Goal: Task Accomplishment & Management: Manage account settings

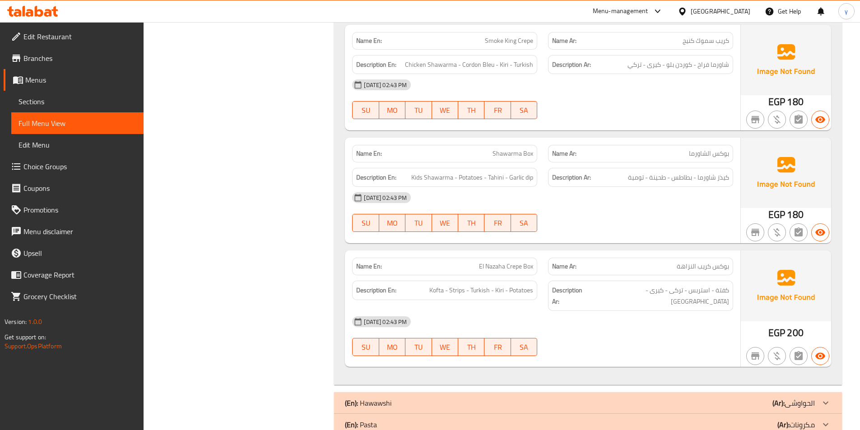
scroll to position [903, 0]
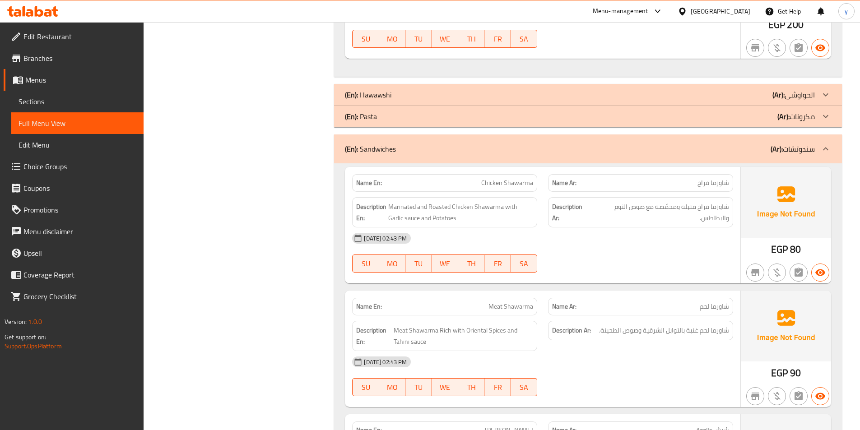
click at [372, 144] on p "(En): Sandwiches" at bounding box center [370, 149] width 51 height 11
drag, startPoint x: 393, startPoint y: 136, endPoint x: 333, endPoint y: 135, distance: 60.0
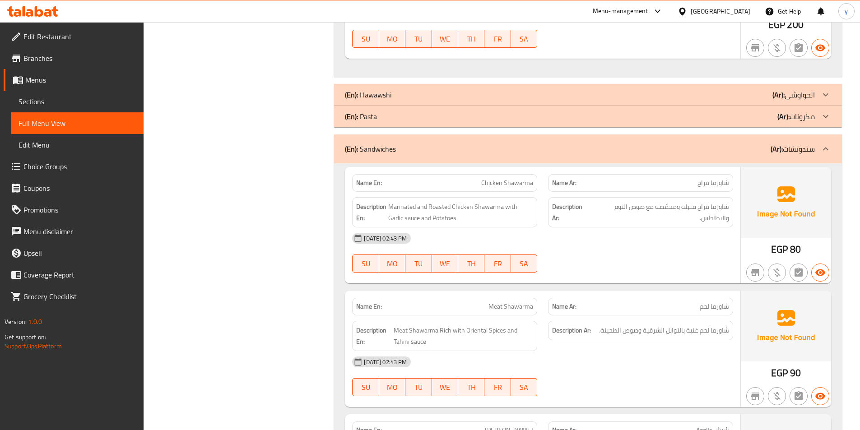
click at [41, 96] on span "Sections" at bounding box center [78, 101] width 118 height 11
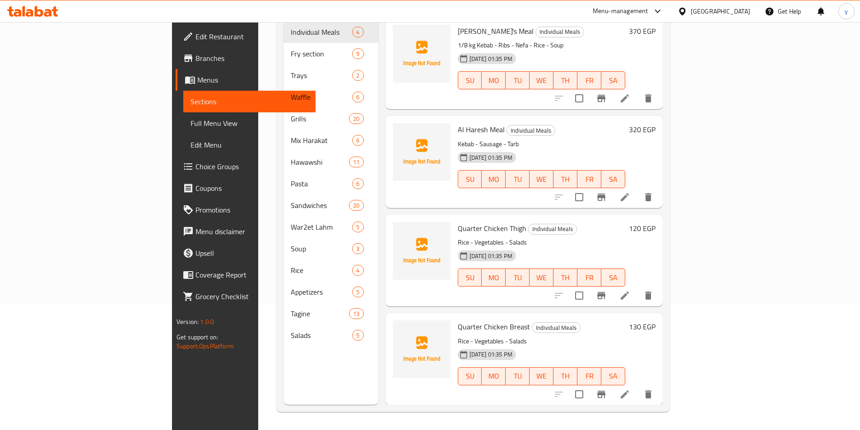
scroll to position [126, 0]
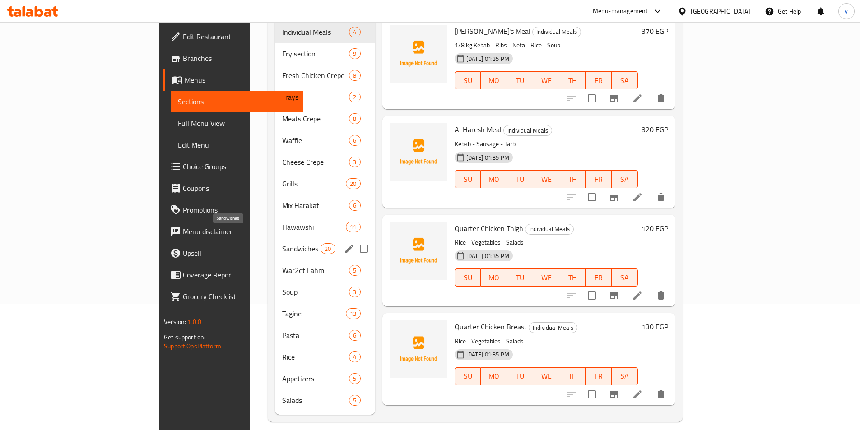
click at [282, 243] on span "Sandwiches" at bounding box center [301, 248] width 38 height 11
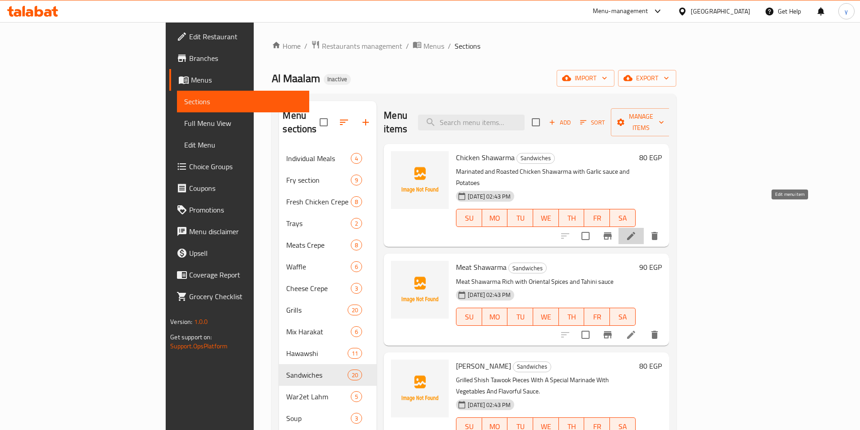
click at [636, 231] on icon at bounding box center [630, 236] width 11 height 11
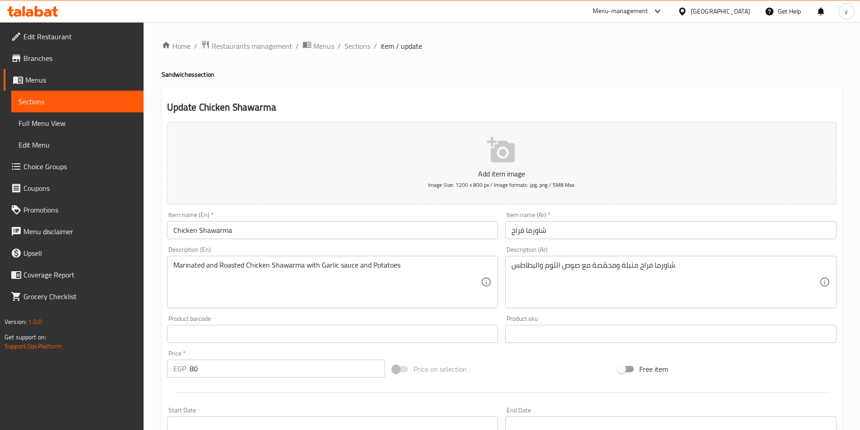
click at [175, 232] on input "Chicken Shawarma" at bounding box center [332, 230] width 331 height 18
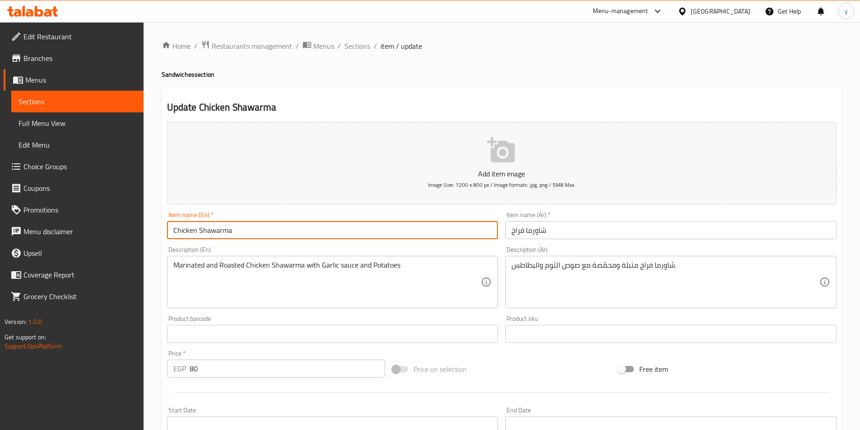
click at [172, 228] on input "Chicken Shawarma" at bounding box center [332, 230] width 331 height 18
click at [269, 232] on input "Chicken Shawarma" at bounding box center [332, 230] width 331 height 18
paste input "Sandwiches"
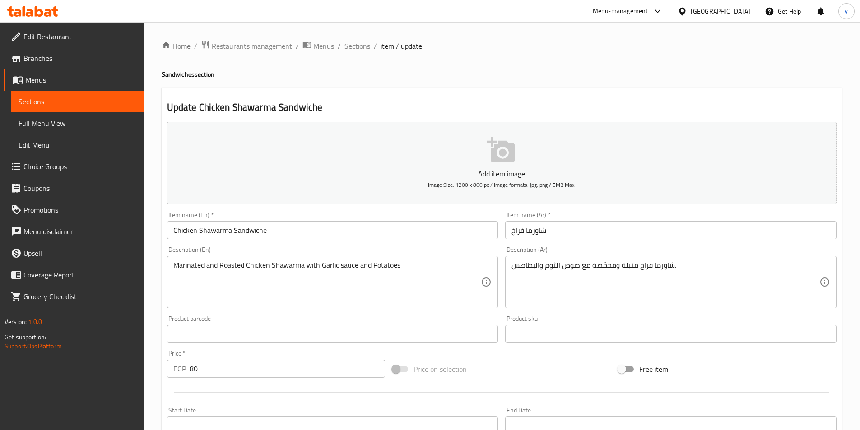
click at [305, 236] on input "Chicken Shawarma Sandwiche" at bounding box center [332, 230] width 331 height 18
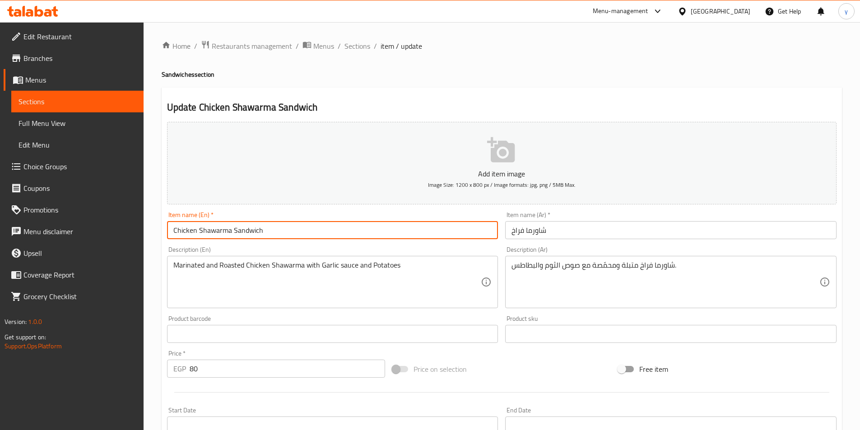
type input "Chicken Shawarma Sandwich"
click at [575, 231] on input "شاورما فراخ" at bounding box center [670, 230] width 331 height 18
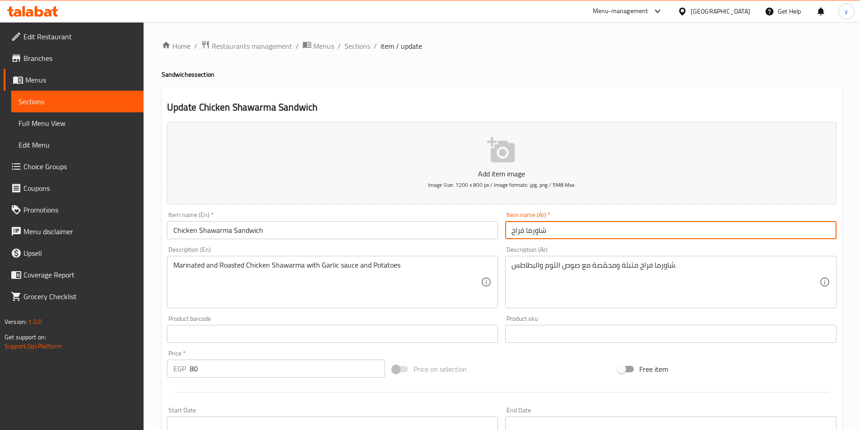
paste input "سندوتشات"
click at [508, 232] on input "شاورما فراخ" at bounding box center [670, 230] width 331 height 18
click at [570, 227] on input "شاورما فراخ" at bounding box center [670, 230] width 331 height 18
paste input "سندوتشات"
click at [822, 229] on input "سندوتش شاورما فراخ" at bounding box center [670, 230] width 331 height 18
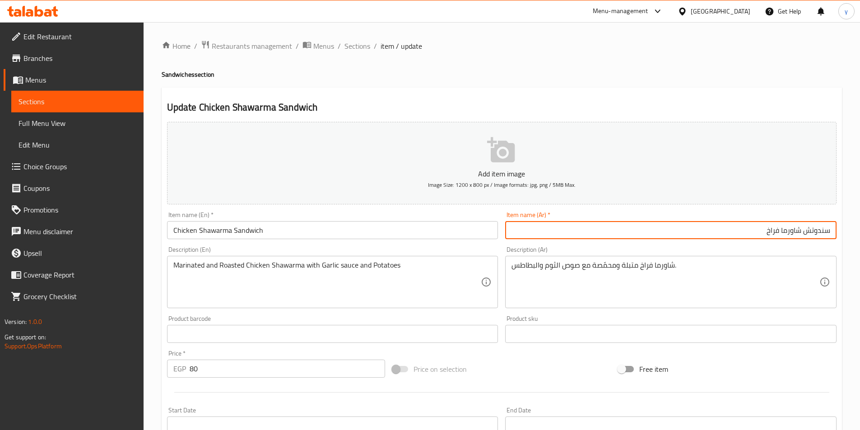
click at [822, 229] on input "سندوتش شاورما فراخ" at bounding box center [670, 230] width 331 height 18
paste input "ساندوتش"
click at [822, 231] on input "سندوتش شاورما فراخ" at bounding box center [670, 230] width 331 height 18
drag, startPoint x: 828, startPoint y: 230, endPoint x: 804, endPoint y: 231, distance: 23.9
click at [804, 231] on input "سندوتش شاورما فراخ" at bounding box center [670, 230] width 331 height 18
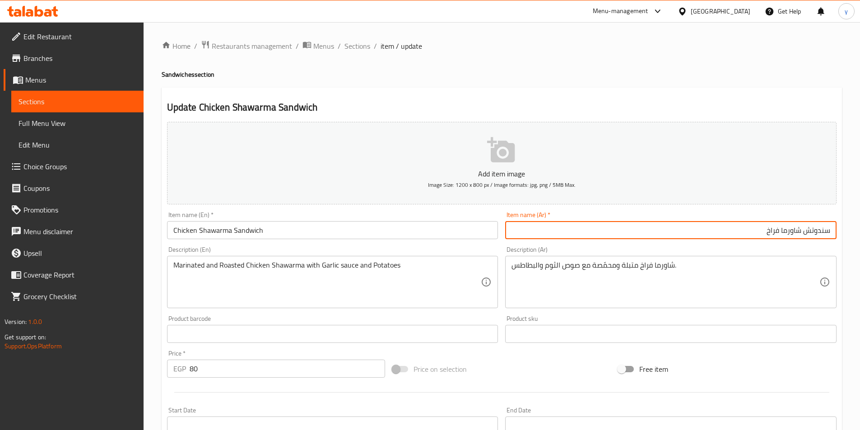
paste input "سا"
type input "ساندوتش شاورما فراخ"
click at [244, 228] on input "Chicken Shawarma Sandwich" at bounding box center [332, 230] width 331 height 18
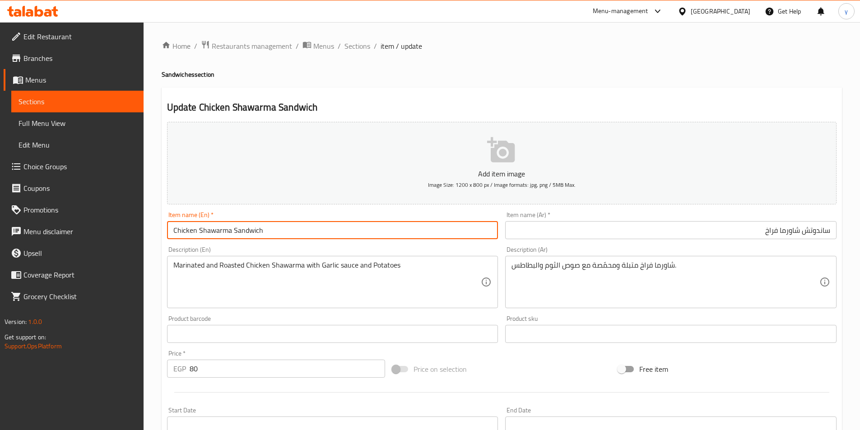
click at [244, 228] on input "Chicken Shawarma Sandwich" at bounding box center [332, 230] width 331 height 18
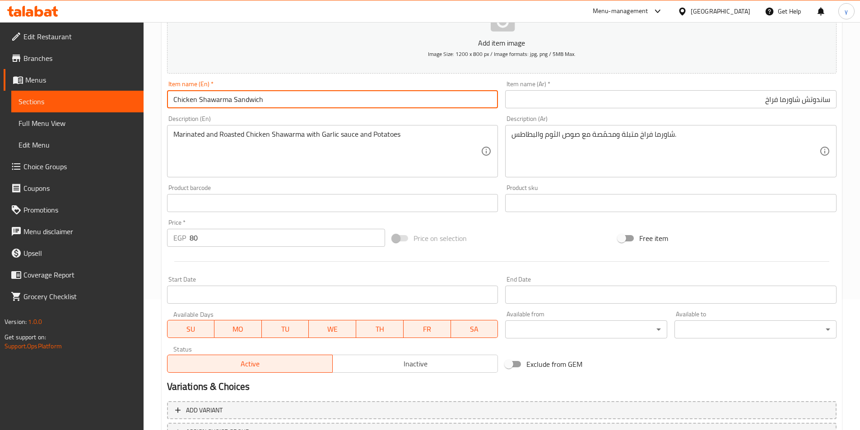
scroll to position [208, 0]
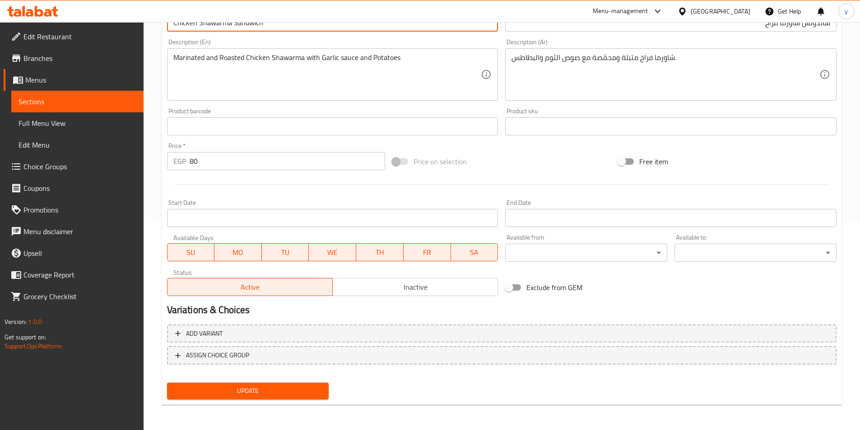
click at [415, 405] on div "Update Chicken Shawarma Sandwich Add item image Image Size: 1200 x 800 px / Ima…" at bounding box center [502, 142] width 680 height 525
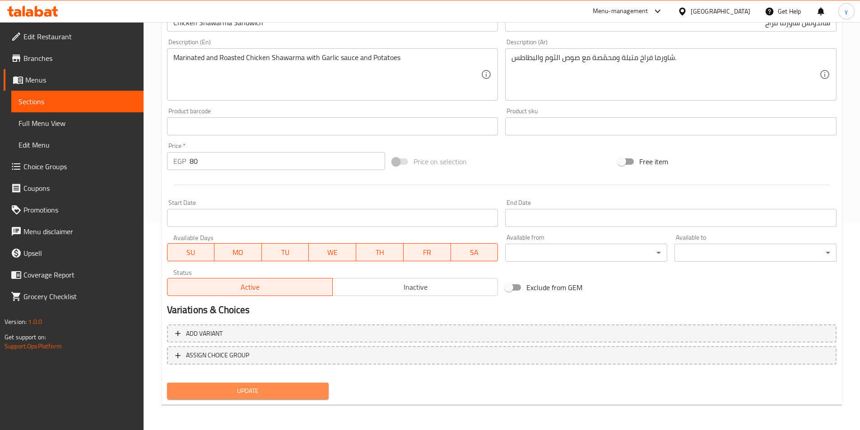
click at [312, 389] on span "Update" at bounding box center [248, 390] width 148 height 11
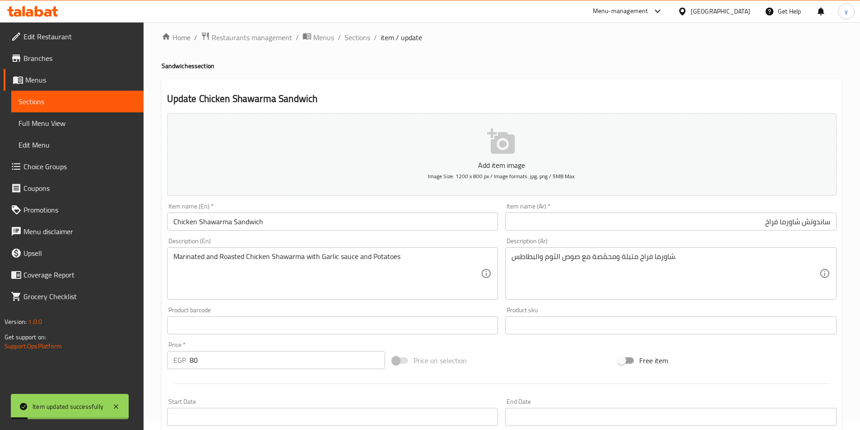
scroll to position [0, 0]
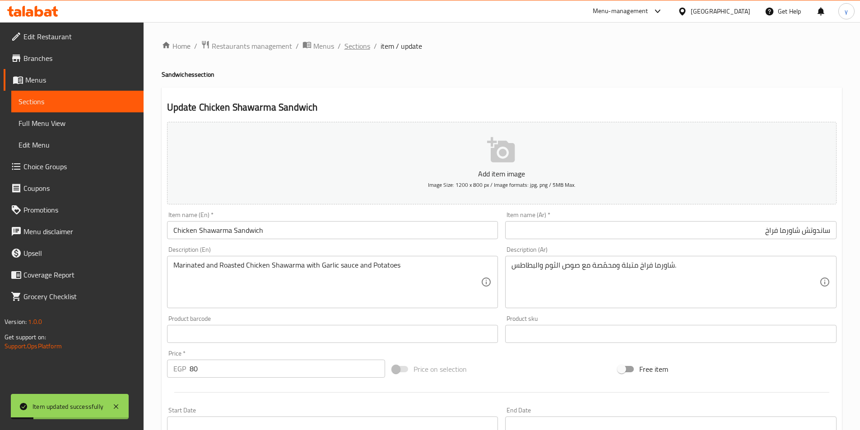
click at [361, 48] on span "Sections" at bounding box center [357, 46] width 26 height 11
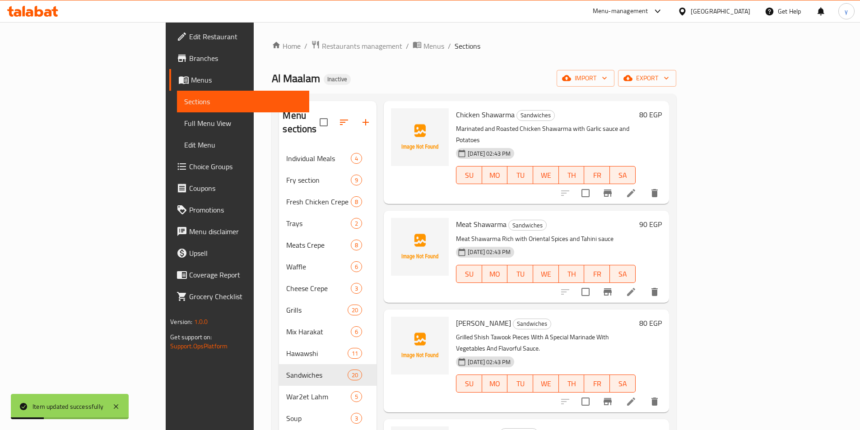
scroll to position [45, 0]
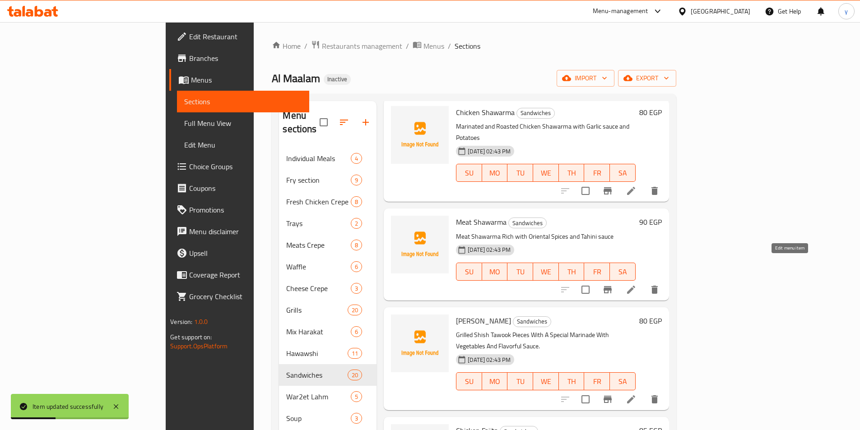
click at [636, 284] on icon at bounding box center [630, 289] width 11 height 11
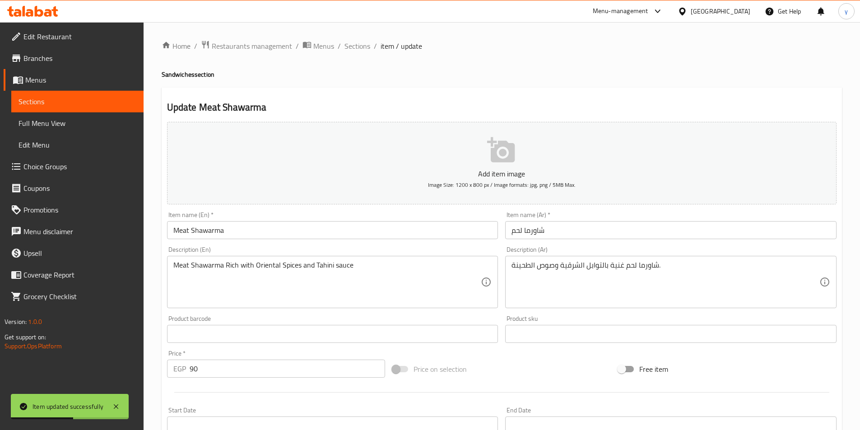
click at [253, 232] on input "Meat Shawarma" at bounding box center [332, 230] width 331 height 18
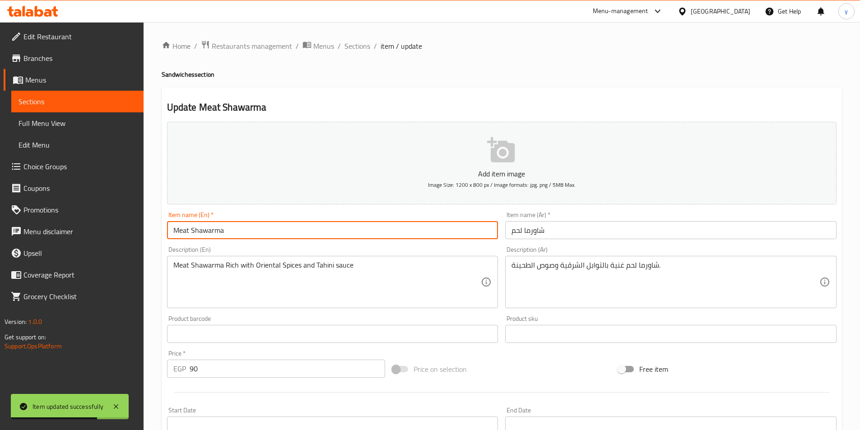
paste input "Sandwich"
type input "Meat Shawarma Sandwich"
click at [552, 230] on input "شاورما لحم" at bounding box center [670, 230] width 331 height 18
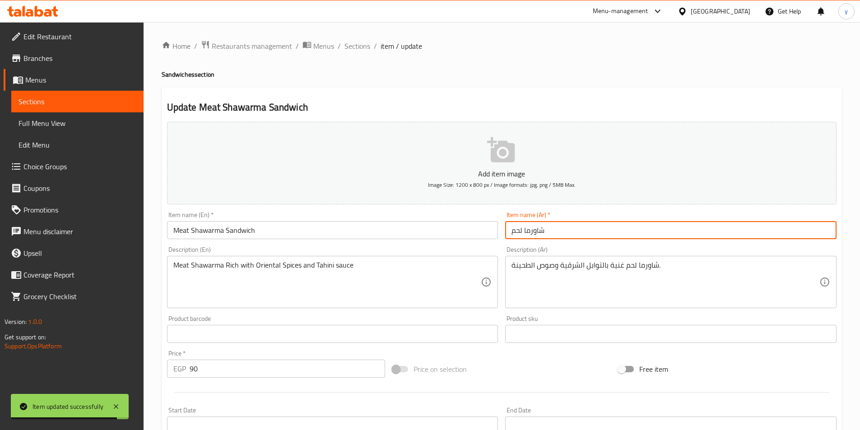
click at [510, 229] on input "شاورما لحم" at bounding box center [670, 230] width 331 height 18
paste input "ساندوتش"
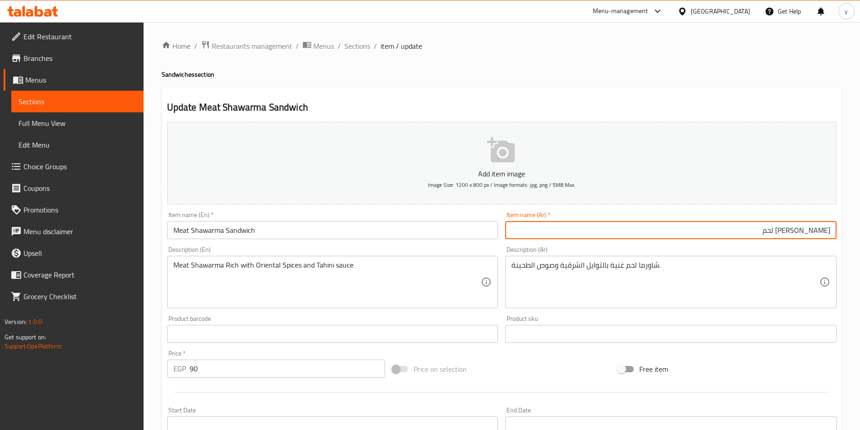
click at [818, 232] on input "[PERSON_NAME] لحم" at bounding box center [670, 230] width 331 height 18
type input "[PERSON_NAME] لحم"
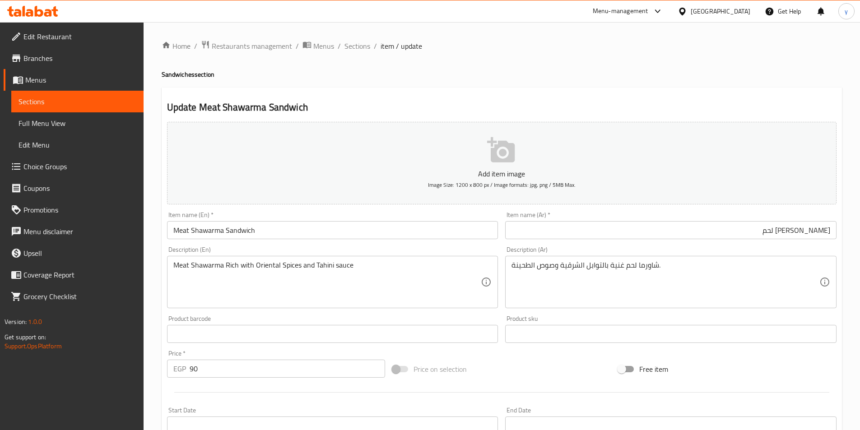
click at [818, 232] on input "[PERSON_NAME] لحم" at bounding box center [670, 230] width 331 height 18
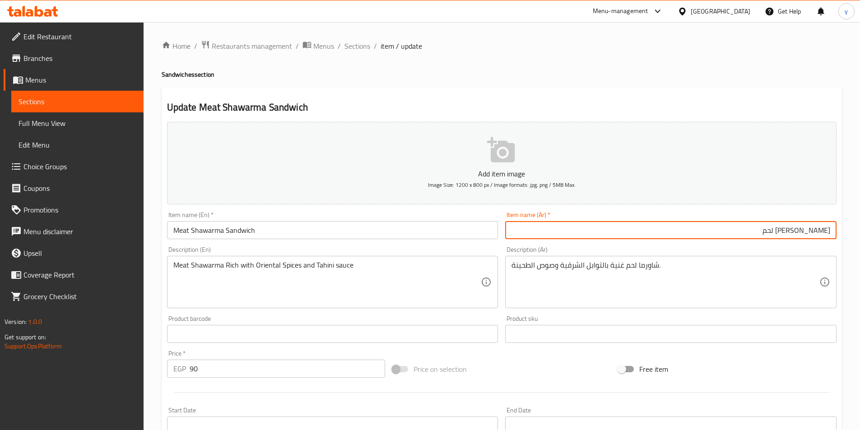
click at [818, 232] on input "[PERSON_NAME] لحم" at bounding box center [670, 230] width 331 height 18
click at [446, 111] on h2 "Update Meat Shawarma Sandwich" at bounding box center [501, 108] width 669 height 14
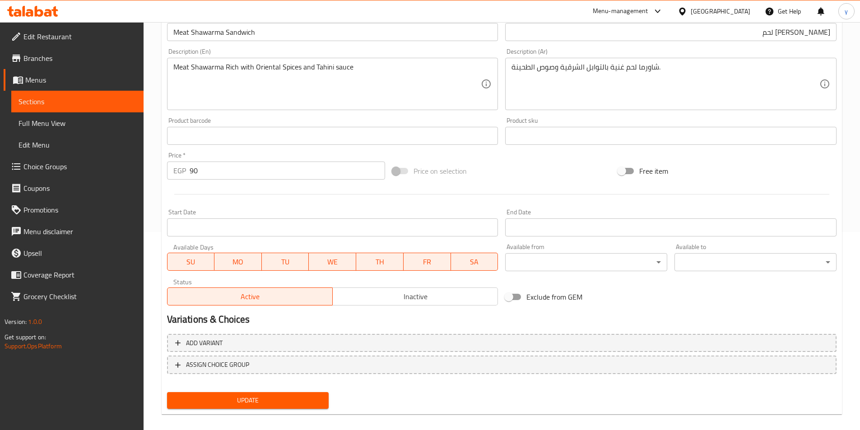
scroll to position [208, 0]
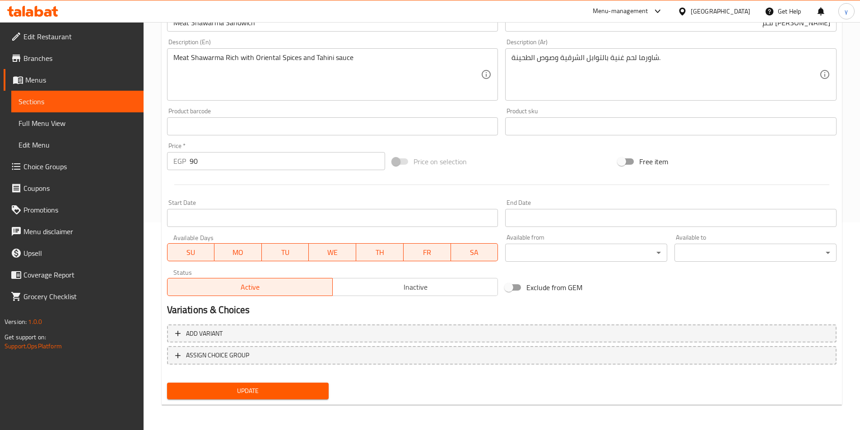
click at [264, 395] on span "Update" at bounding box center [248, 390] width 148 height 11
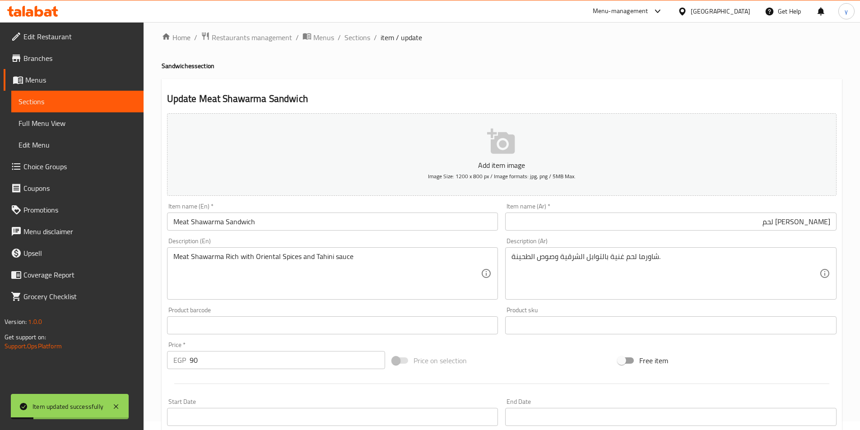
scroll to position [0, 0]
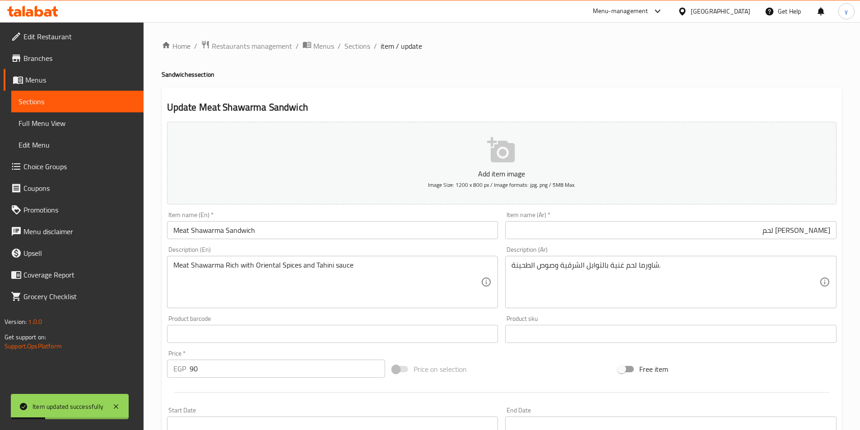
click at [361, 46] on span "Sections" at bounding box center [357, 46] width 26 height 11
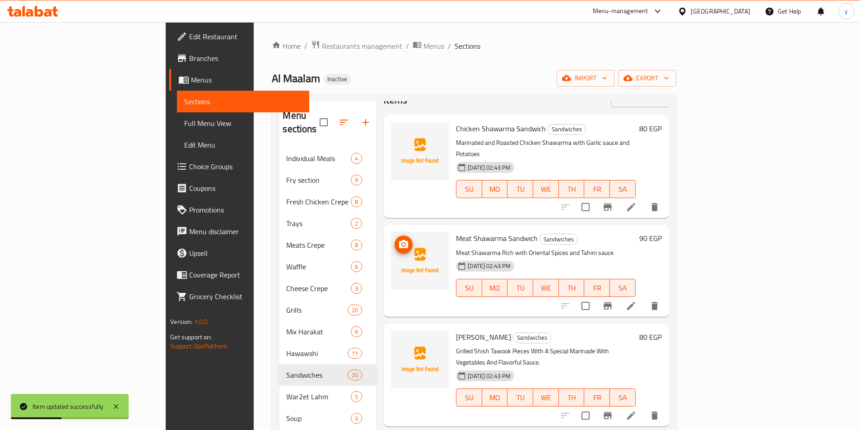
scroll to position [45, 0]
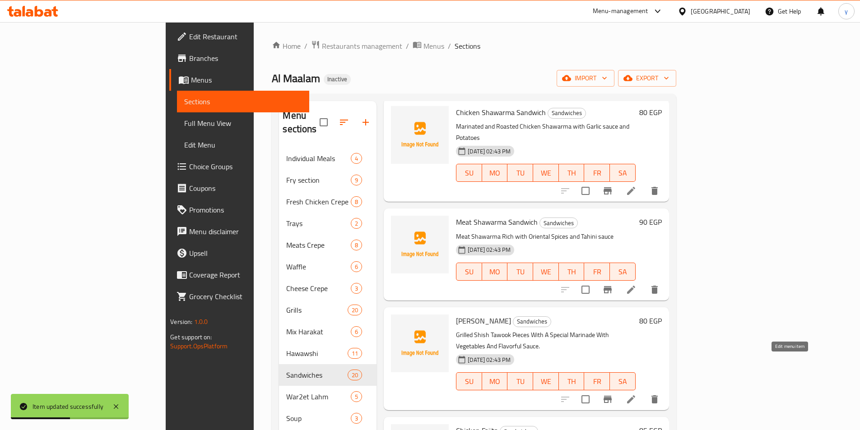
click at [636, 394] on icon at bounding box center [630, 399] width 11 height 11
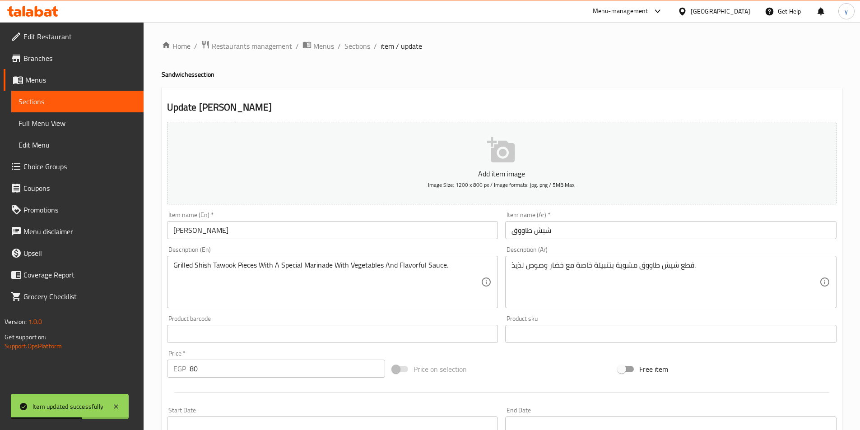
click at [265, 232] on input "Shish Tawook" at bounding box center [332, 230] width 331 height 18
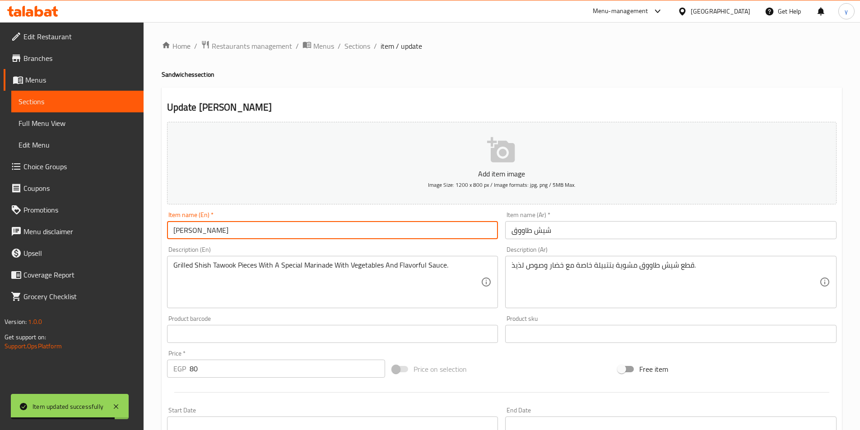
paste input "Sandwich"
type input "Shish Tawook Sandwich"
click at [578, 232] on input "شيش طاووق" at bounding box center [670, 230] width 331 height 18
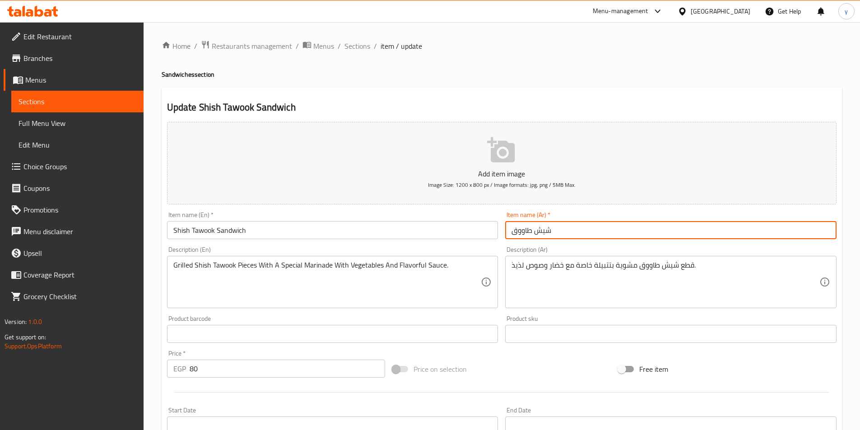
click at [512, 232] on input "شيش طاووق" at bounding box center [670, 230] width 331 height 18
paste input "ساندوتش"
click at [587, 235] on input "[PERSON_NAME]" at bounding box center [670, 230] width 331 height 18
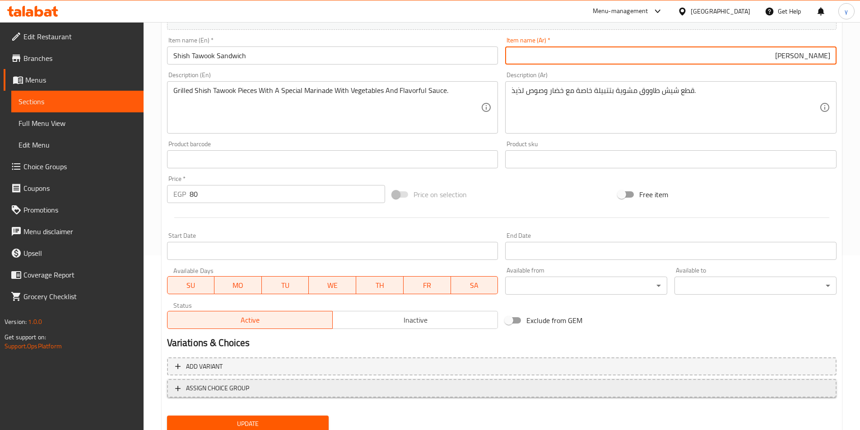
scroll to position [208, 0]
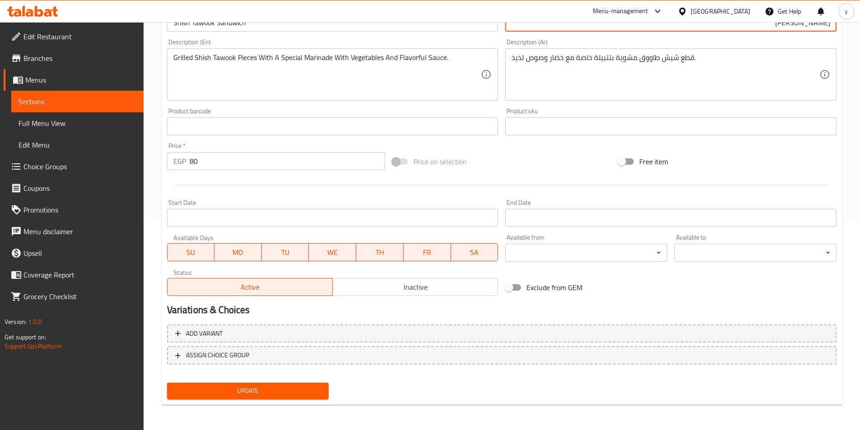
type input "[PERSON_NAME]"
click at [314, 388] on span "Update" at bounding box center [248, 390] width 148 height 11
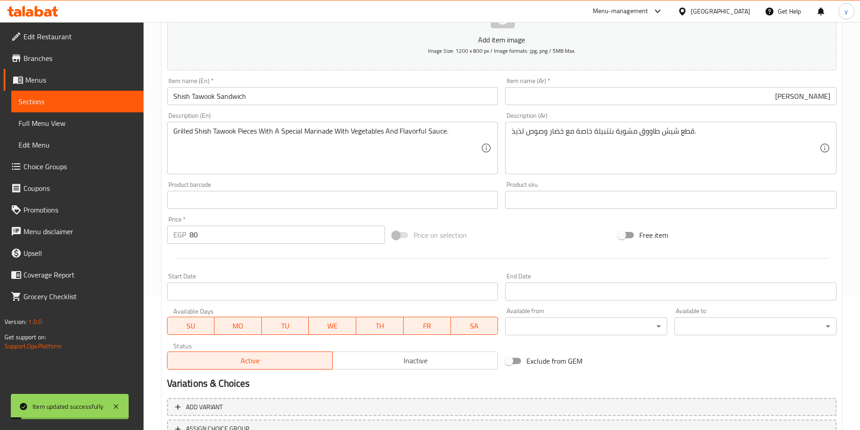
scroll to position [0, 0]
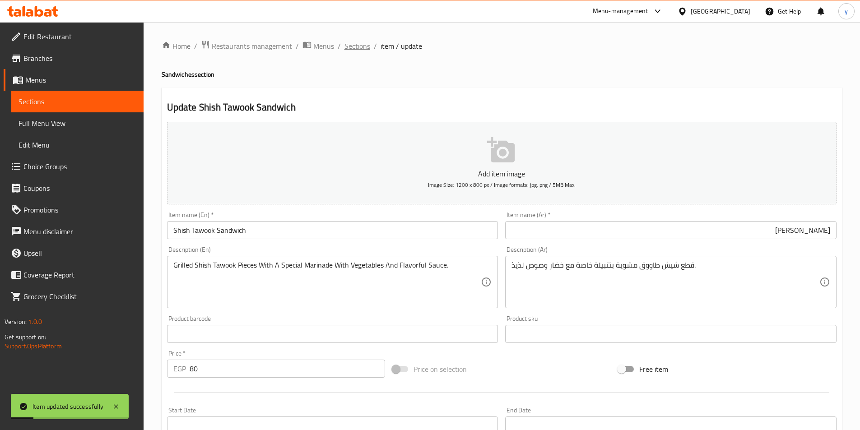
click at [358, 47] on span "Sections" at bounding box center [357, 46] width 26 height 11
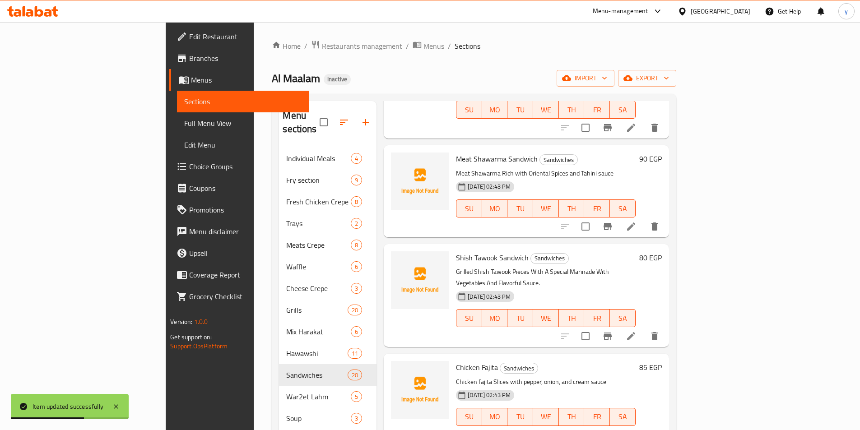
scroll to position [135, 0]
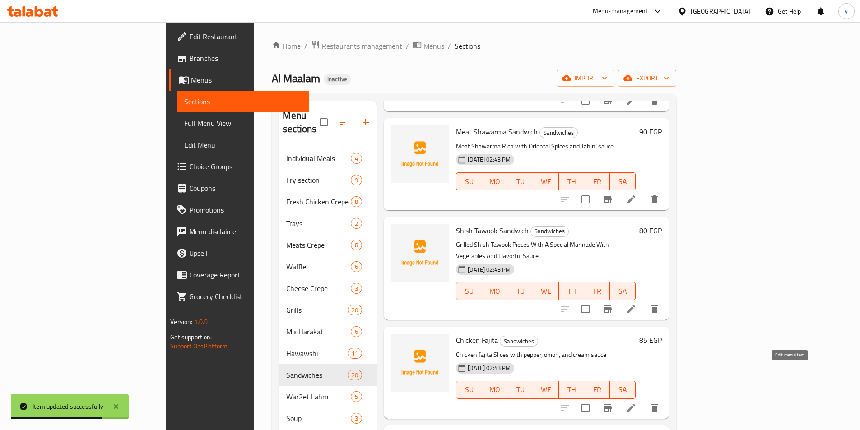
click at [636, 403] on icon at bounding box center [630, 408] width 11 height 11
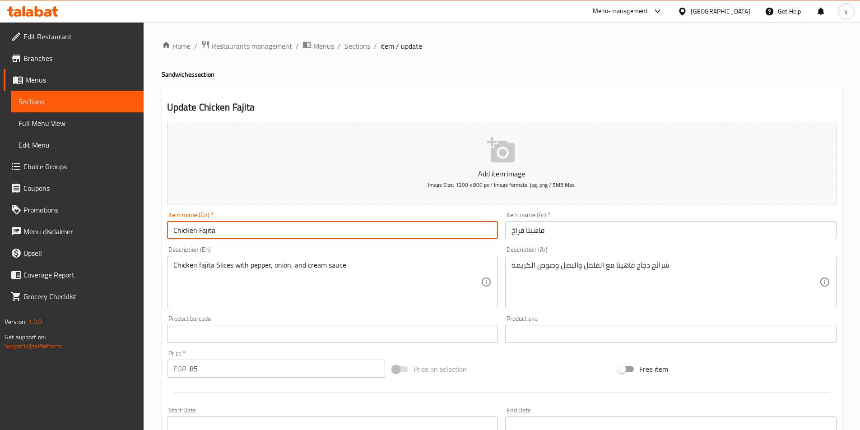
click at [240, 234] on input "Chicken Fajita" at bounding box center [332, 230] width 331 height 18
paste input "Sandwich"
click at [215, 231] on input "Chicken FajitaSandwich" at bounding box center [332, 230] width 331 height 18
type input "Chicken Fajita Sandwich"
click at [561, 234] on input "فاهيتا فراخ" at bounding box center [670, 230] width 331 height 18
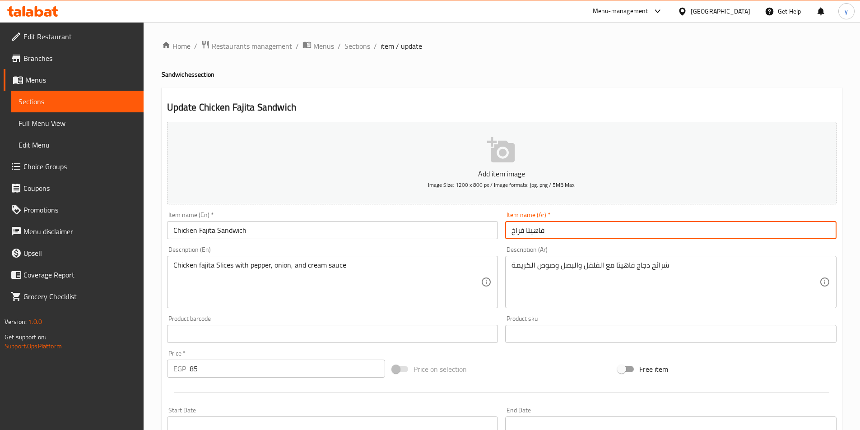
click at [512, 232] on input "فاهيتا فراخ" at bounding box center [670, 230] width 331 height 18
paste input "ساندوتش"
click at [586, 232] on input "ساندوتش فاهيتا فراخ" at bounding box center [670, 230] width 331 height 18
type input "ساندوتش فاهيتا فراخ"
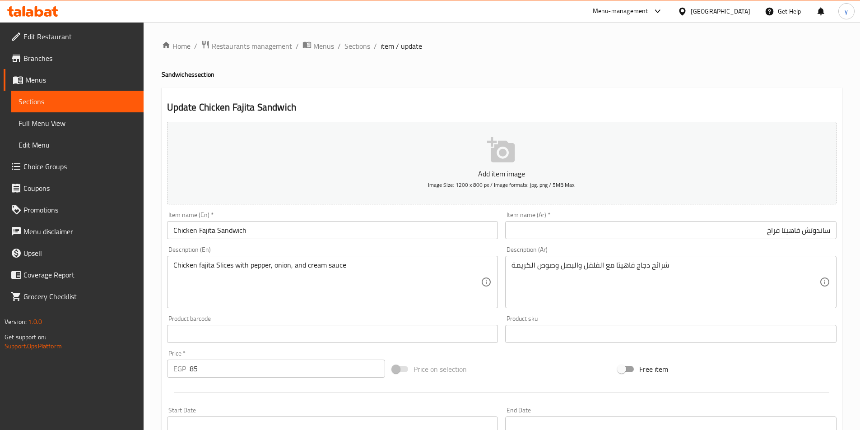
click at [595, 241] on div "Item name (Ar)   * ساندوتش فاهيتا فراخ Item name (Ar) *" at bounding box center [670, 225] width 338 height 35
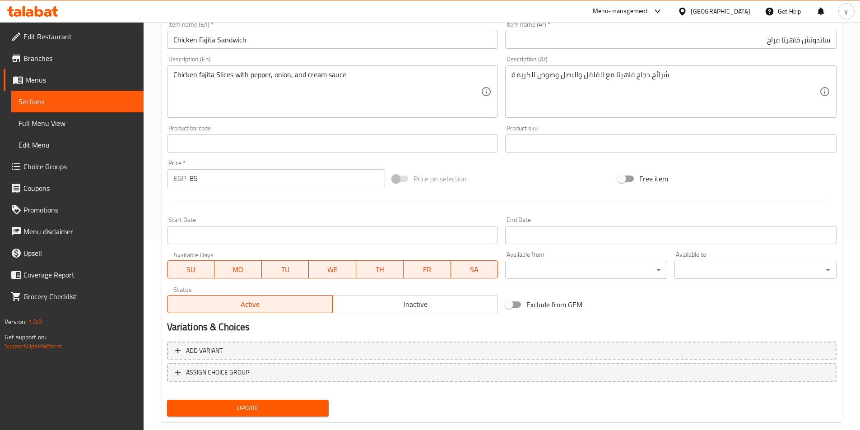
scroll to position [208, 0]
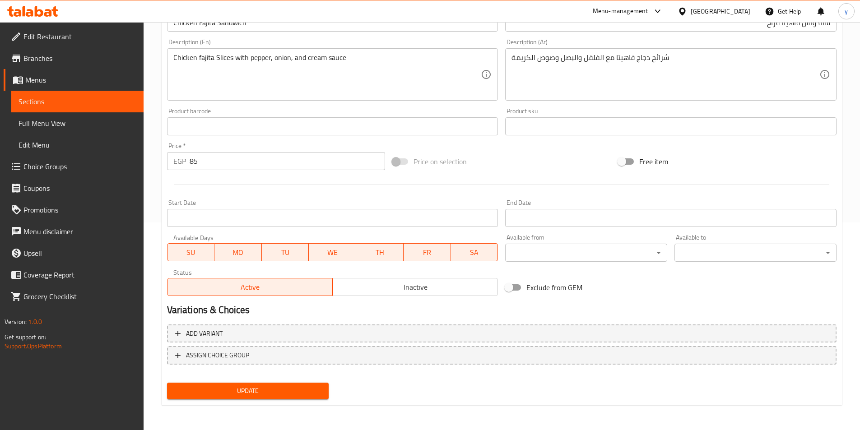
click at [235, 395] on span "Update" at bounding box center [248, 390] width 148 height 11
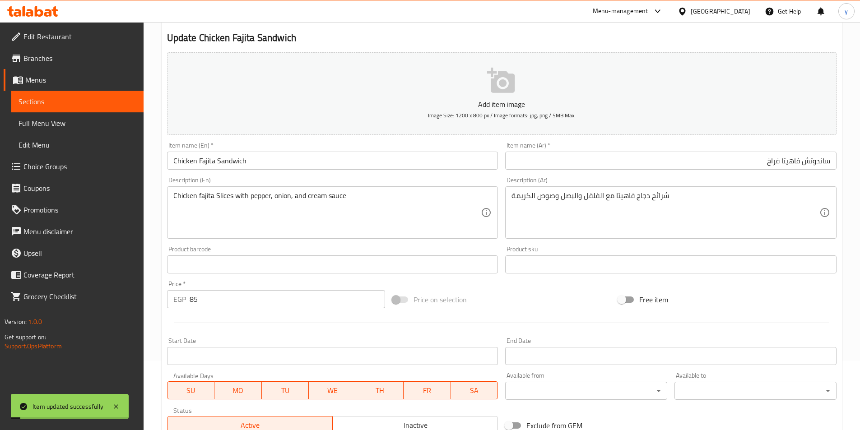
scroll to position [0, 0]
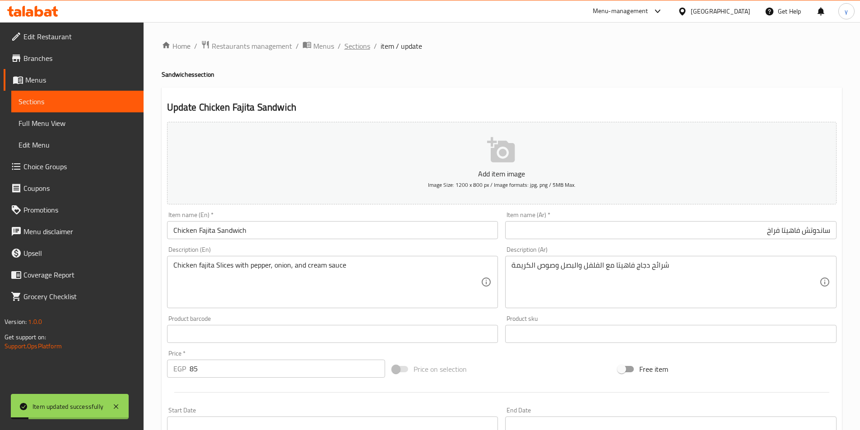
click at [358, 42] on span "Sections" at bounding box center [357, 46] width 26 height 11
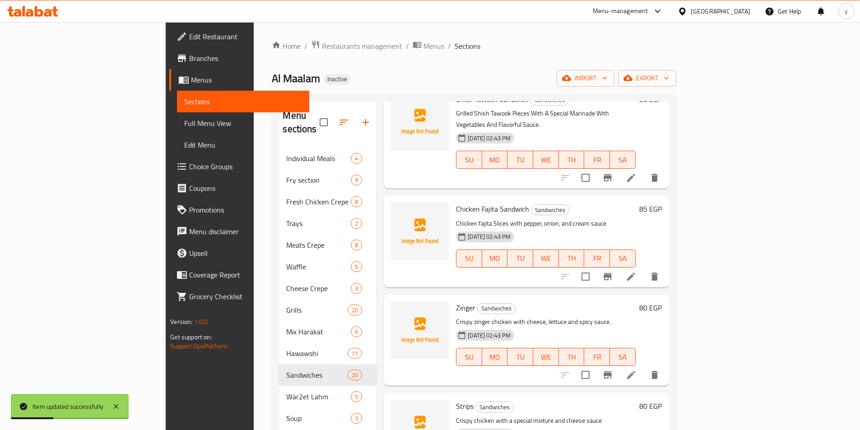
scroll to position [271, 0]
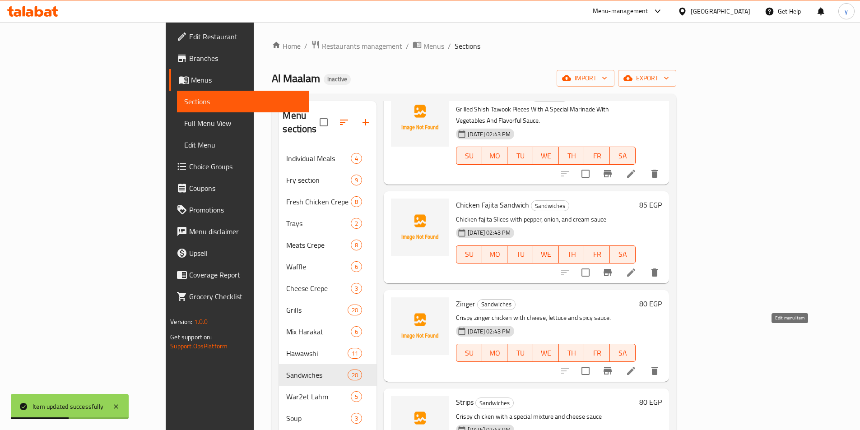
click at [636, 366] on icon at bounding box center [630, 371] width 11 height 11
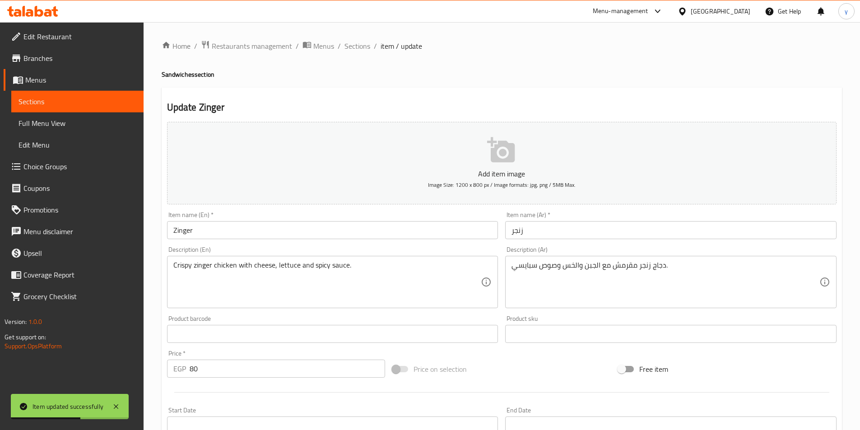
click at [586, 236] on input "زنجر" at bounding box center [670, 230] width 331 height 18
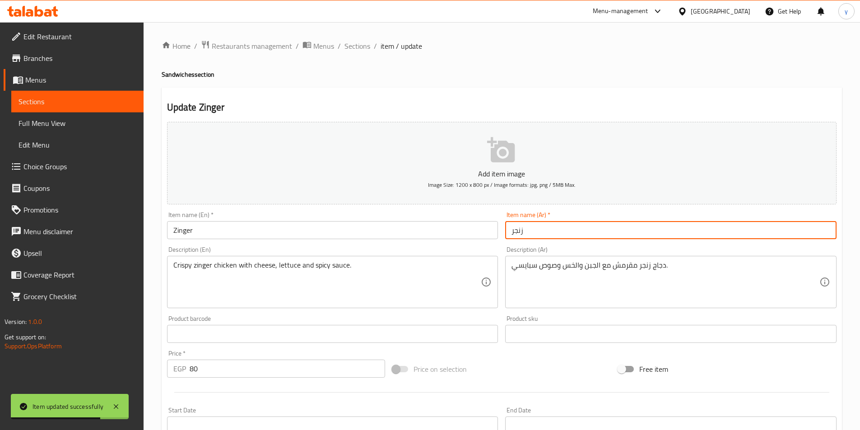
paste input "ساندوتش"
click at [512, 233] on input "زنجر" at bounding box center [670, 230] width 331 height 18
paste input "ساندوتش"
type input "[PERSON_NAME]"
click at [568, 240] on div "Item name (Ar)   * ساندوتش زنجر Item name (Ar) *" at bounding box center [670, 225] width 338 height 35
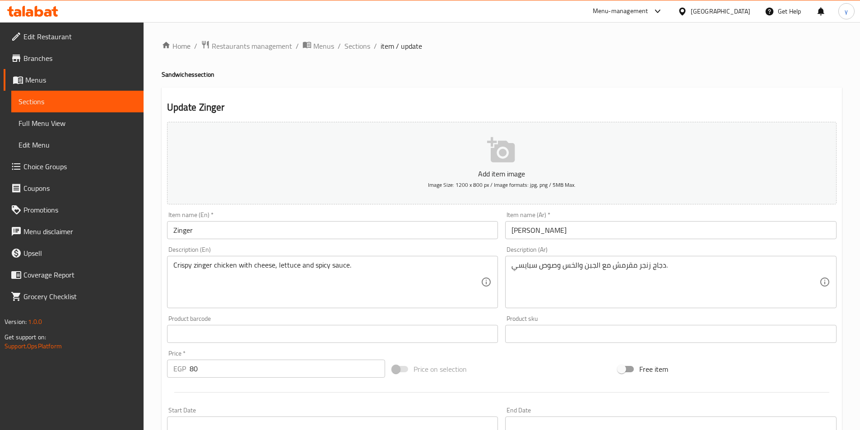
click at [579, 232] on input "[PERSON_NAME]" at bounding box center [670, 230] width 331 height 18
click at [218, 241] on div "Item name (En)   * Zinger Item name (En) *" at bounding box center [332, 225] width 338 height 35
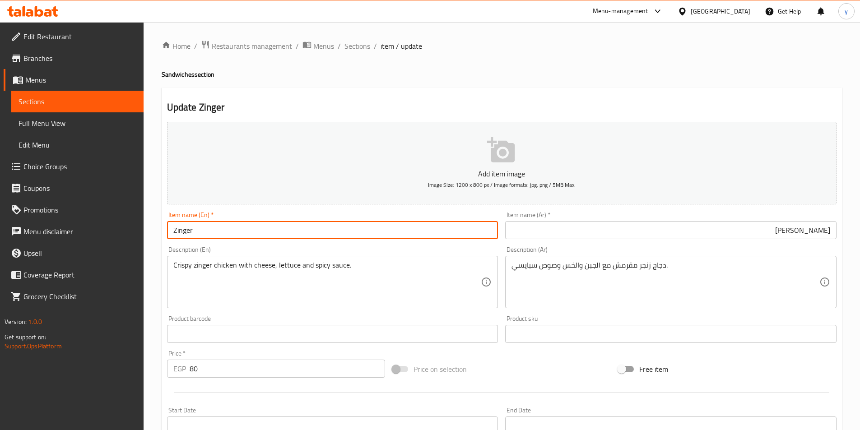
click at [219, 233] on input "Zinger" at bounding box center [332, 230] width 331 height 18
paste input "Sandwich"
click at [192, 231] on input "ZingerSandwich" at bounding box center [332, 230] width 331 height 18
click at [251, 231] on input "Zinger Sandwich" at bounding box center [332, 230] width 331 height 18
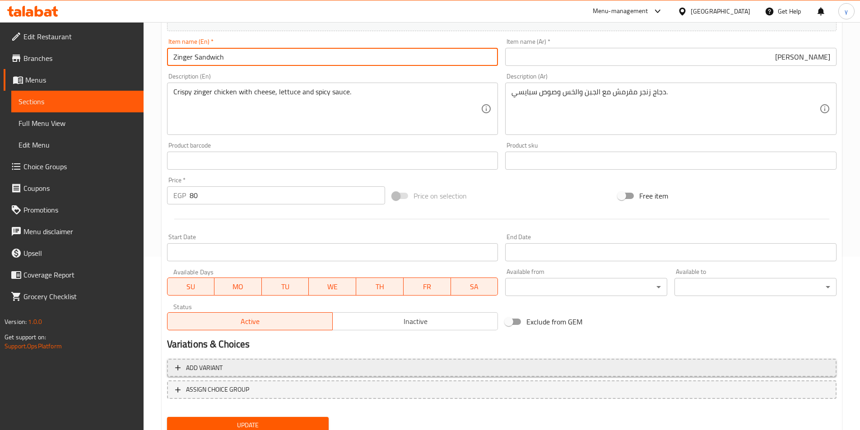
scroll to position [181, 0]
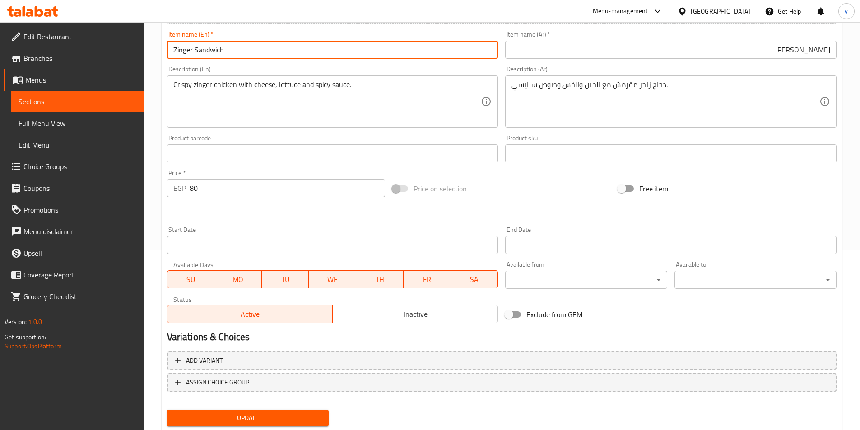
type input "Zinger Sandwich"
click at [251, 421] on span "Update" at bounding box center [248, 417] width 148 height 11
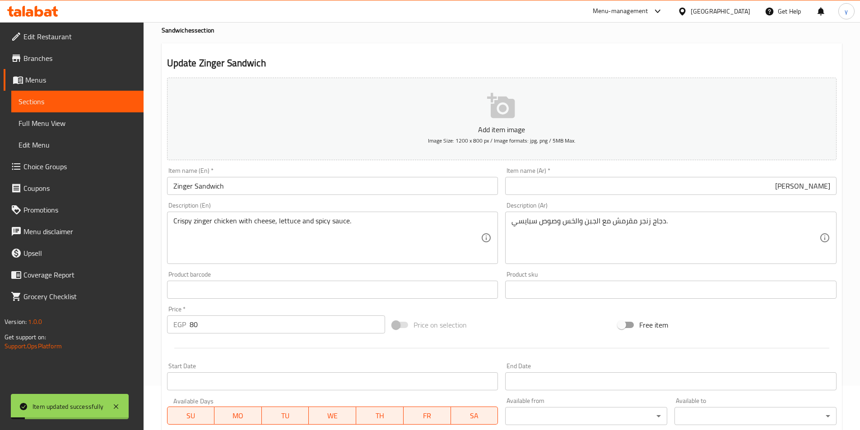
scroll to position [0, 0]
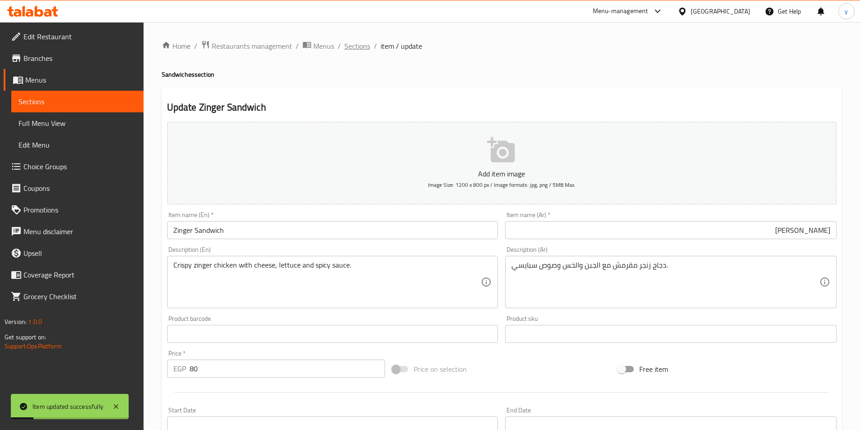
click at [344, 46] on span "Sections" at bounding box center [357, 46] width 26 height 11
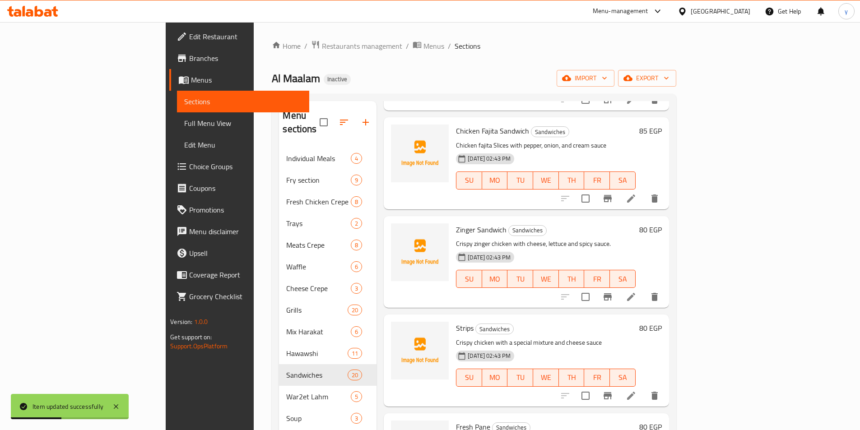
scroll to position [361, 0]
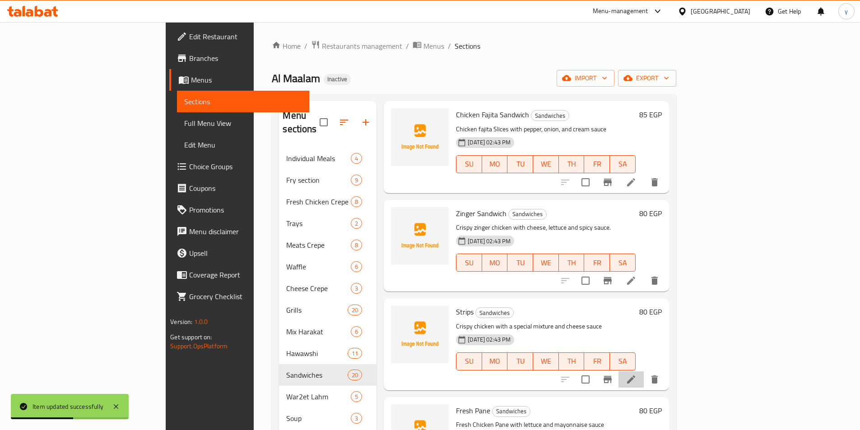
click at [644, 371] on li at bounding box center [630, 379] width 25 height 16
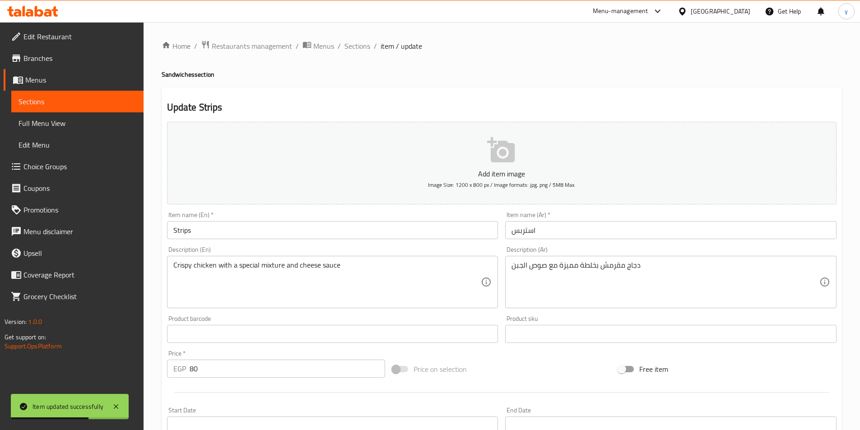
click at [310, 234] on input "Strips" at bounding box center [332, 230] width 331 height 18
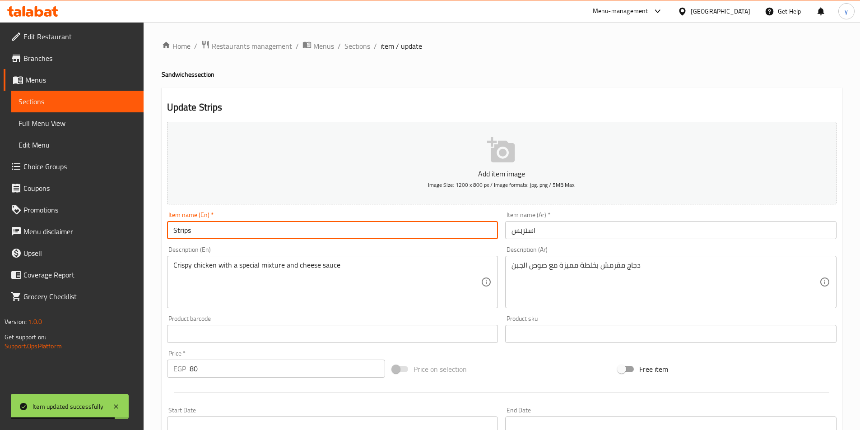
paste input "Sandwich"
click at [190, 230] on input "StripsSandwich" at bounding box center [332, 230] width 331 height 18
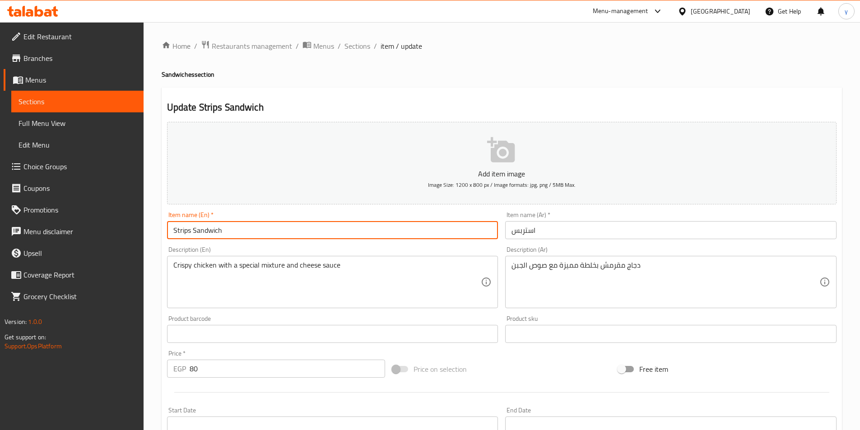
type input "Strips Sandwich"
click at [581, 234] on input "استربس" at bounding box center [670, 230] width 331 height 18
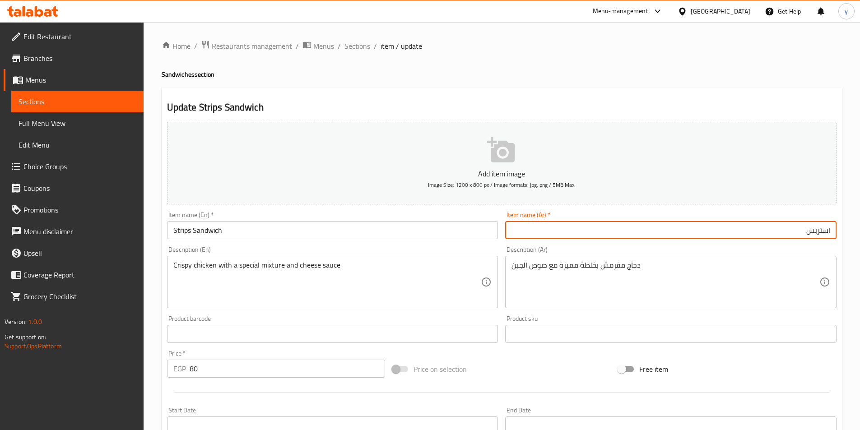
paste input "ساندوتش"
click at [797, 229] on input "ساندوتش استربس" at bounding box center [670, 230] width 331 height 18
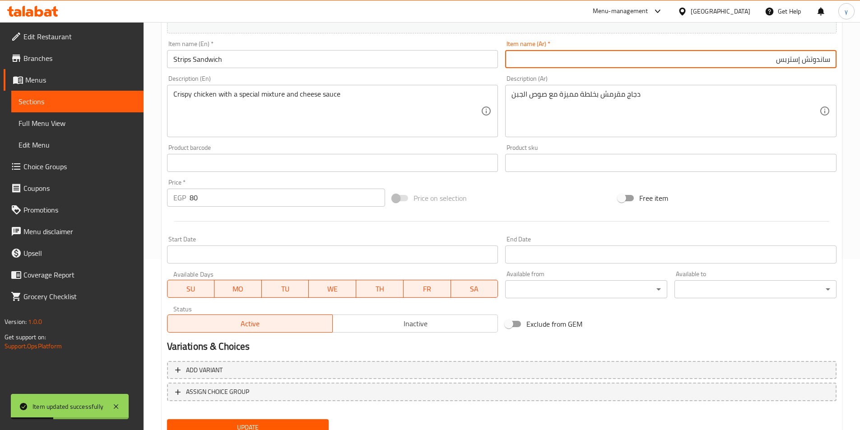
scroll to position [208, 0]
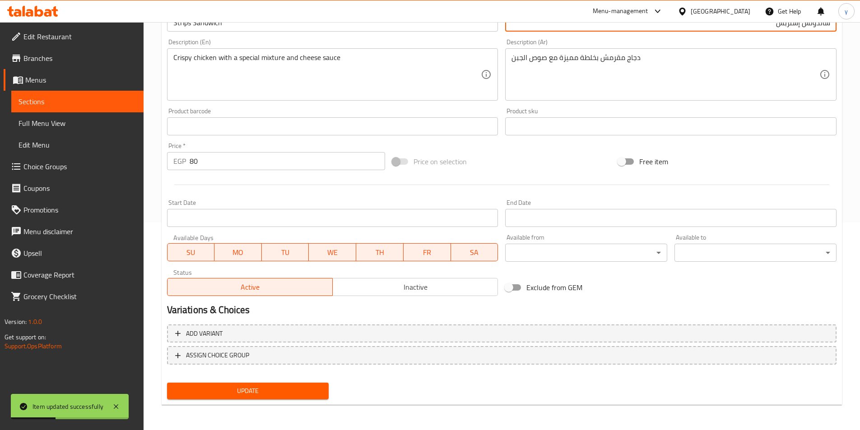
type input "ساندوتش إستربس"
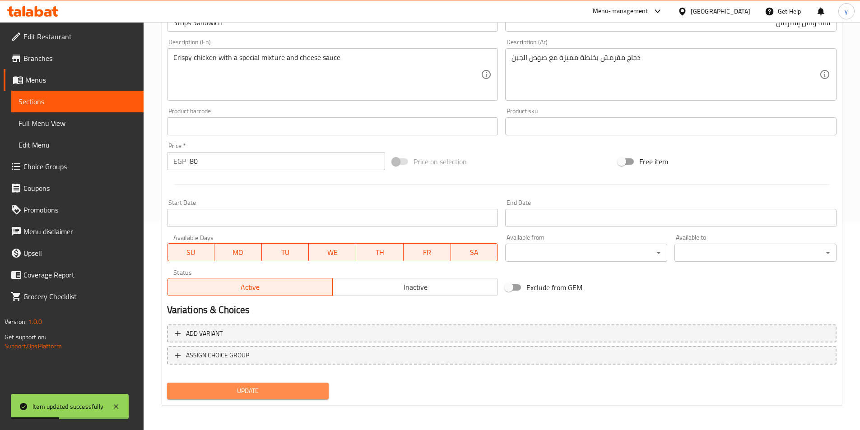
click at [292, 389] on span "Update" at bounding box center [248, 390] width 148 height 11
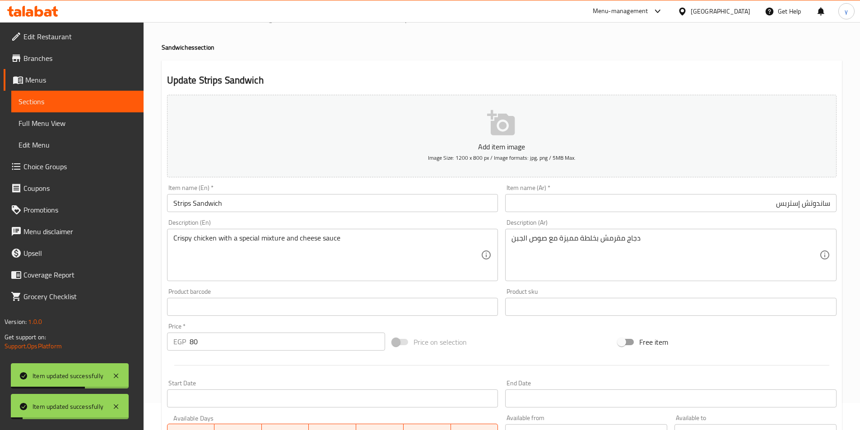
scroll to position [0, 0]
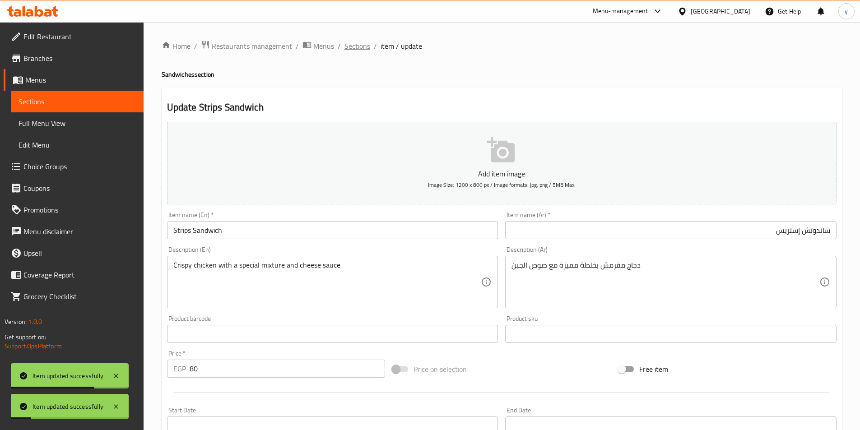
click at [361, 49] on span "Sections" at bounding box center [357, 46] width 26 height 11
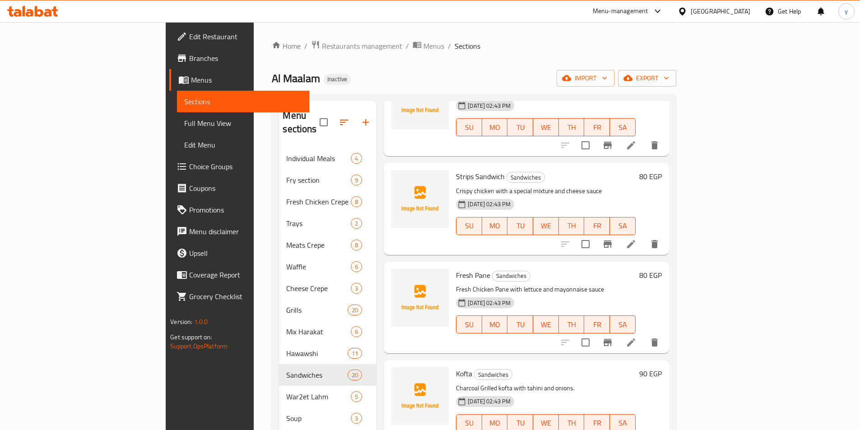
scroll to position [451, 0]
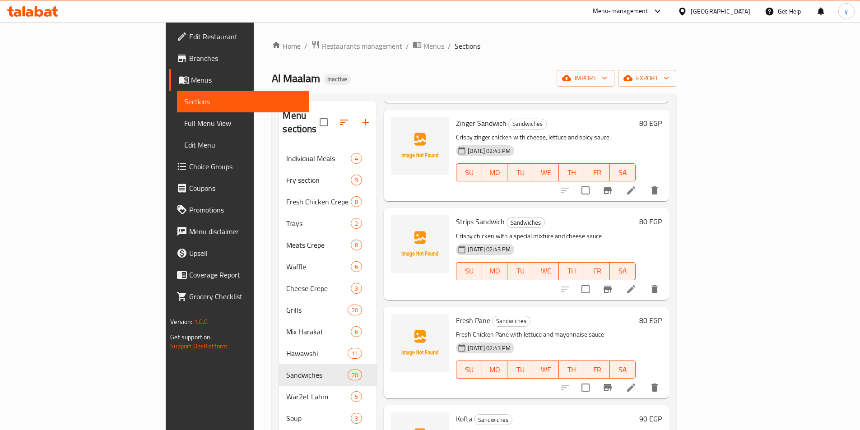
click at [644, 281] on li at bounding box center [630, 289] width 25 height 16
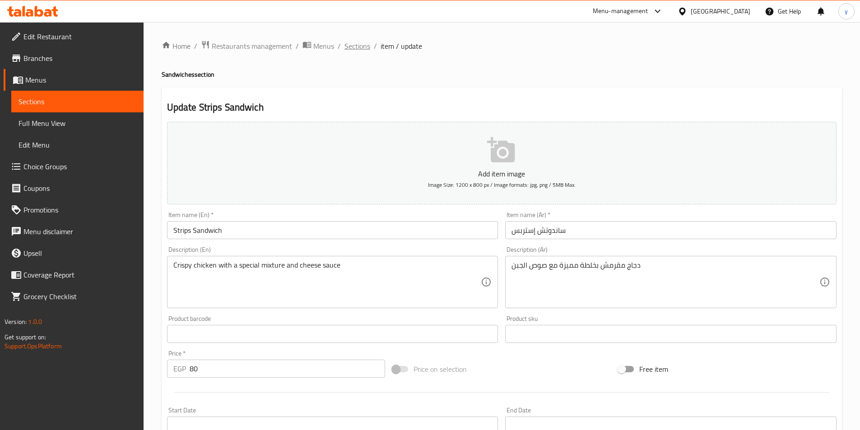
click at [357, 46] on span "Sections" at bounding box center [357, 46] width 26 height 11
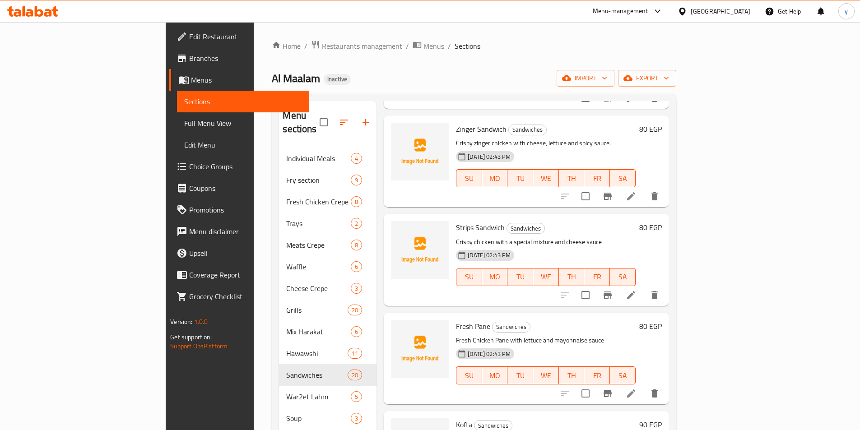
scroll to position [451, 0]
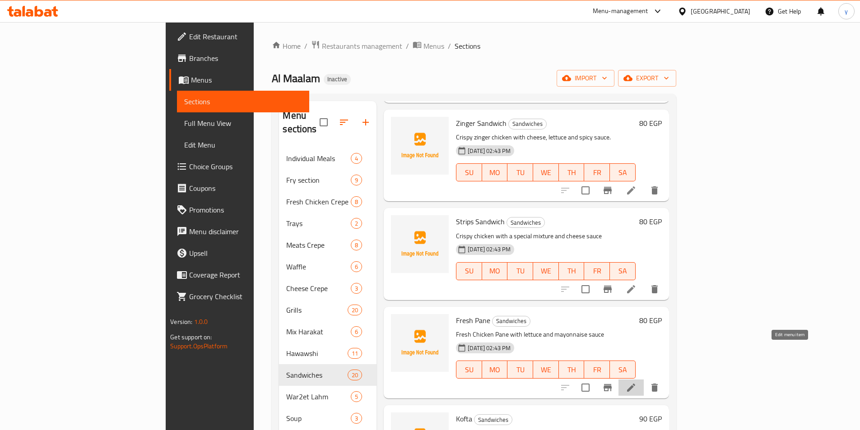
click at [636, 382] on icon at bounding box center [630, 387] width 11 height 11
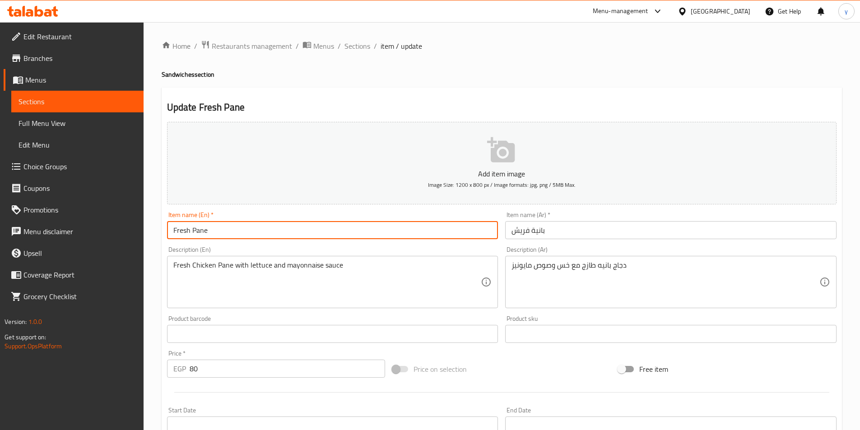
click at [283, 230] on input "Fresh Pane" at bounding box center [332, 230] width 331 height 18
paste input "Sandwich"
type input "Fresh Pane Sandwich"
click at [510, 233] on input "بانية فريش" at bounding box center [670, 230] width 331 height 18
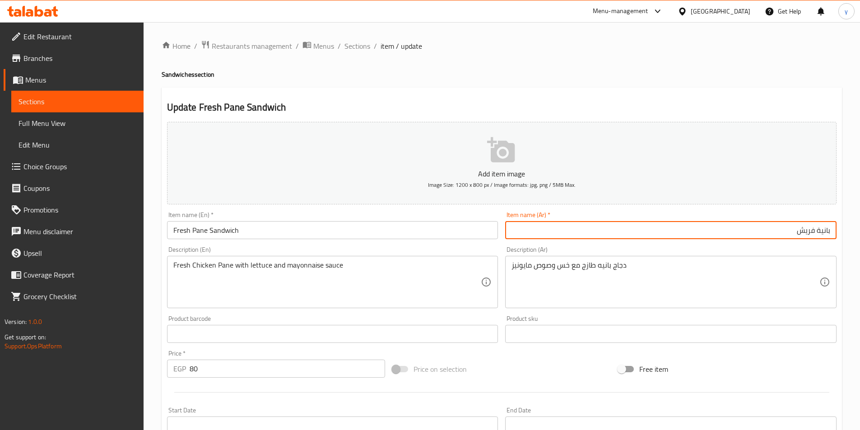
paste input "ساندوتش"
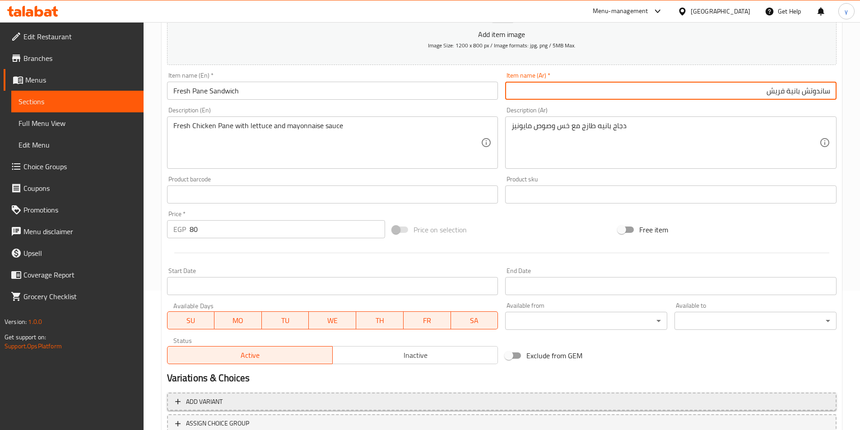
scroll to position [208, 0]
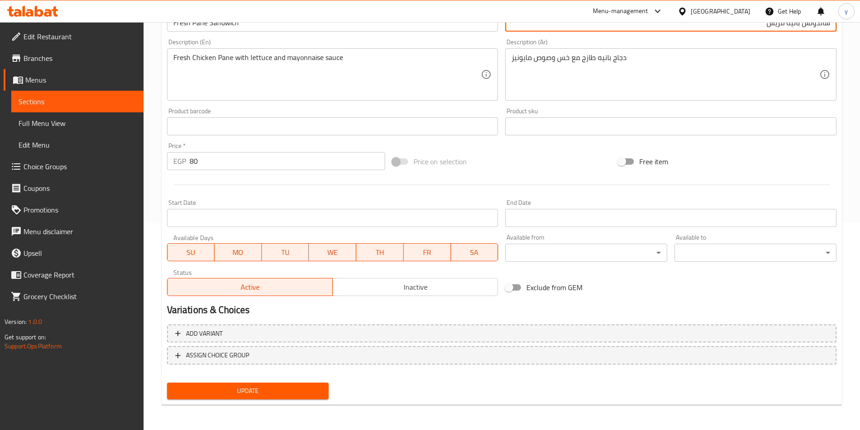
type input "ساندوتش بانية فريش"
click at [277, 391] on span "Update" at bounding box center [248, 390] width 148 height 11
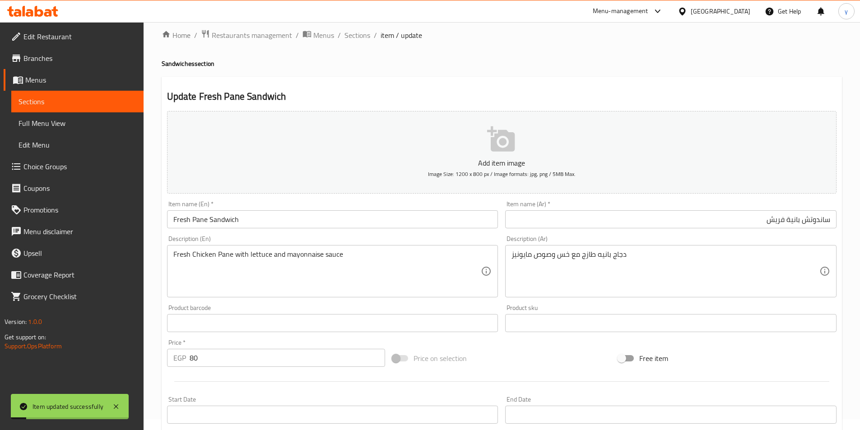
scroll to position [0, 0]
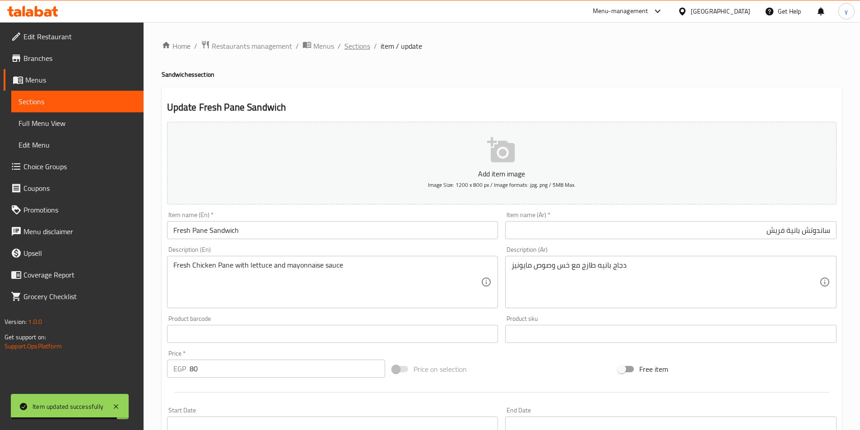
click at [354, 47] on span "Sections" at bounding box center [357, 46] width 26 height 11
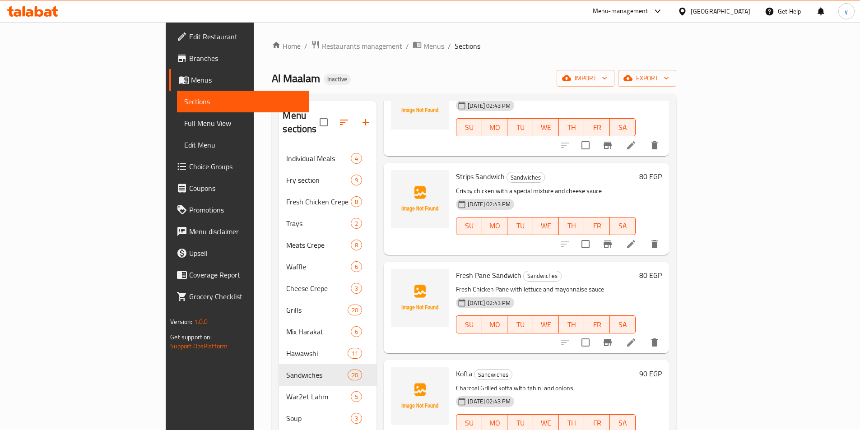
scroll to position [542, 0]
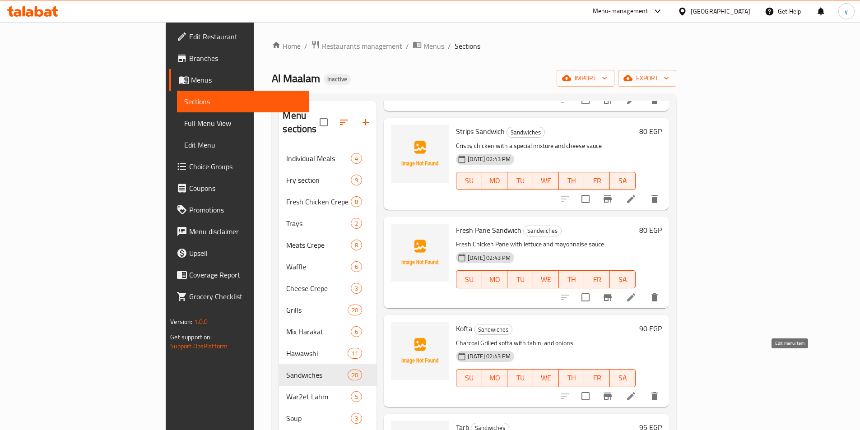
click at [636, 391] on icon at bounding box center [630, 396] width 11 height 11
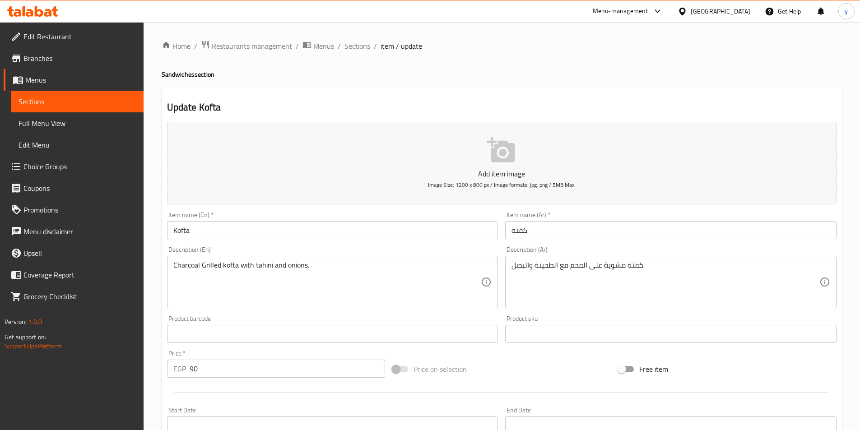
click at [269, 230] on input "Kofta" at bounding box center [332, 230] width 331 height 18
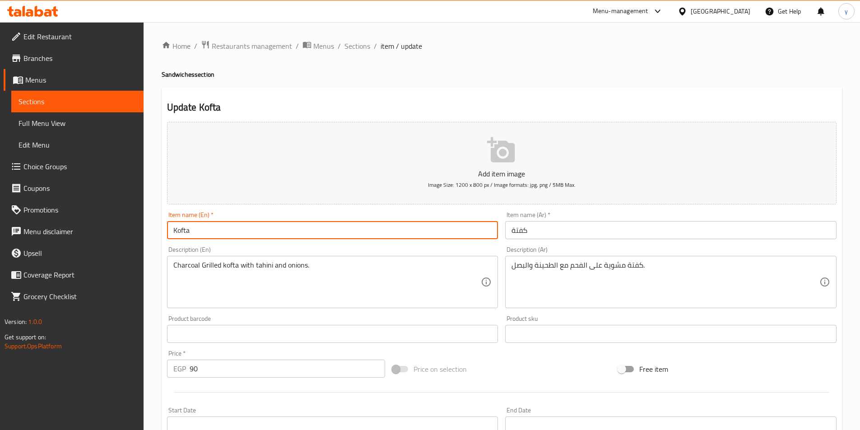
paste input "Sandwich"
click at [190, 230] on input "KoftaSandwich" at bounding box center [332, 230] width 331 height 18
type input "Kofta Sandwich"
click at [508, 233] on input "كفتة" at bounding box center [670, 230] width 331 height 18
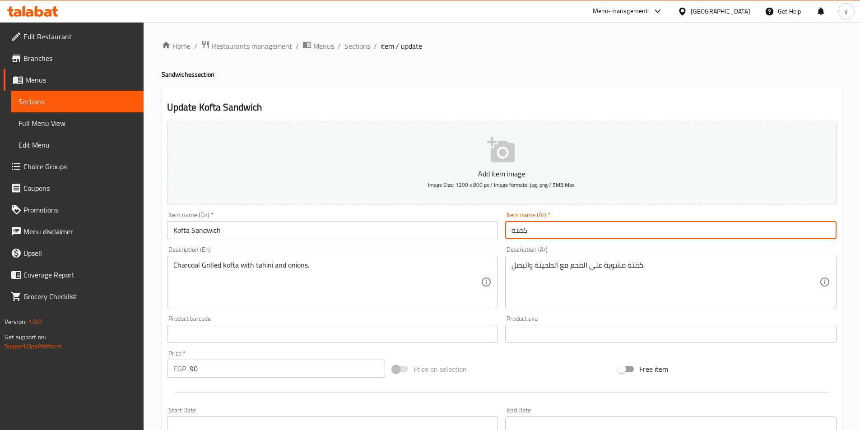
paste input "ساندوتش"
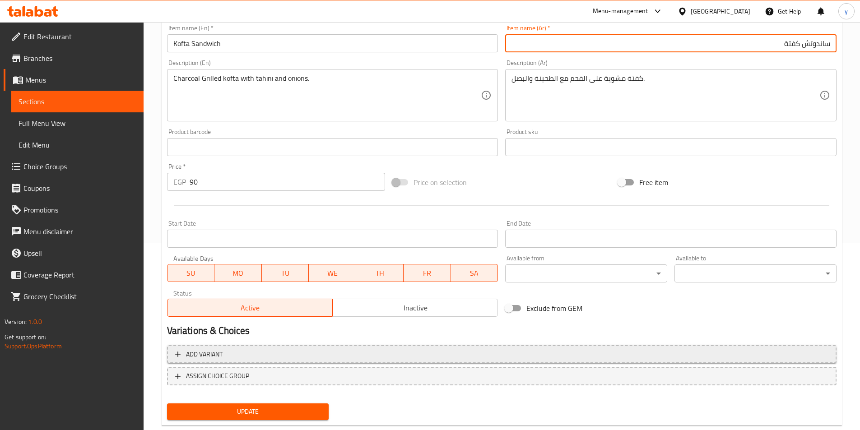
scroll to position [208, 0]
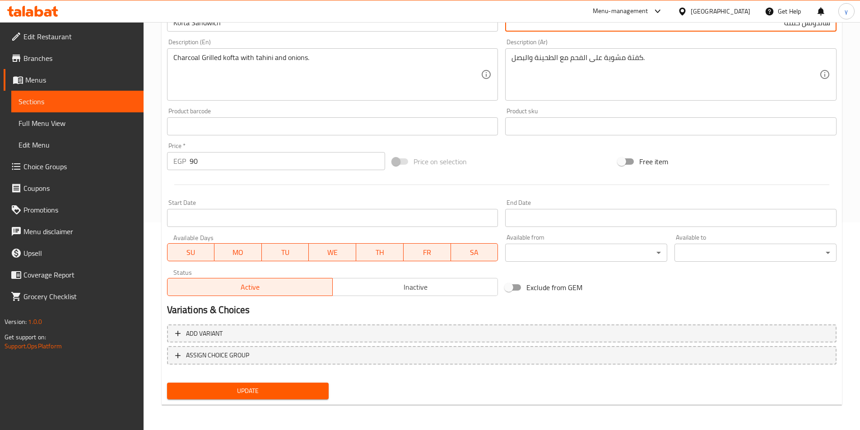
type input "ساندوتش كفتة"
click at [241, 397] on button "Update" at bounding box center [248, 391] width 162 height 17
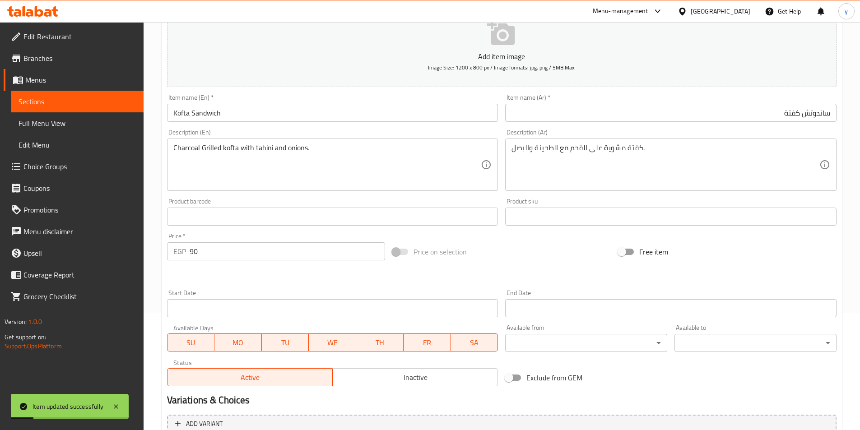
scroll to position [0, 0]
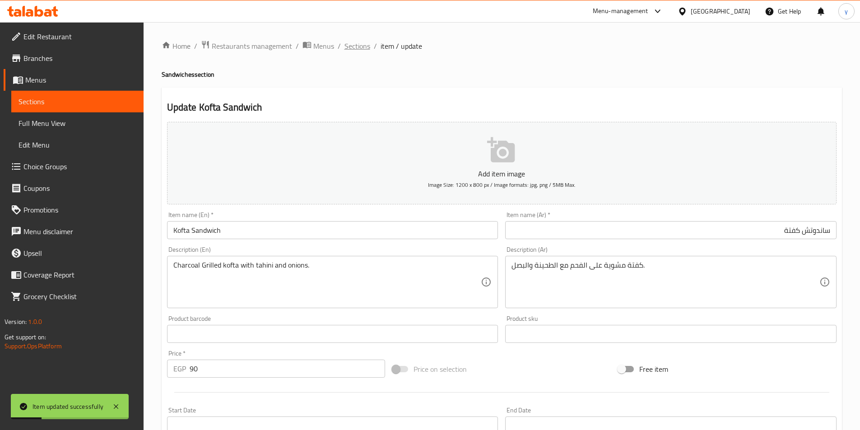
click at [353, 42] on span "Sections" at bounding box center [357, 46] width 26 height 11
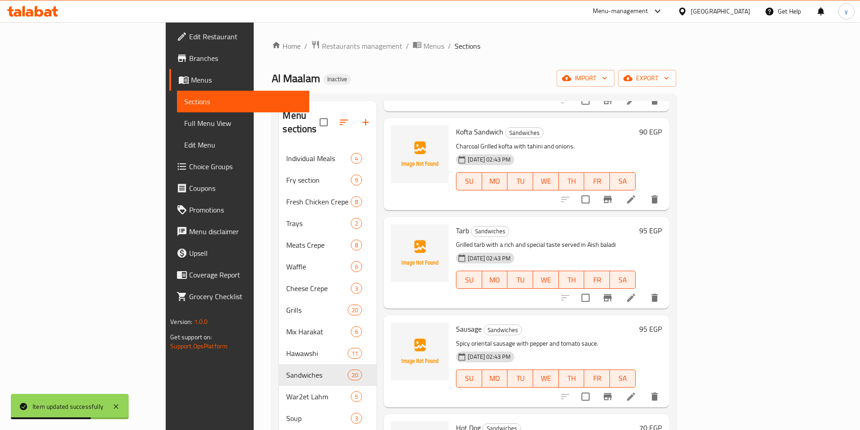
scroll to position [722, 0]
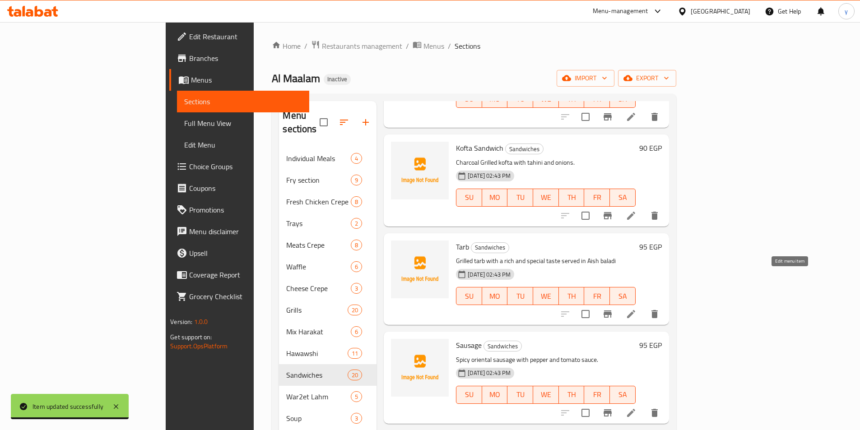
click at [636, 309] on icon at bounding box center [630, 314] width 11 height 11
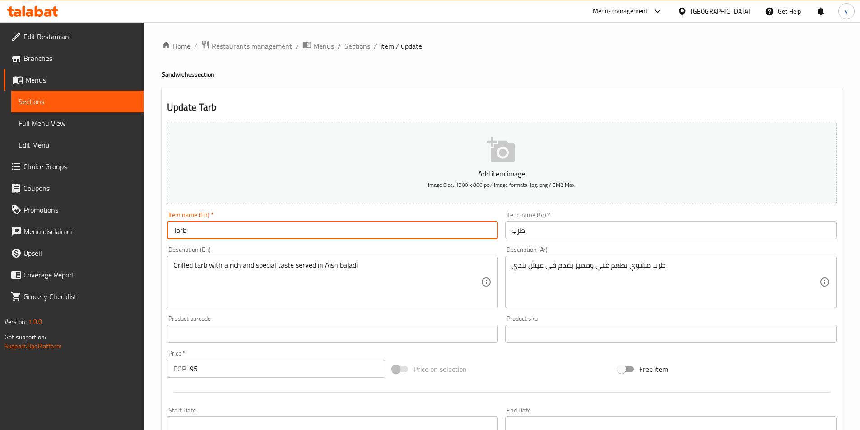
click at [421, 227] on input "Tarb" at bounding box center [332, 230] width 331 height 18
paste input "Sandwich"
type input "Tarb Sandwich"
click at [533, 232] on input "طرب" at bounding box center [670, 230] width 331 height 18
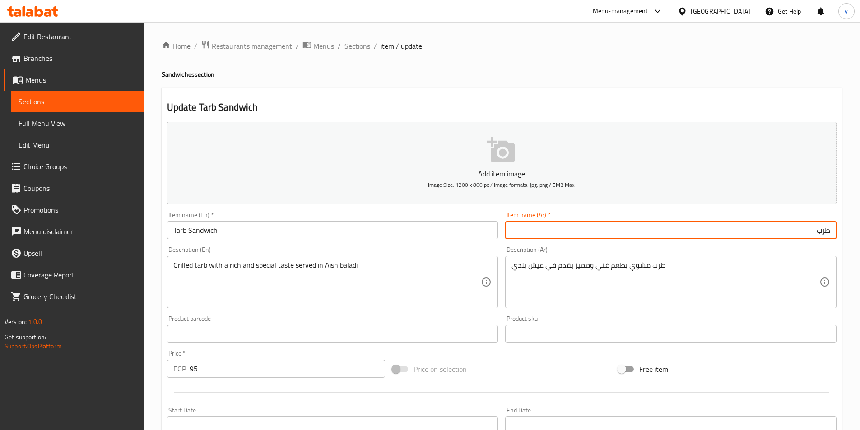
paste input "ساندوتش"
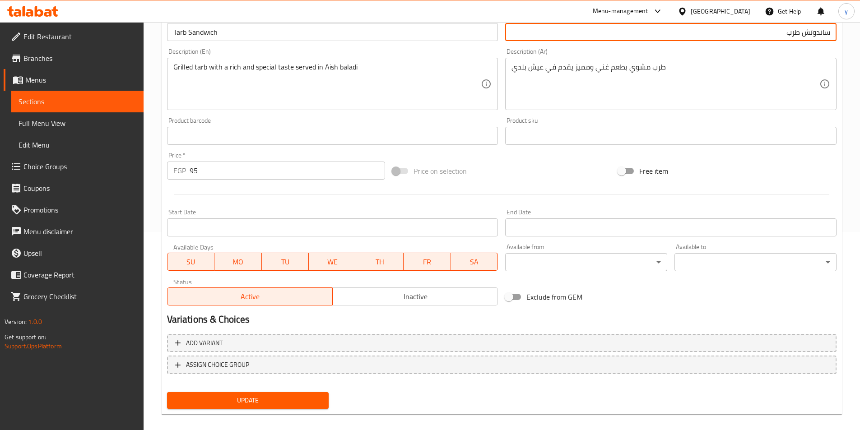
scroll to position [208, 0]
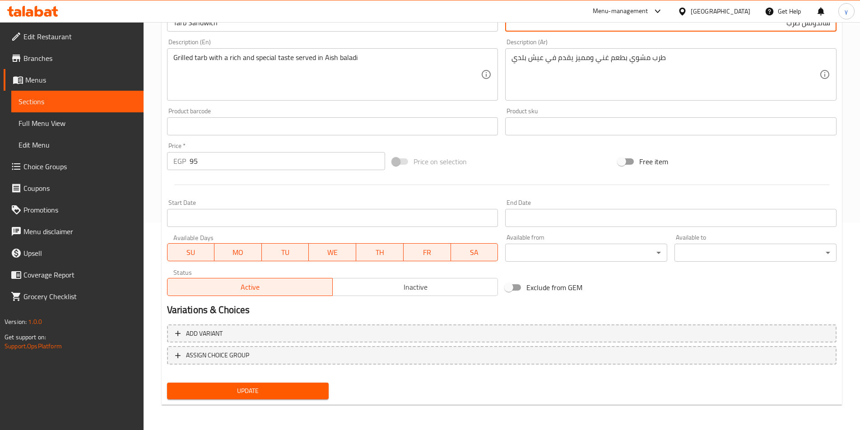
type input "ساندوتش طرب"
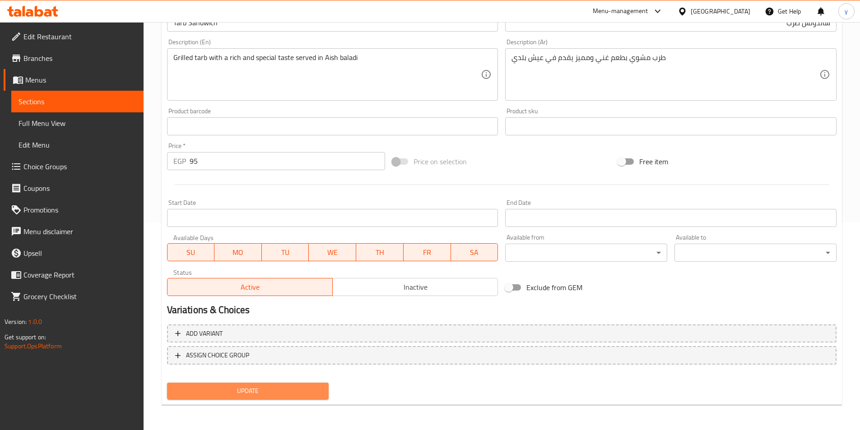
click at [286, 388] on span "Update" at bounding box center [248, 390] width 148 height 11
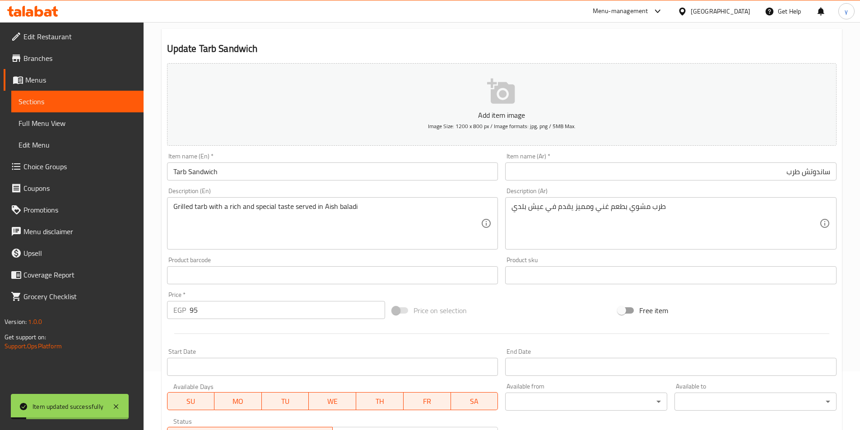
scroll to position [0, 0]
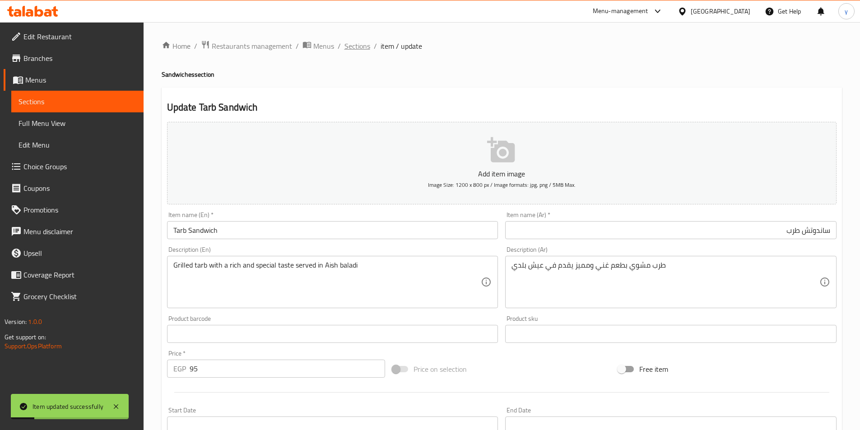
click at [358, 45] on span "Sections" at bounding box center [357, 46] width 26 height 11
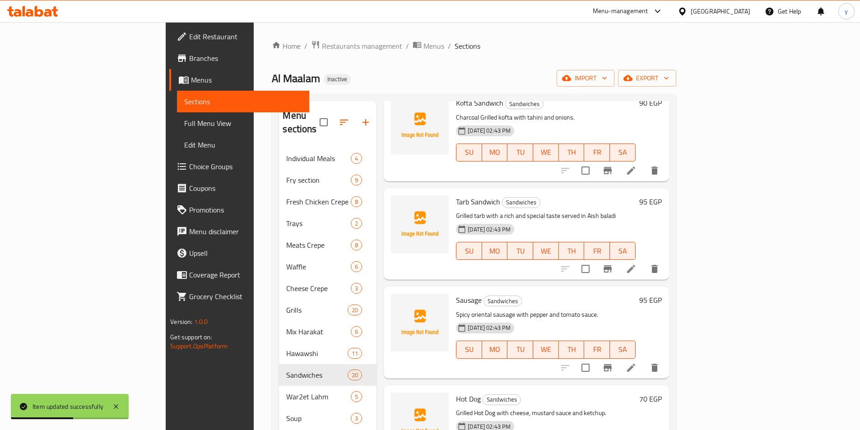
scroll to position [812, 0]
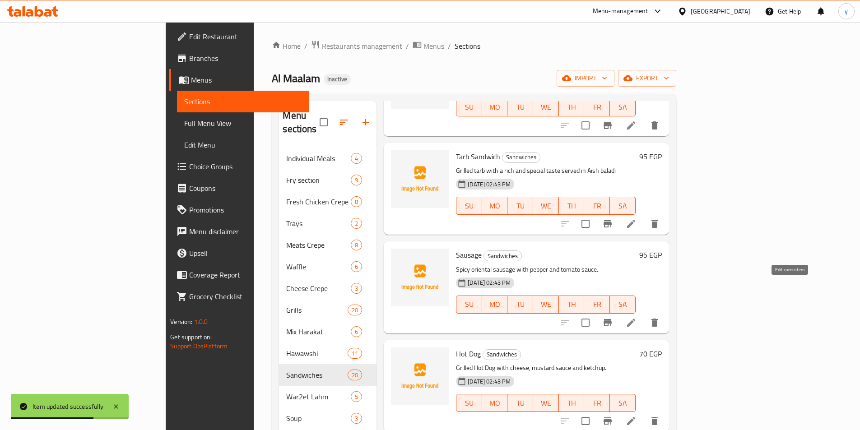
click at [636, 317] on icon at bounding box center [630, 322] width 11 height 11
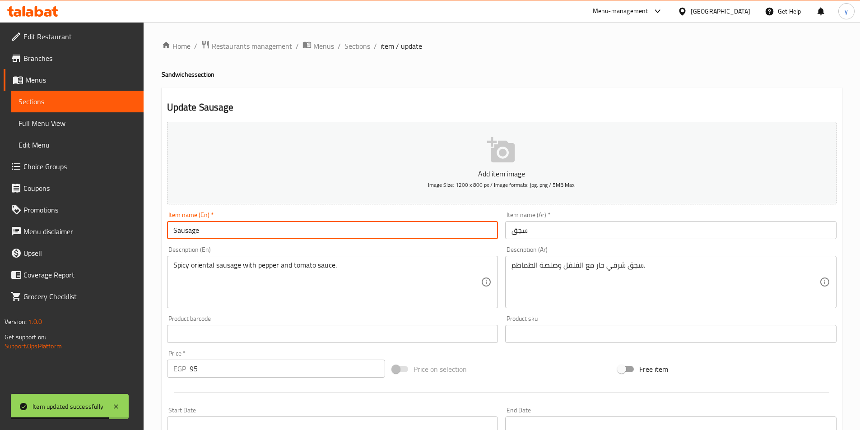
click at [267, 235] on input "Sausage" at bounding box center [332, 230] width 331 height 18
paste input "Sandwich"
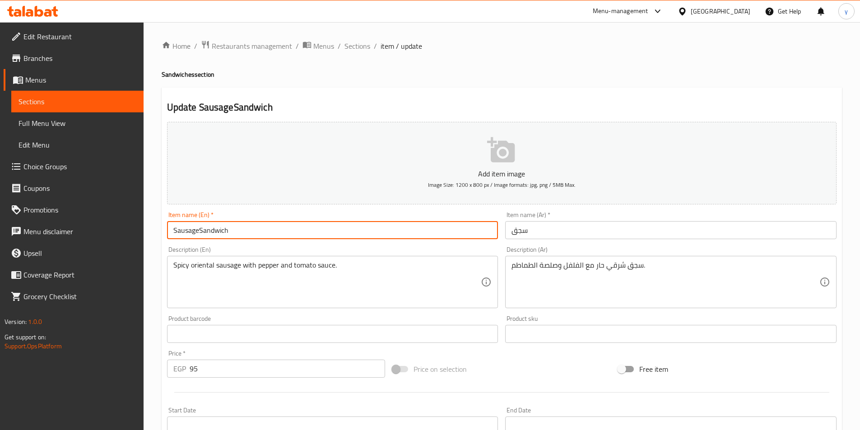
click at [203, 228] on input "SausageSandwich" at bounding box center [332, 230] width 331 height 18
click at [198, 232] on input "SausageSandwich" at bounding box center [332, 230] width 331 height 18
type input "Sausage Sandwich"
click at [559, 230] on input "سجق" at bounding box center [670, 230] width 331 height 18
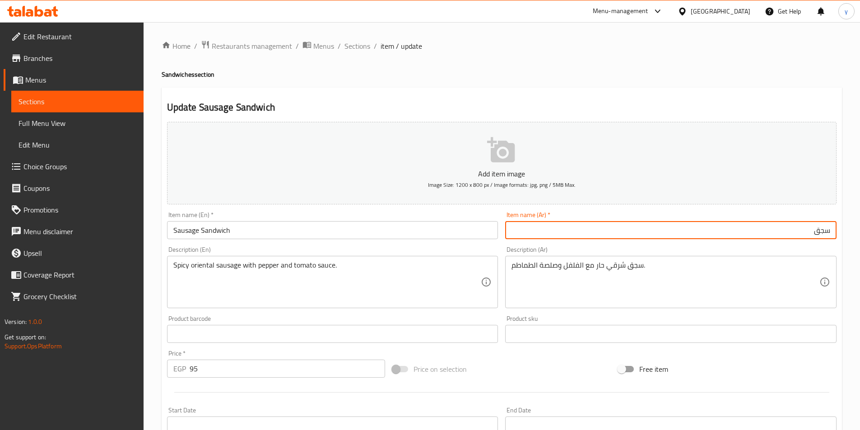
click at [559, 230] on input "سجق" at bounding box center [670, 230] width 331 height 18
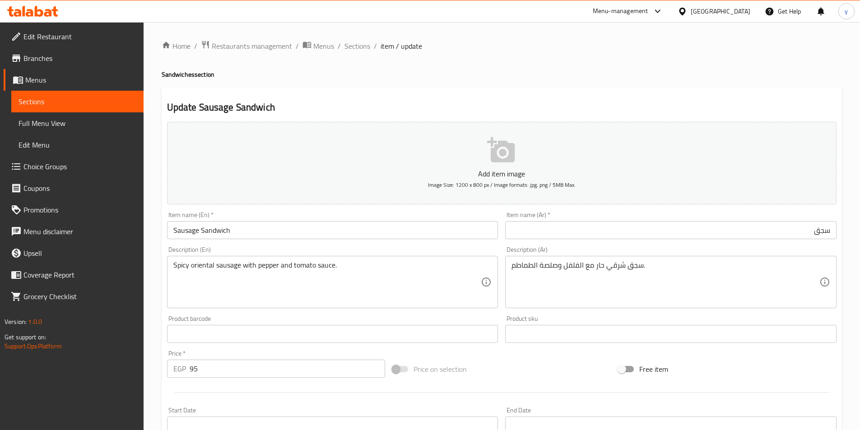
click at [609, 236] on input "سجق" at bounding box center [670, 230] width 331 height 18
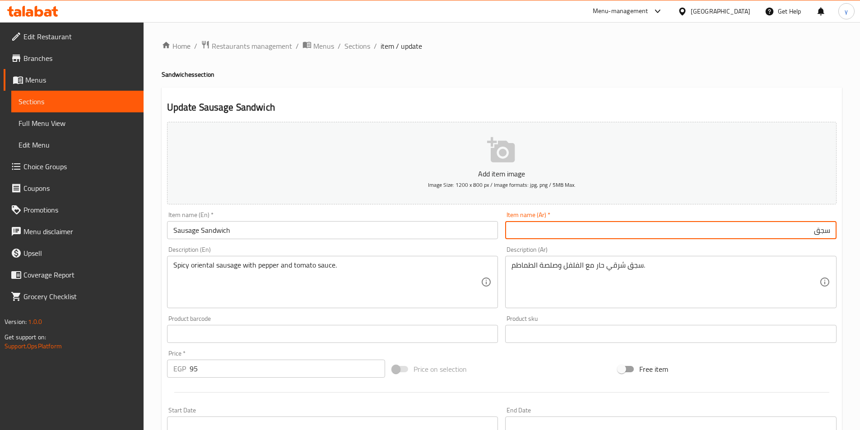
click at [831, 231] on input "سجق" at bounding box center [670, 230] width 331 height 18
click at [830, 231] on input "سجق" at bounding box center [670, 230] width 331 height 18
paste input "ساندوتش"
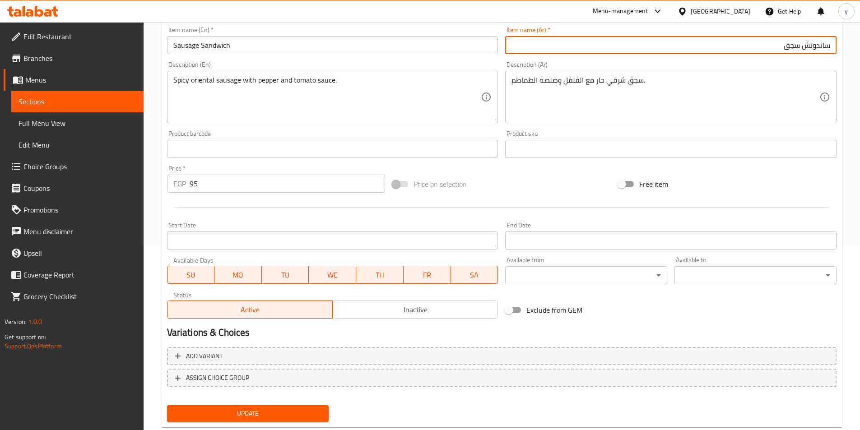
scroll to position [208, 0]
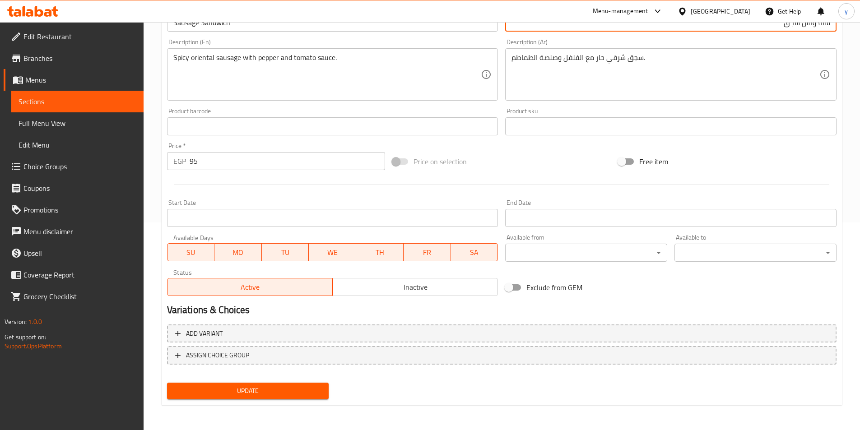
type input "ساندوتش سجق"
click at [234, 398] on button "Update" at bounding box center [248, 391] width 162 height 17
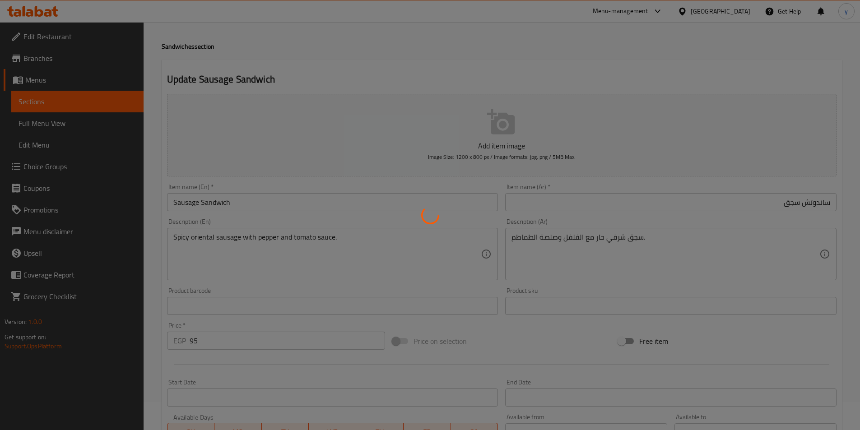
scroll to position [0, 0]
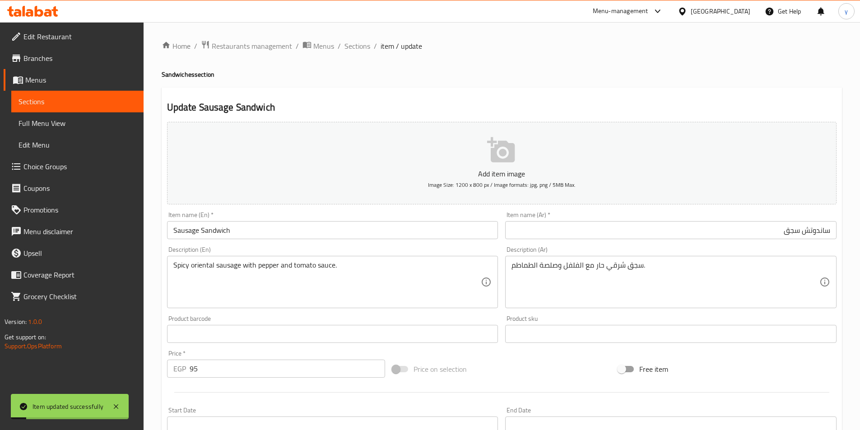
click at [362, 42] on span "Sections" at bounding box center [357, 46] width 26 height 11
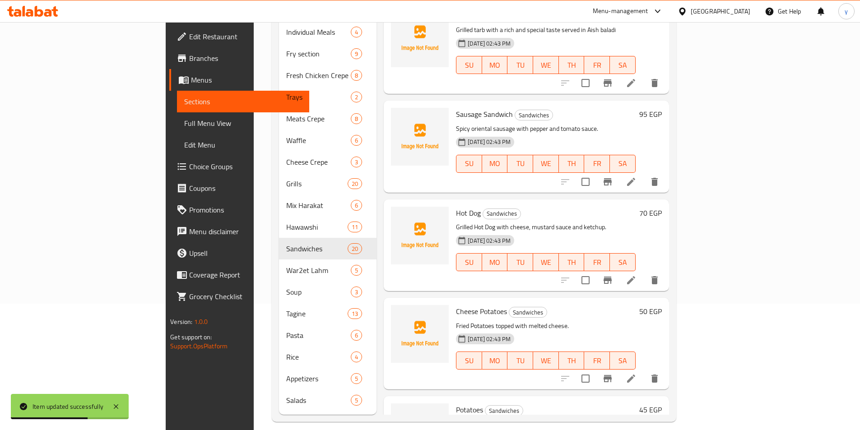
scroll to position [812, 0]
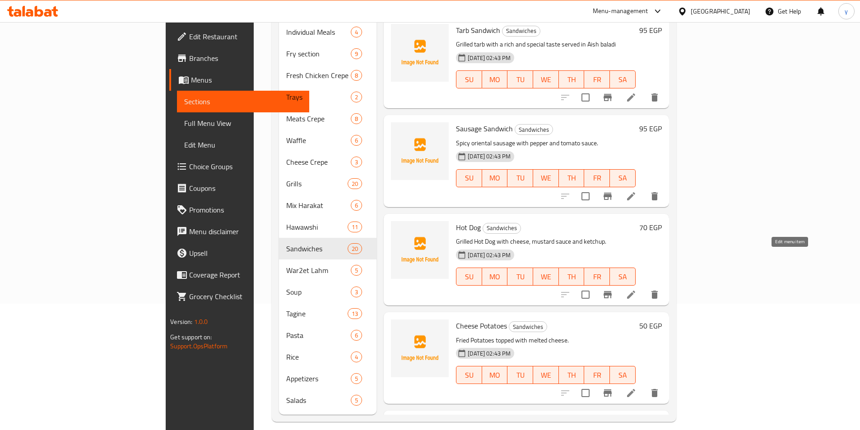
click at [636, 289] on icon at bounding box center [630, 294] width 11 height 11
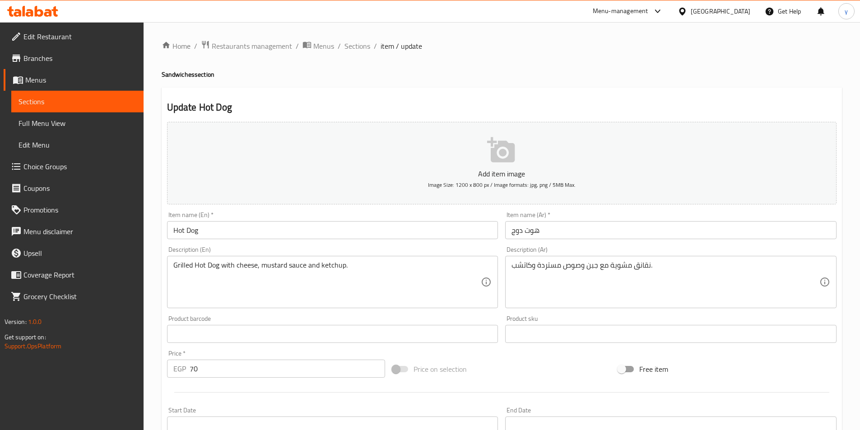
click at [299, 225] on input "Hot Dog" at bounding box center [332, 230] width 331 height 18
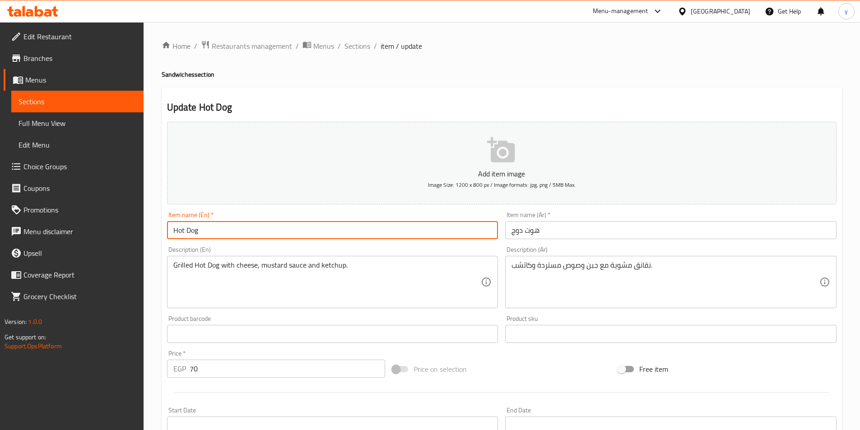
paste input "Sandwich"
click at [199, 230] on input "Hot DogSandwich" at bounding box center [332, 230] width 331 height 18
type input "Hot Dog Sandwich"
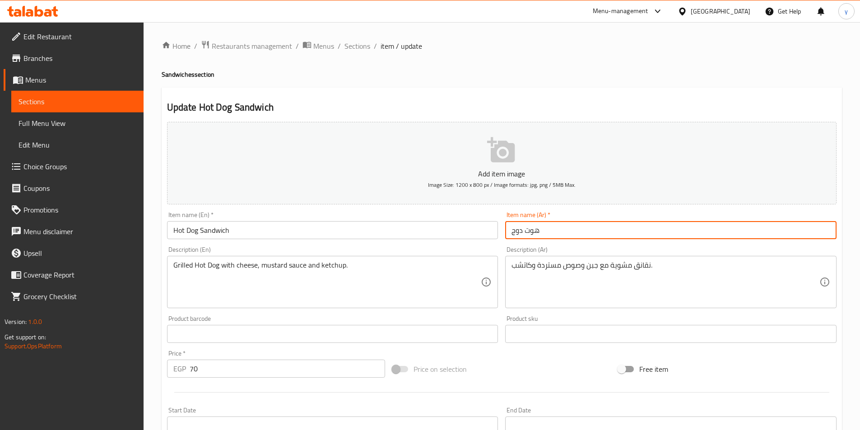
click at [550, 237] on input "هوت دوج" at bounding box center [670, 230] width 331 height 18
paste input "ساندوتش"
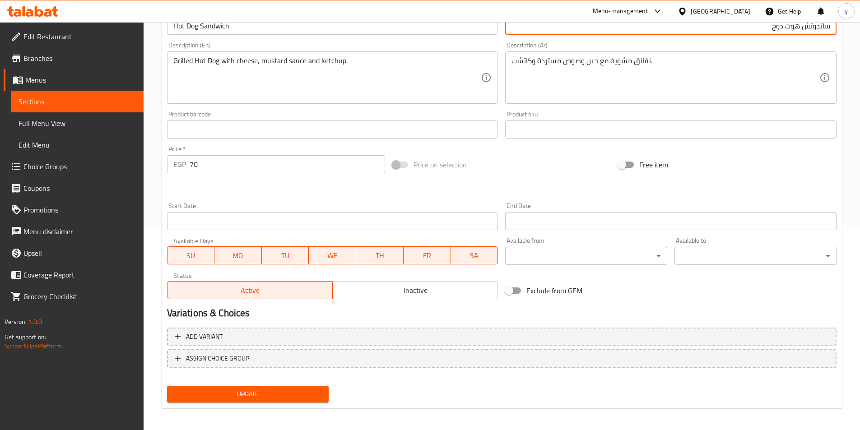
scroll to position [208, 0]
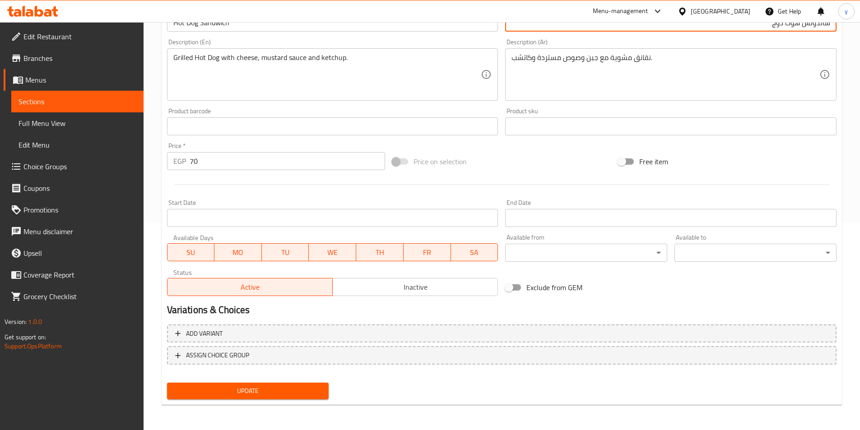
type input "ساندوتش هوت دوج"
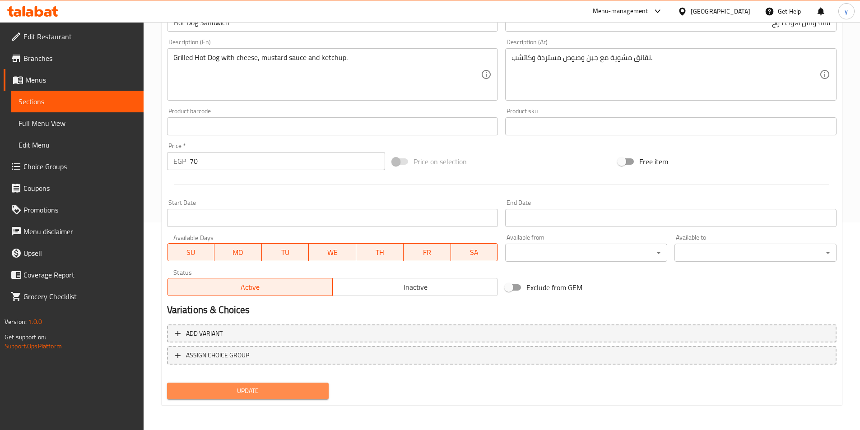
click at [296, 396] on span "Update" at bounding box center [248, 390] width 148 height 11
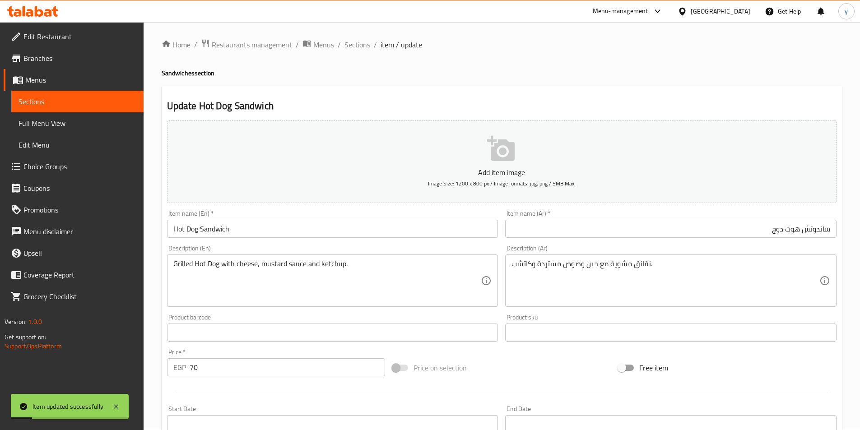
scroll to position [0, 0]
click at [358, 54] on div "Home / Restaurants management / Menus / Sections / item / update Sandwiches sec…" at bounding box center [502, 329] width 680 height 579
click at [360, 51] on span "Sections" at bounding box center [357, 46] width 26 height 11
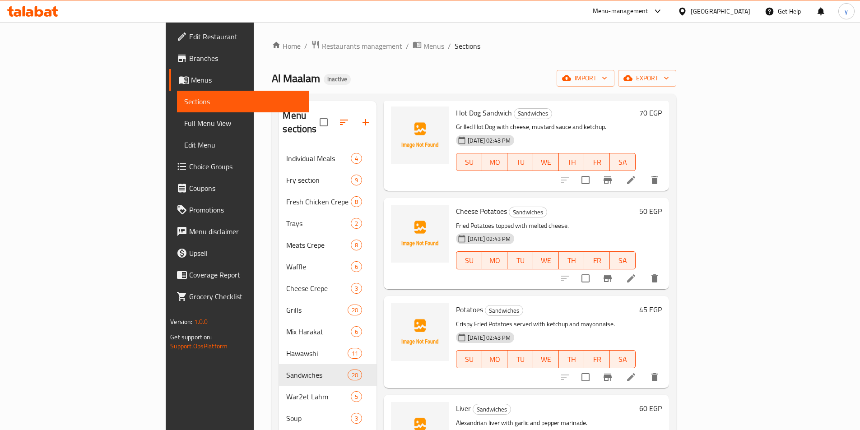
scroll to position [1010, 0]
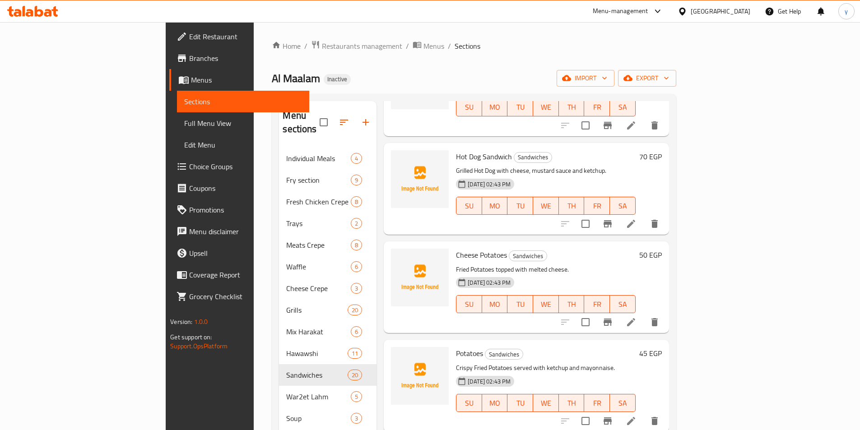
click at [636, 317] on icon at bounding box center [630, 322] width 11 height 11
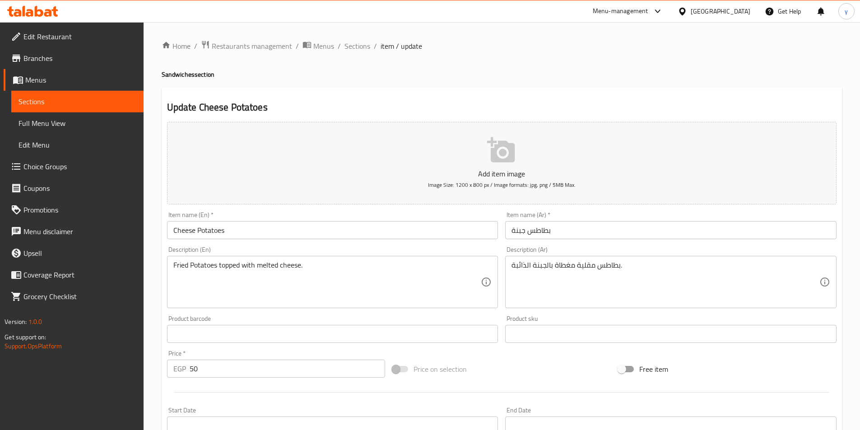
click at [275, 232] on input "Cheese Potatoes" at bounding box center [332, 230] width 331 height 18
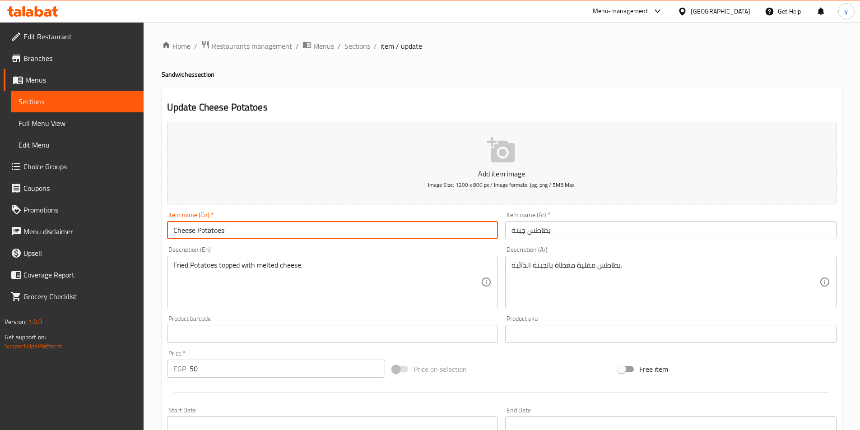
paste input "Sandwich"
type input "Cheese Potatoes Sandwich"
click at [563, 230] on input "بطاطس جبنة" at bounding box center [670, 230] width 331 height 18
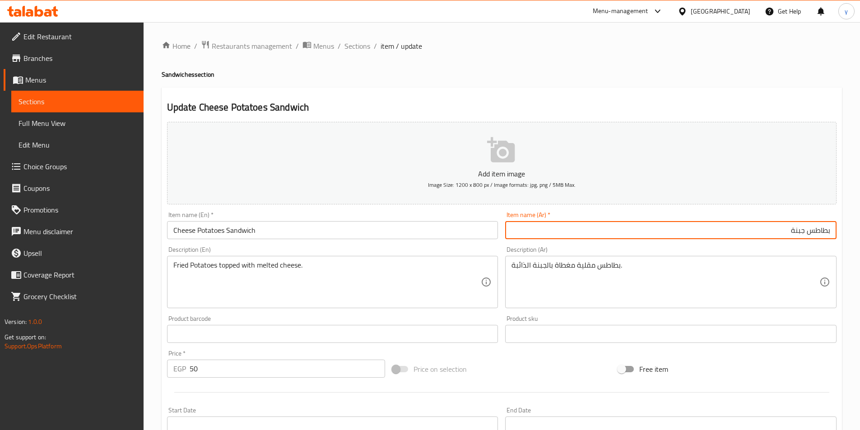
paste input "ساندوتش"
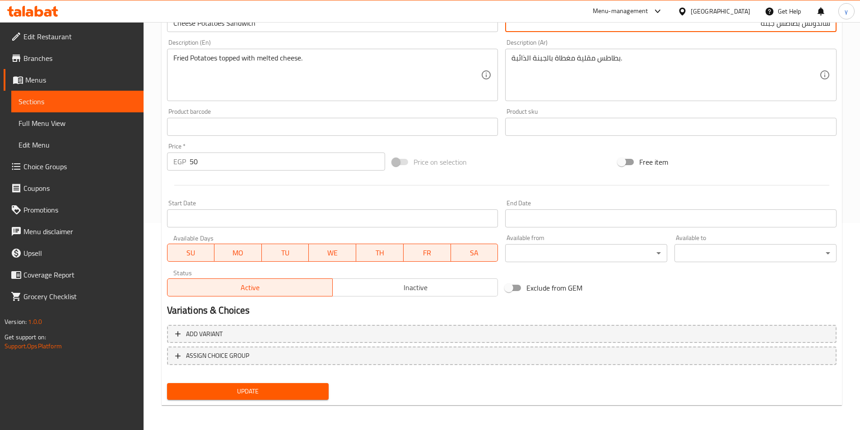
scroll to position [208, 0]
type input "ساندوتش بطاطس جبنة"
click at [281, 385] on span "Update" at bounding box center [248, 390] width 148 height 11
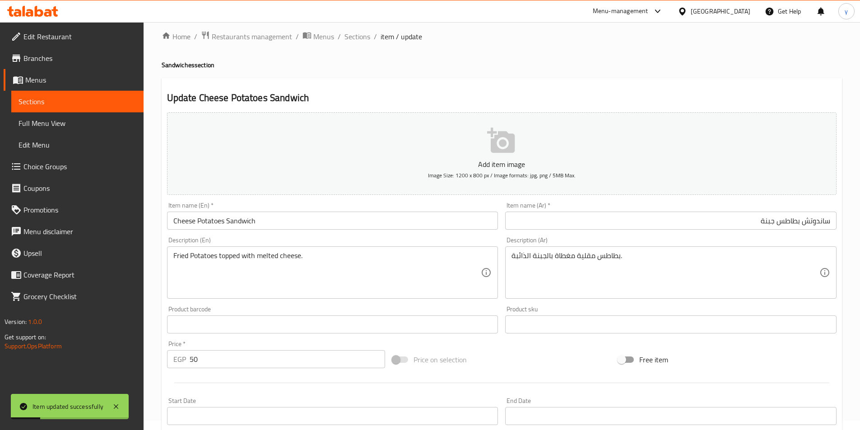
scroll to position [0, 0]
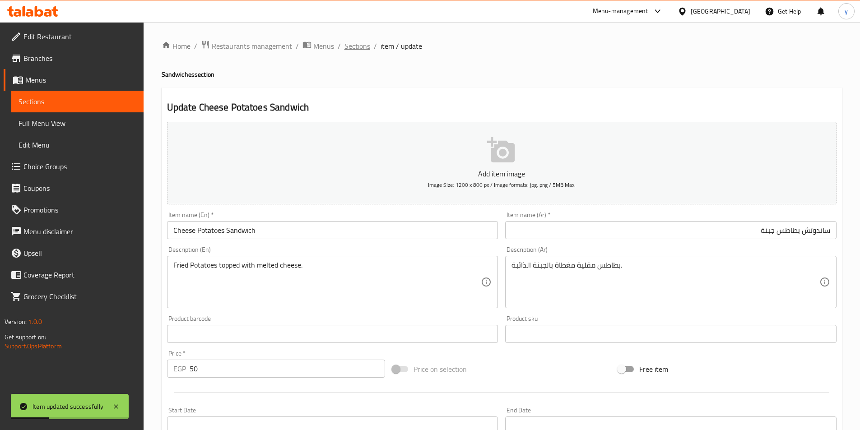
click at [361, 50] on span "Sections" at bounding box center [357, 46] width 26 height 11
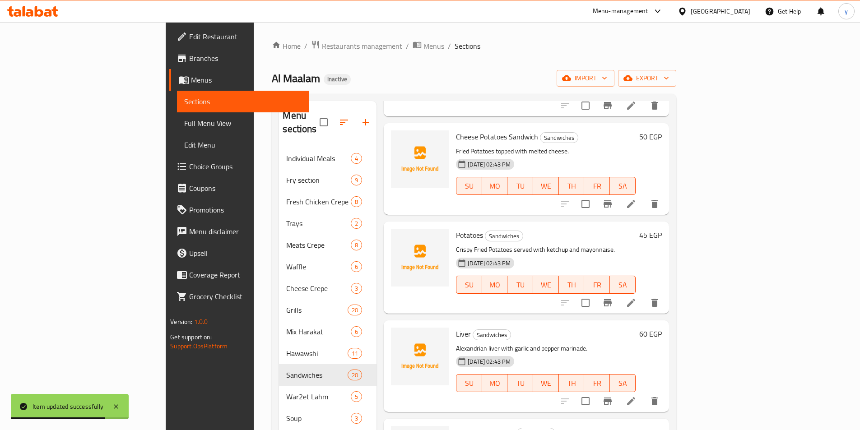
scroll to position [1128, 0]
click at [644, 294] on li at bounding box center [630, 302] width 25 height 16
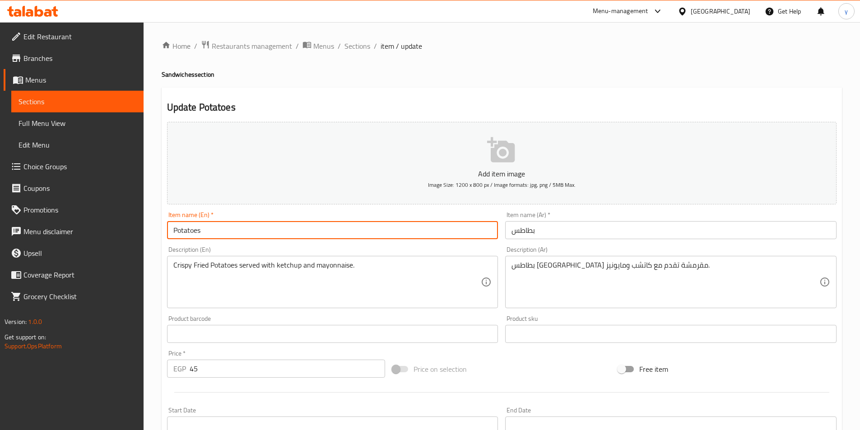
click at [376, 232] on input "Potatoes" at bounding box center [332, 230] width 331 height 18
paste input "Sandwich"
type input "Potatoes Sandwich"
click at [539, 230] on input "بطاطس" at bounding box center [670, 230] width 331 height 18
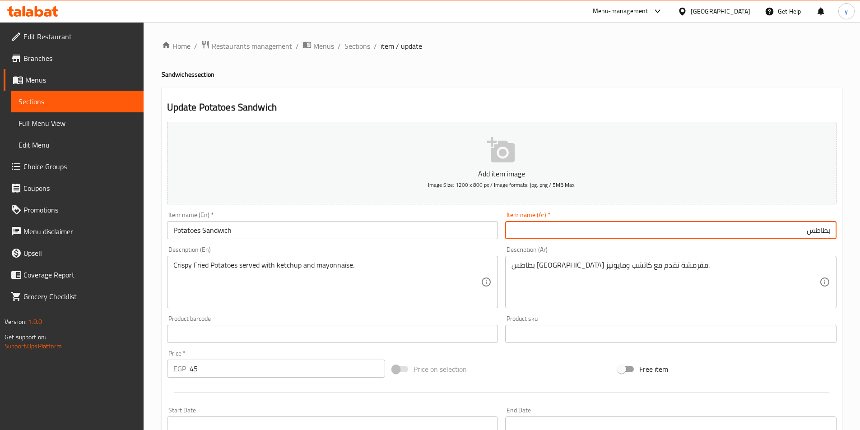
paste input "ساندوتش"
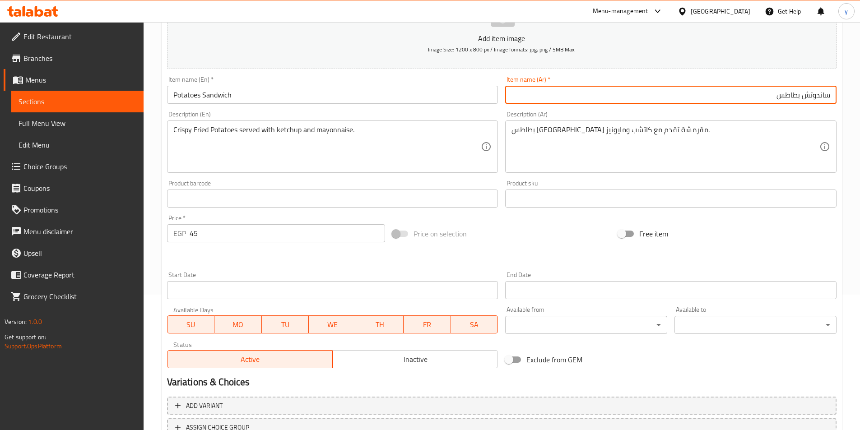
scroll to position [208, 0]
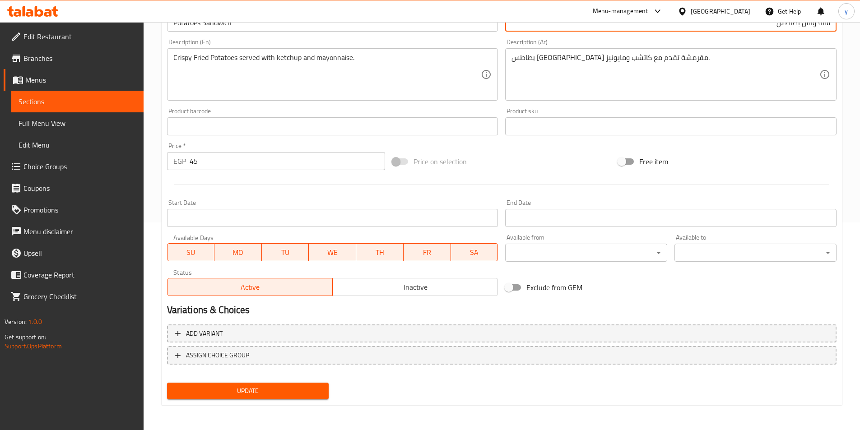
type input "ساندوتش بطاطس"
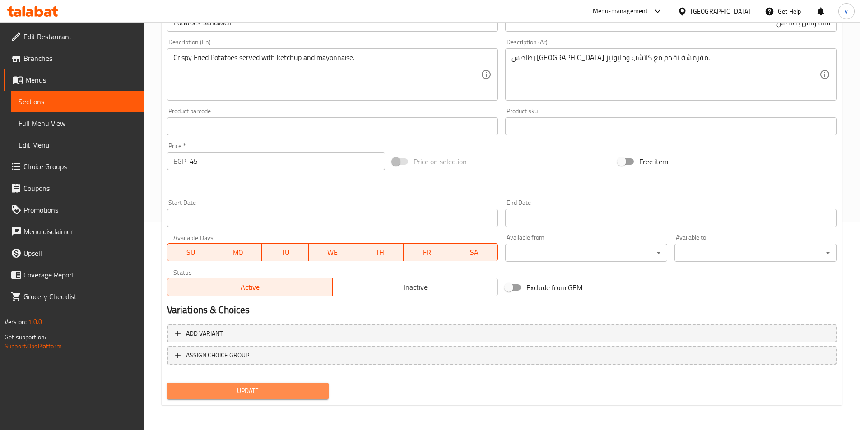
click at [230, 389] on span "Update" at bounding box center [248, 390] width 148 height 11
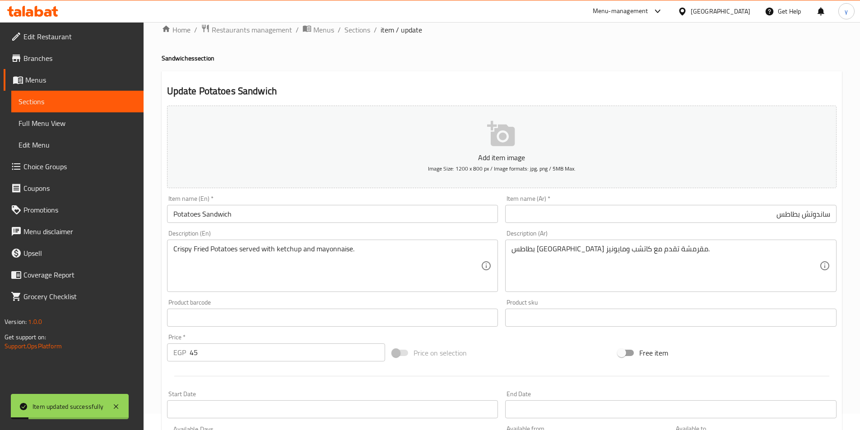
scroll to position [0, 0]
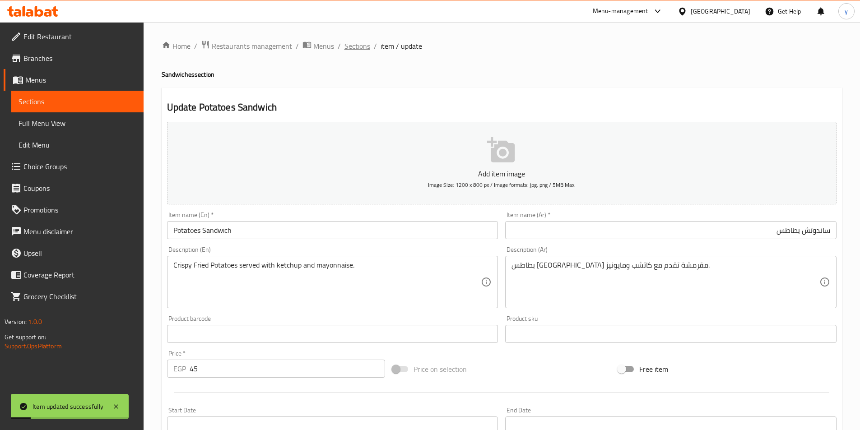
click at [364, 46] on span "Sections" at bounding box center [357, 46] width 26 height 11
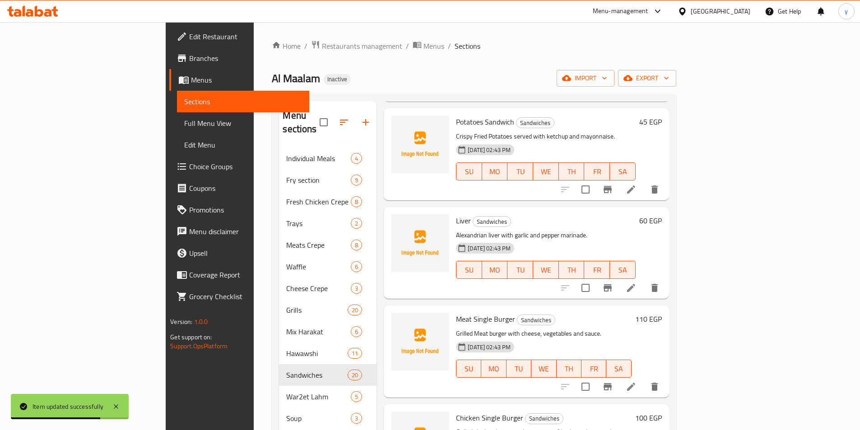
scroll to position [1248, 0]
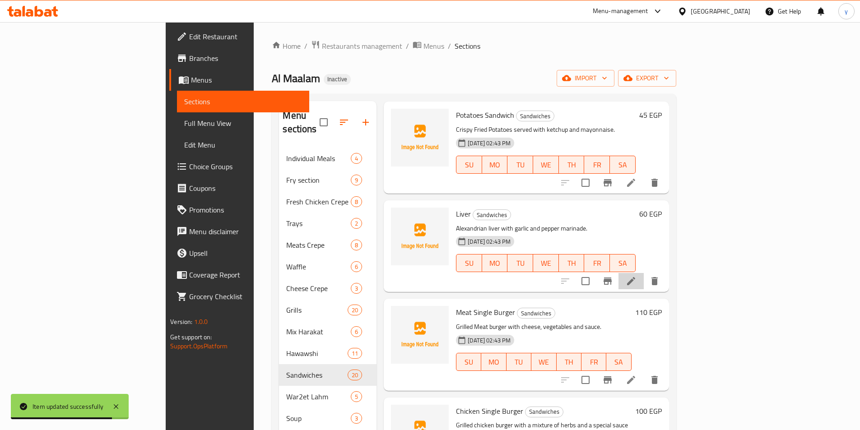
click at [644, 273] on li at bounding box center [630, 281] width 25 height 16
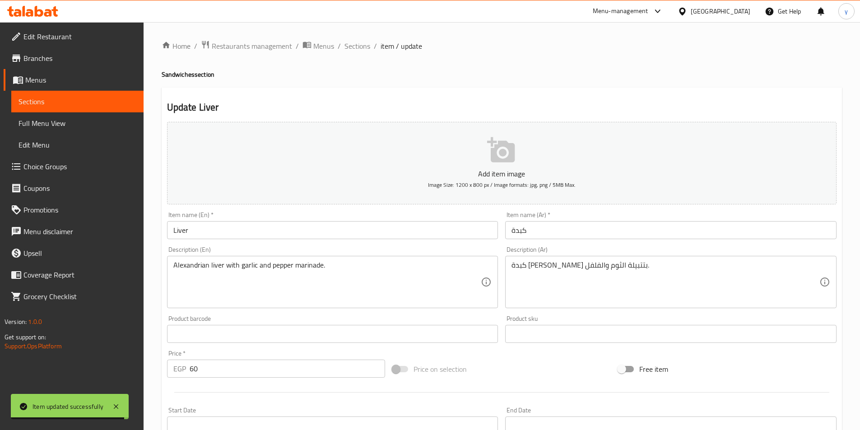
click at [350, 237] on input "Liver" at bounding box center [332, 230] width 331 height 18
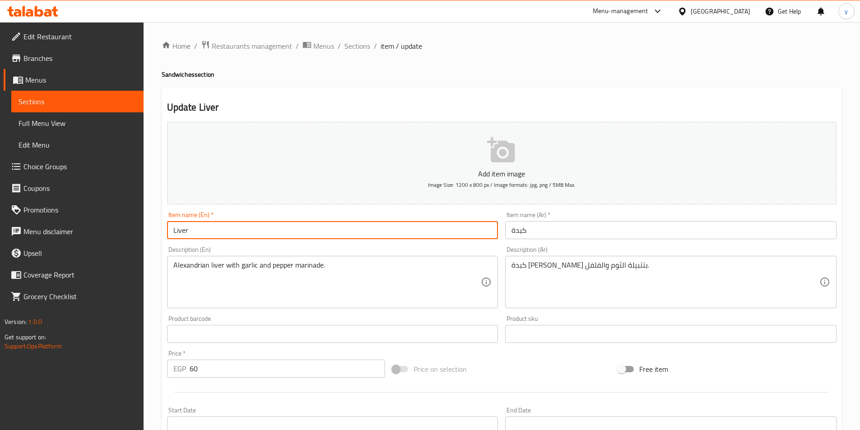
paste input "Sandwich"
type input "Liver Sandwich"
click at [555, 226] on input "كبدة" at bounding box center [670, 230] width 331 height 18
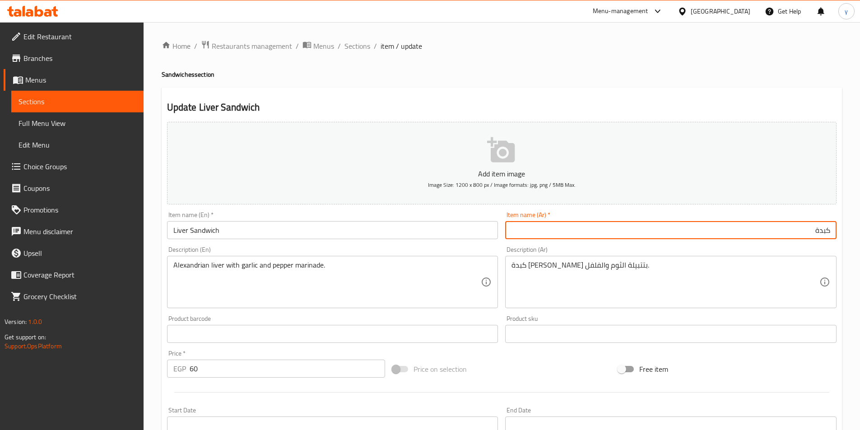
paste input "ساندوتش"
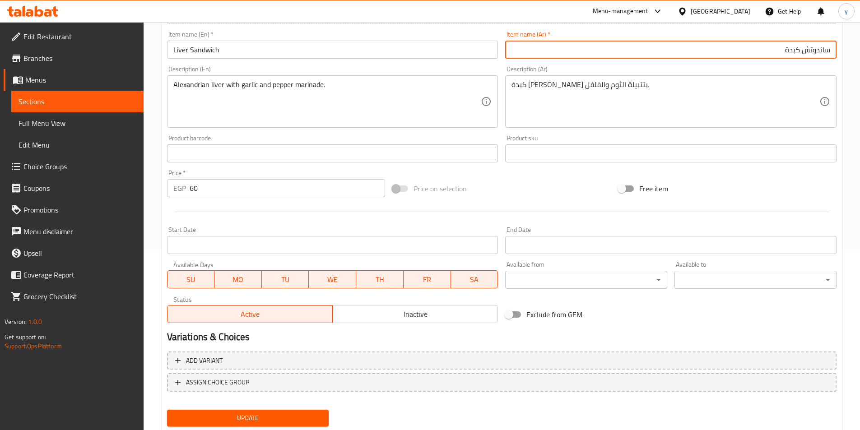
scroll to position [208, 0]
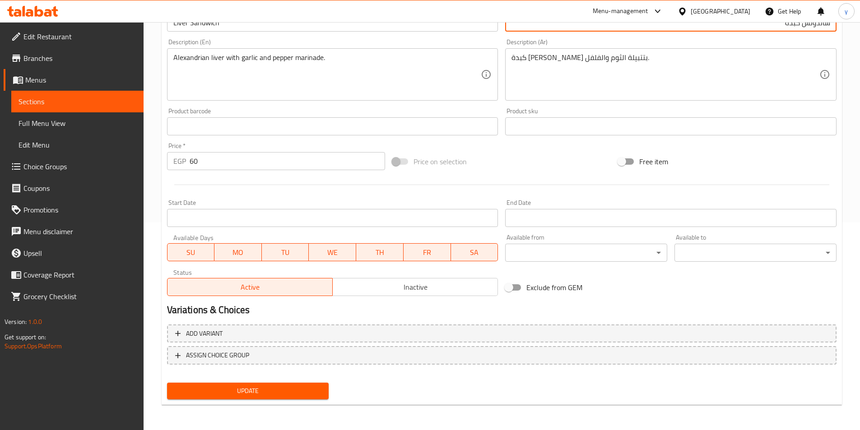
type input "ساندوتش كبدة"
click at [295, 393] on span "Update" at bounding box center [248, 390] width 148 height 11
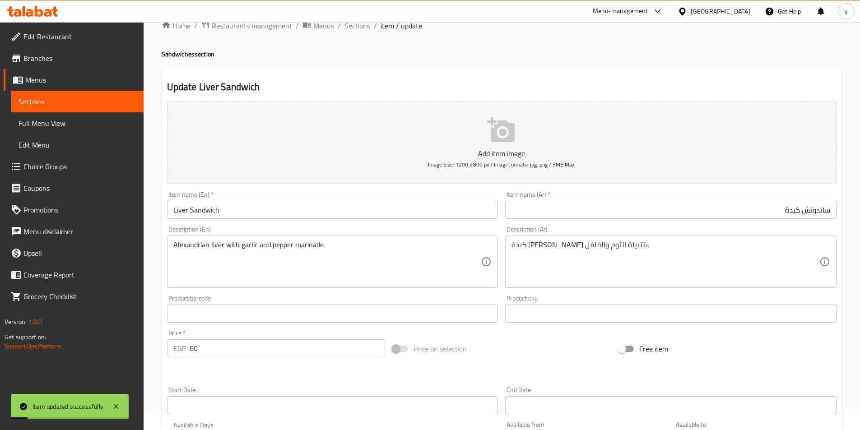
scroll to position [0, 0]
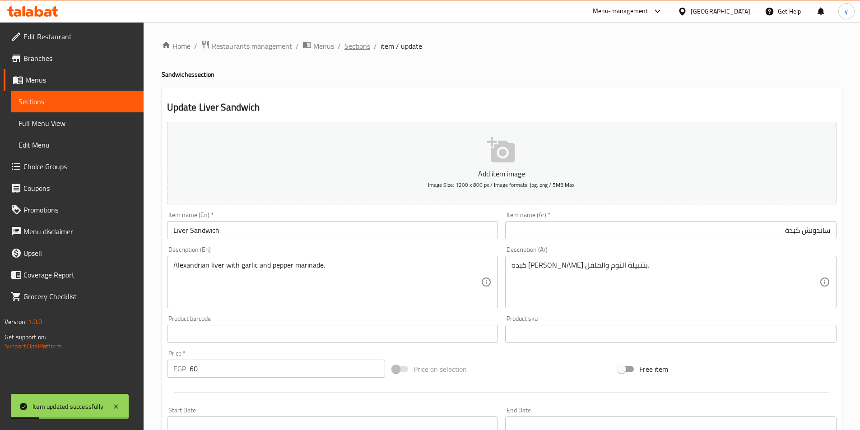
click at [359, 44] on span "Sections" at bounding box center [357, 46] width 26 height 11
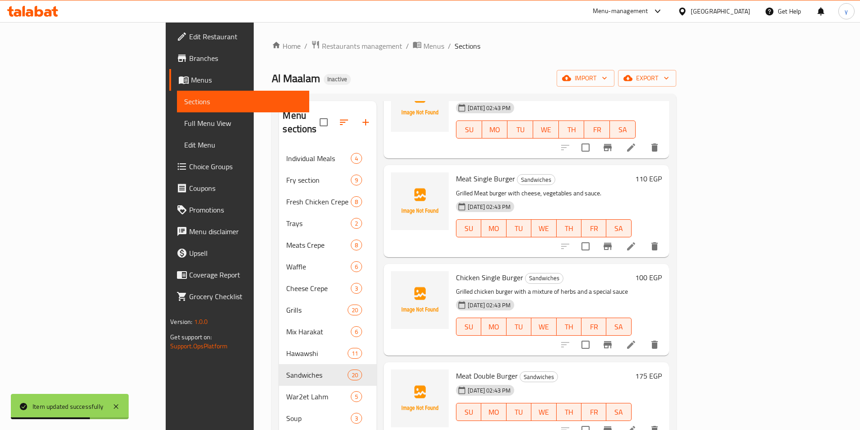
scroll to position [1381, 0]
click at [636, 241] on icon at bounding box center [630, 246] width 11 height 11
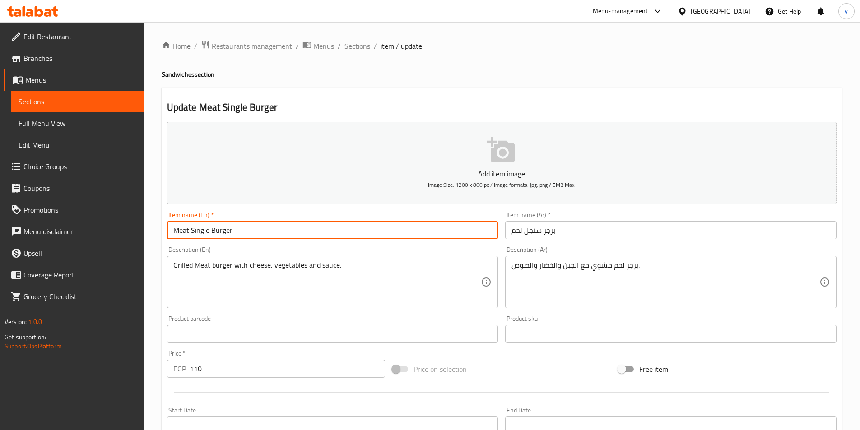
click at [287, 232] on input "Meat Single Burger" at bounding box center [332, 230] width 331 height 18
paste input "Sandwich"
type input "Meat Single Burger Sandwich"
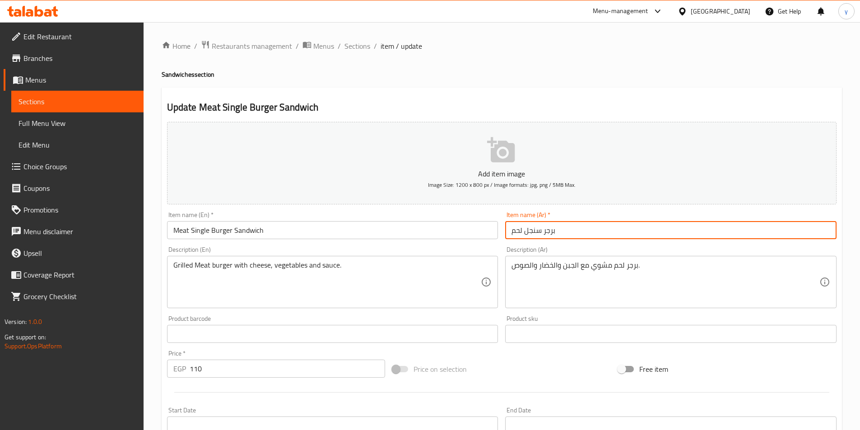
click at [546, 226] on input "برجر سنجل لحم" at bounding box center [670, 230] width 331 height 18
click at [563, 232] on input "برجر سنجل لحم" at bounding box center [670, 230] width 331 height 18
paste input "ساندوتش"
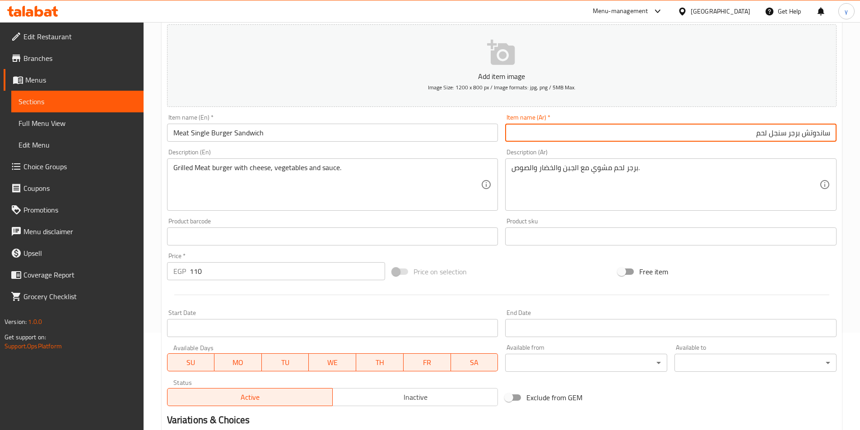
scroll to position [181, 0]
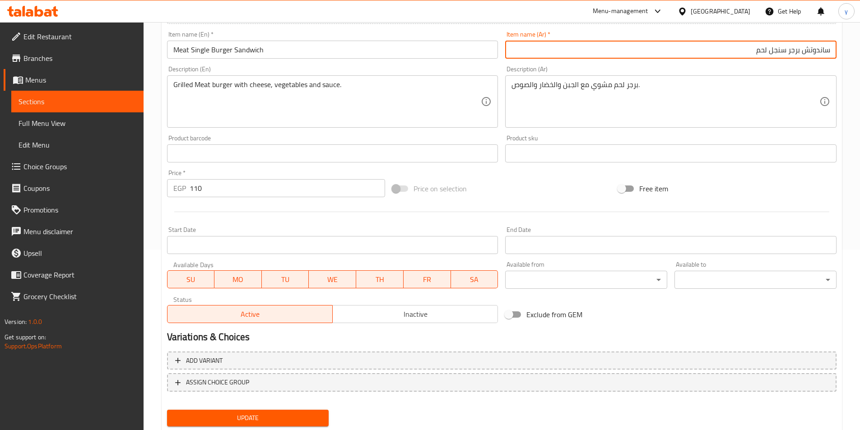
type input "ساندوتش برجر سنجل لحم"
click at [256, 419] on span "Update" at bounding box center [248, 417] width 148 height 11
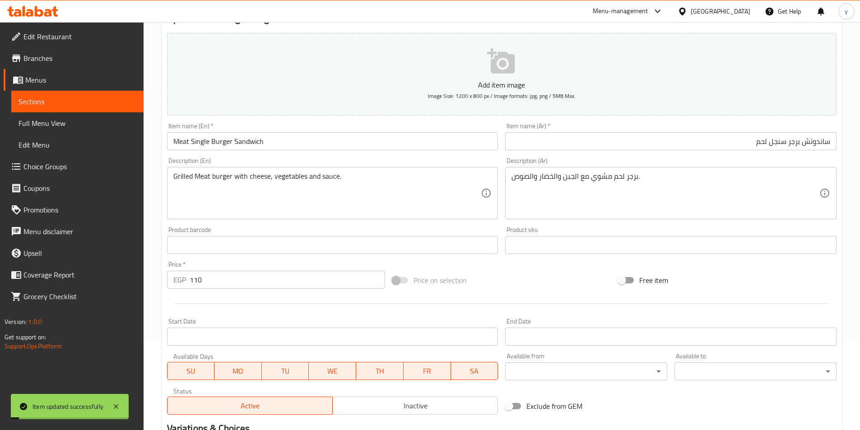
scroll to position [0, 0]
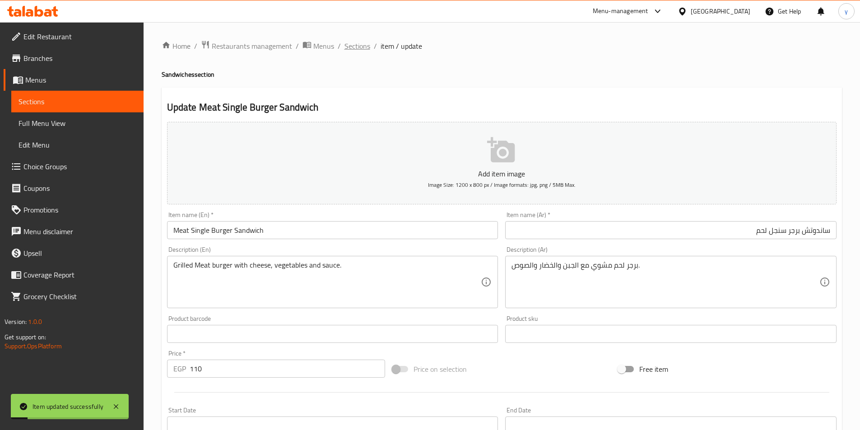
click at [357, 46] on span "Sections" at bounding box center [357, 46] width 26 height 11
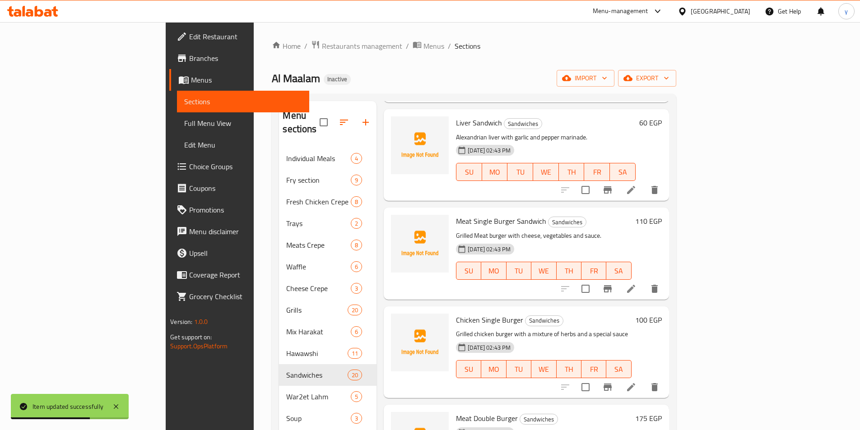
scroll to position [1340, 0]
click at [636, 381] on icon at bounding box center [630, 386] width 11 height 11
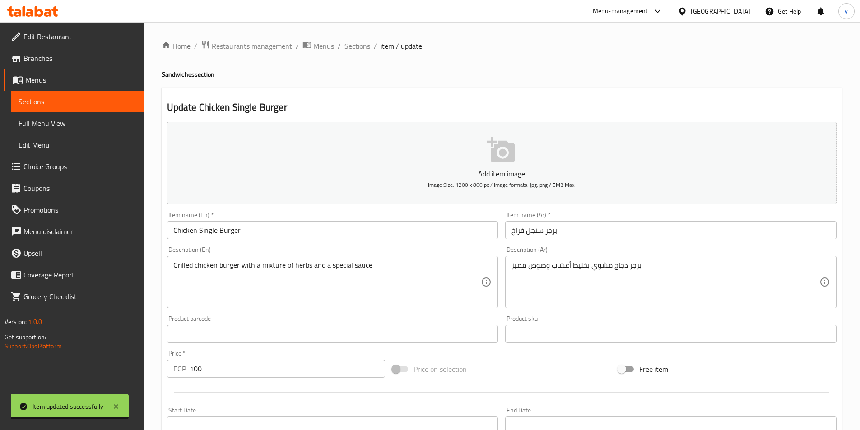
click at [314, 230] on input "Chicken Single Burger" at bounding box center [332, 230] width 331 height 18
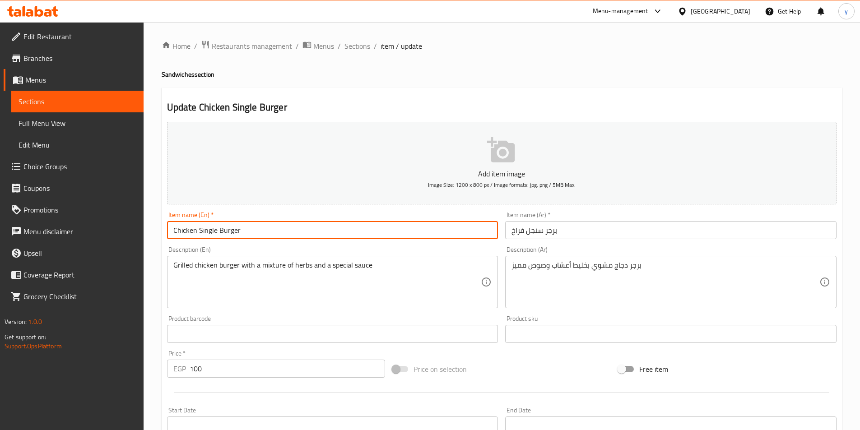
paste input "Sandwich"
type input "Chicken Single Burger Sandwich"
click at [512, 232] on input "برجر سنجل فراخ" at bounding box center [670, 230] width 331 height 18
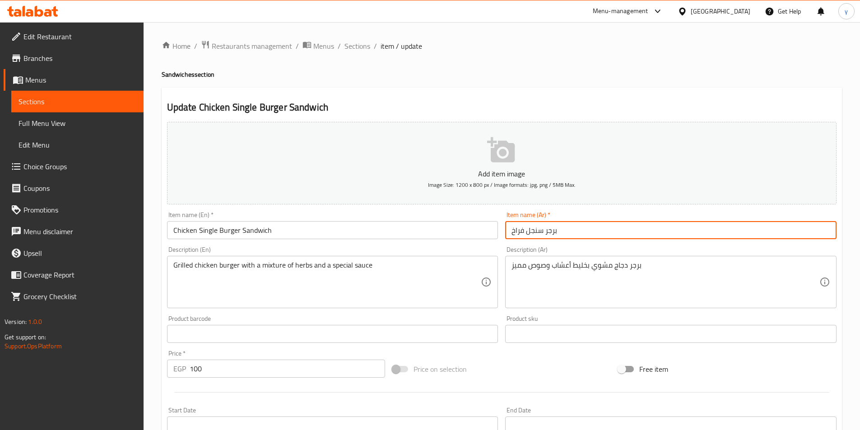
paste input "ساندوتش"
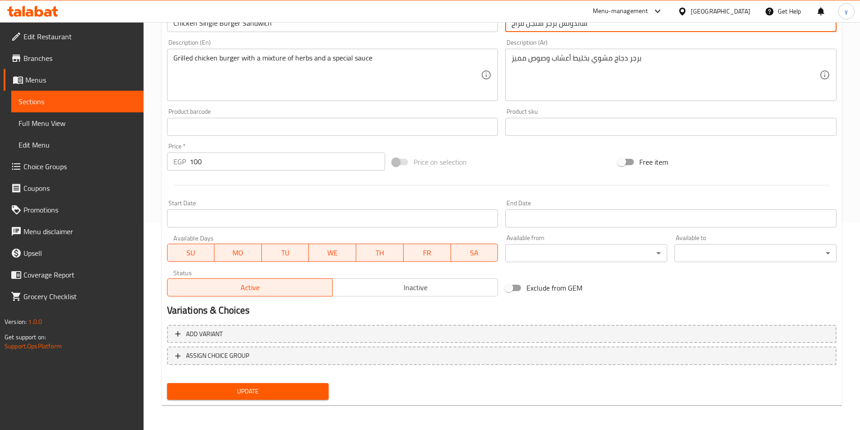
scroll to position [208, 0]
type input "ساندوتش برجر سنجل فراخ"
click at [285, 388] on span "Update" at bounding box center [248, 390] width 148 height 11
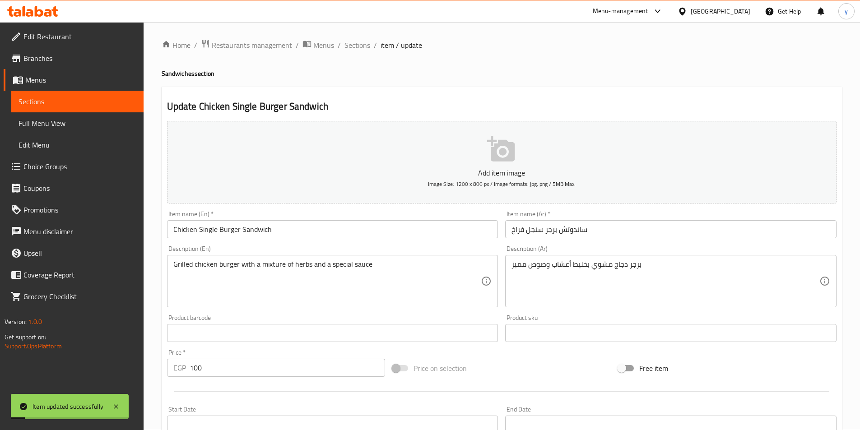
scroll to position [0, 0]
click at [365, 46] on span "Sections" at bounding box center [357, 46] width 26 height 11
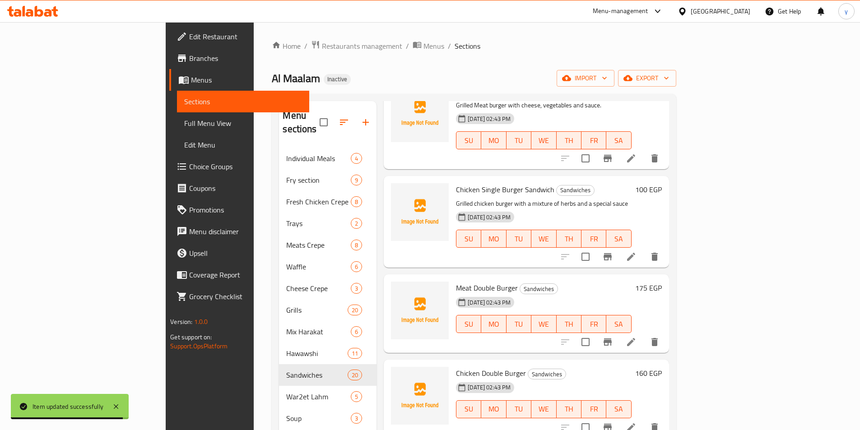
scroll to position [1531, 0]
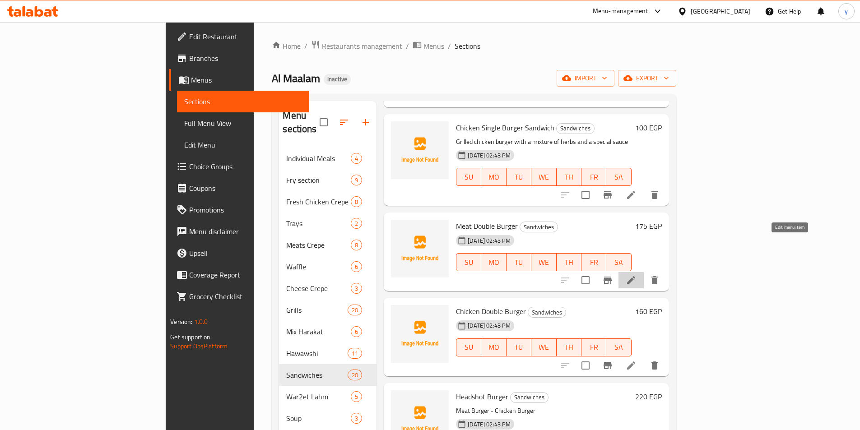
click at [636, 275] on icon at bounding box center [630, 280] width 11 height 11
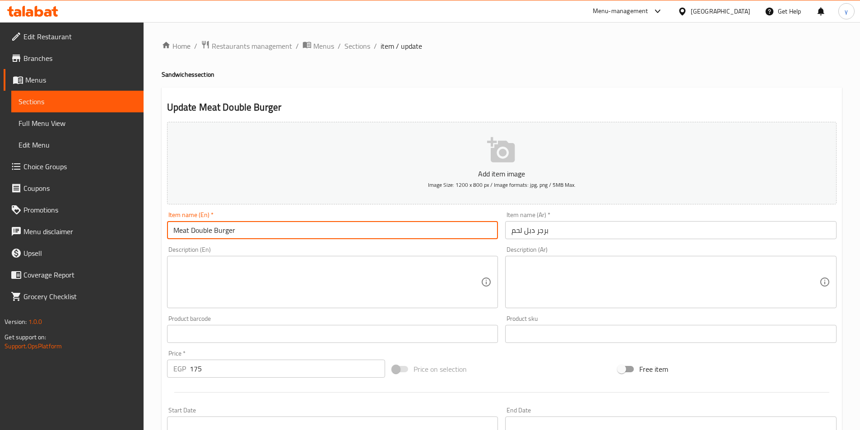
click at [267, 228] on input "Meat Double Burger" at bounding box center [332, 230] width 331 height 18
paste input "ساندوتش"
paste input "Sandwich"
type input "Meat Double Burger Sandwich"
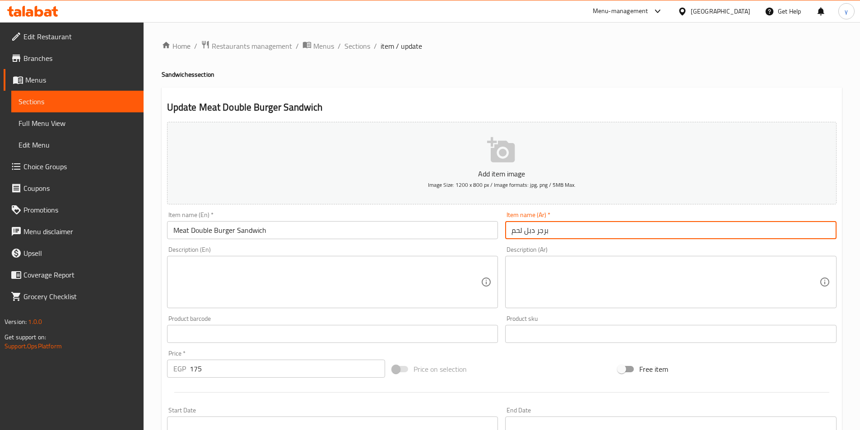
click at [511, 231] on input "برجر دبل لحم" at bounding box center [670, 230] width 331 height 18
paste input "ساندوتش"
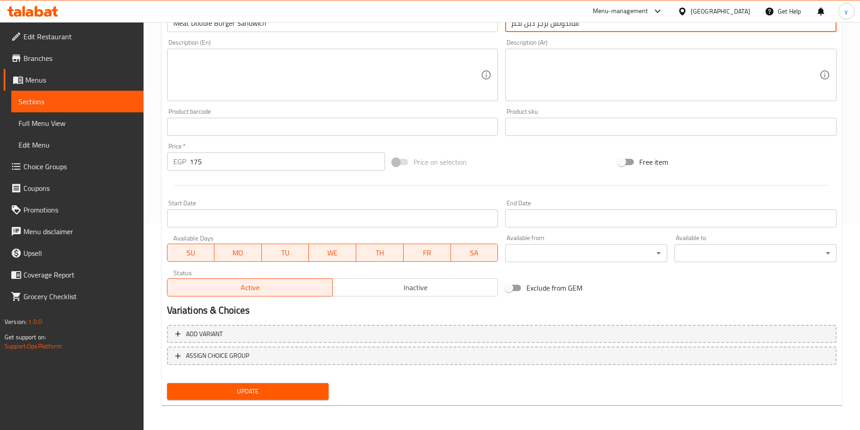
scroll to position [208, 0]
type input "ساندوتش برجر دبل لحم"
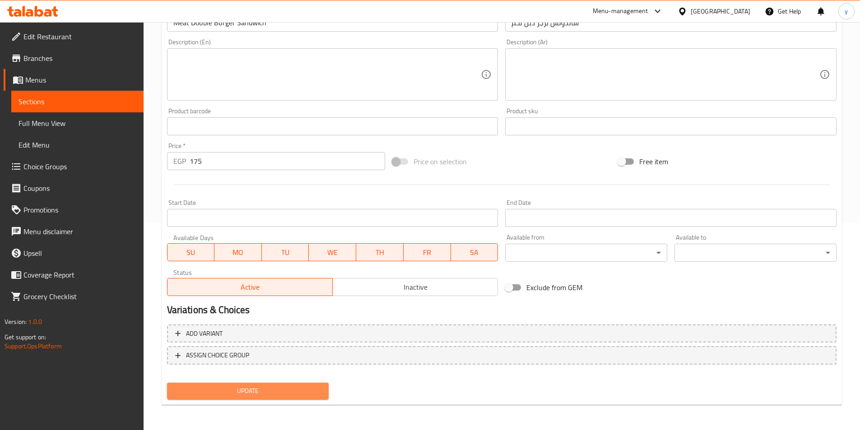
click at [290, 389] on span "Update" at bounding box center [248, 390] width 148 height 11
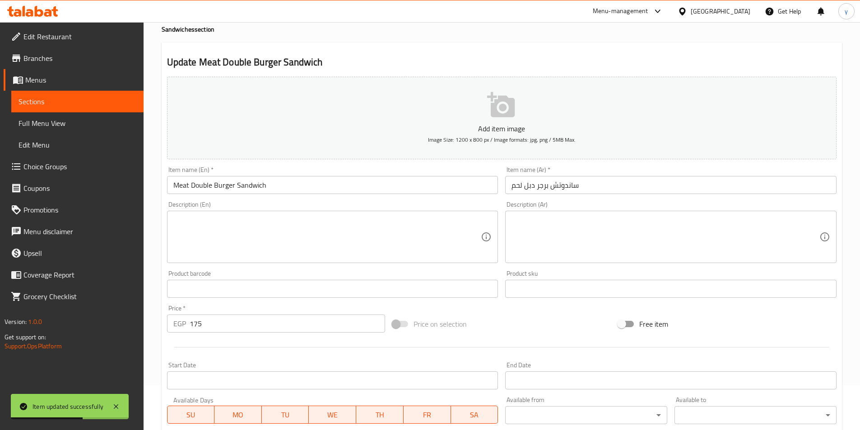
scroll to position [0, 0]
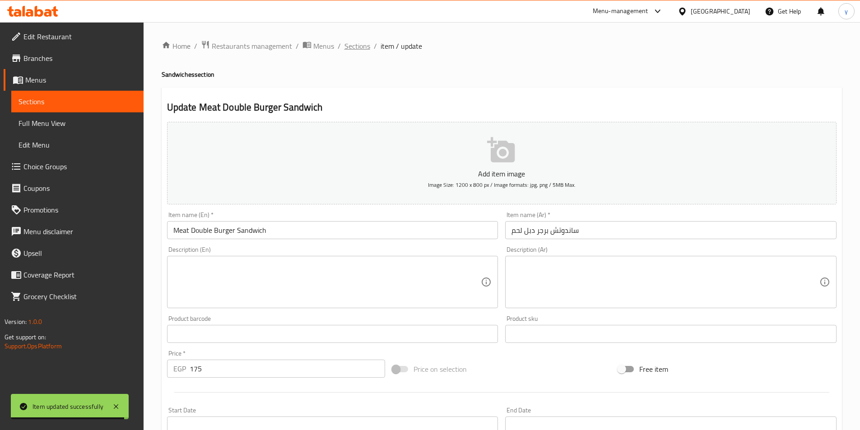
click at [357, 49] on span "Sections" at bounding box center [357, 46] width 26 height 11
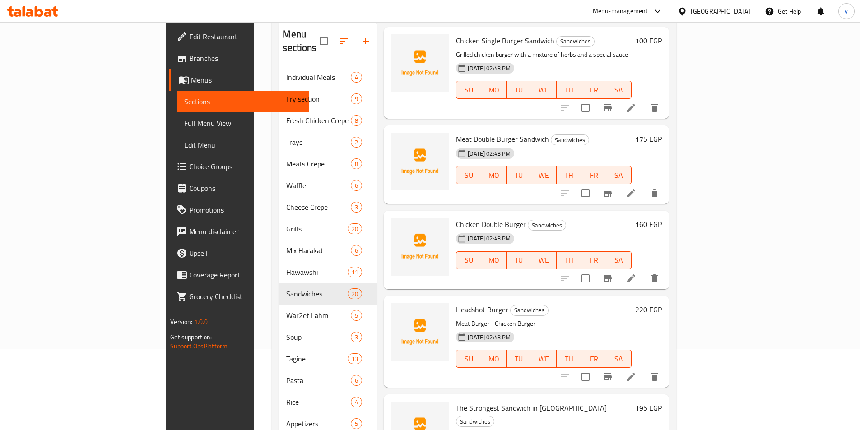
scroll to position [90, 0]
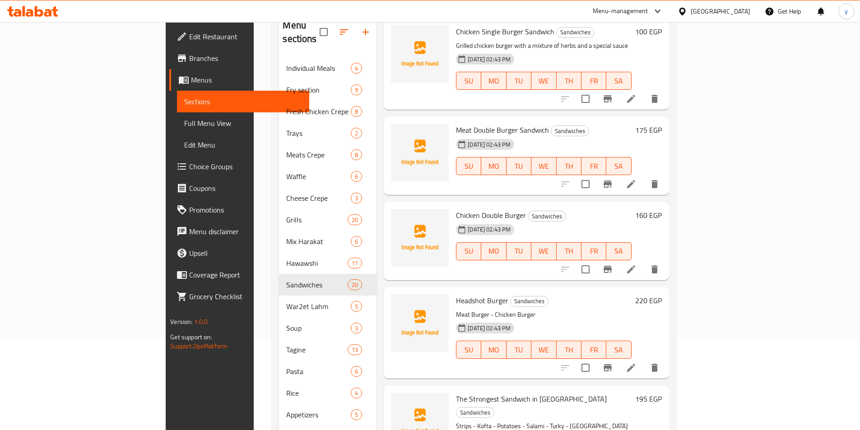
click at [644, 261] on li at bounding box center [630, 269] width 25 height 16
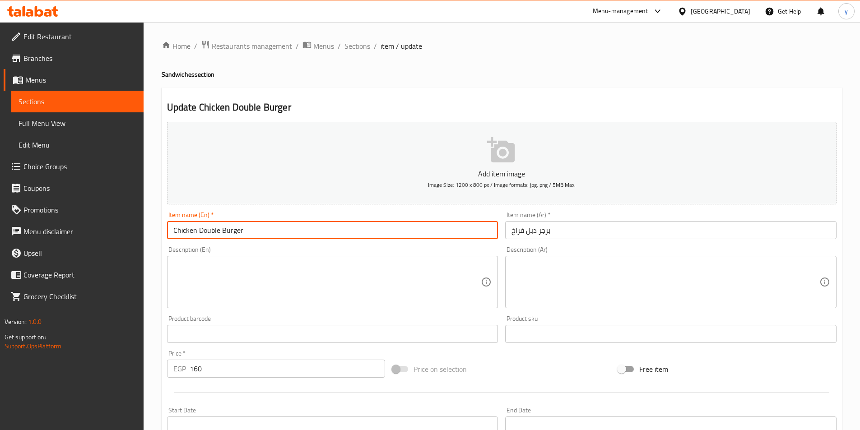
click at [378, 231] on input "Chicken Double Burger" at bounding box center [332, 230] width 331 height 18
paste input "Sandwich"
type input "Chicken Double Burger Sandwich"
click at [513, 231] on input "برجر دبل فراخ" at bounding box center [670, 230] width 331 height 18
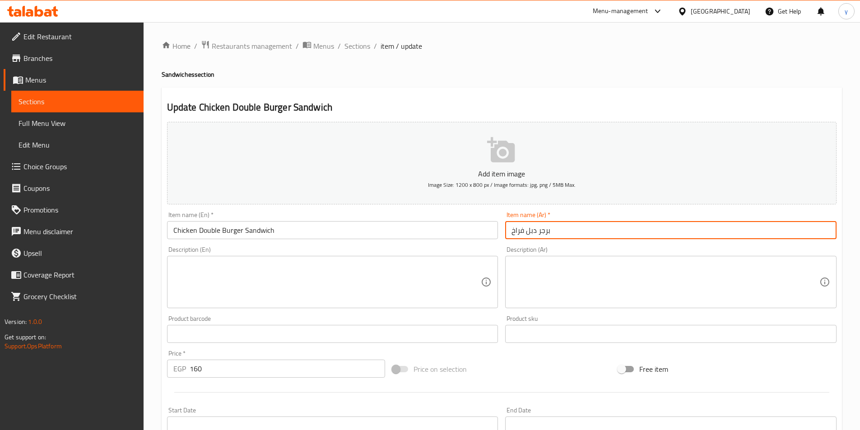
paste input "ساندوتش"
type input "ساندوتش برجر دبل فراخ"
click at [358, 50] on span "Sections" at bounding box center [357, 46] width 26 height 11
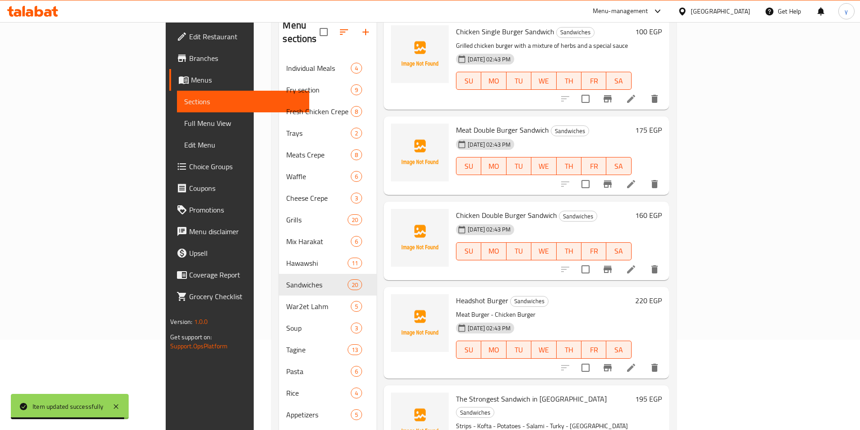
scroll to position [126, 0]
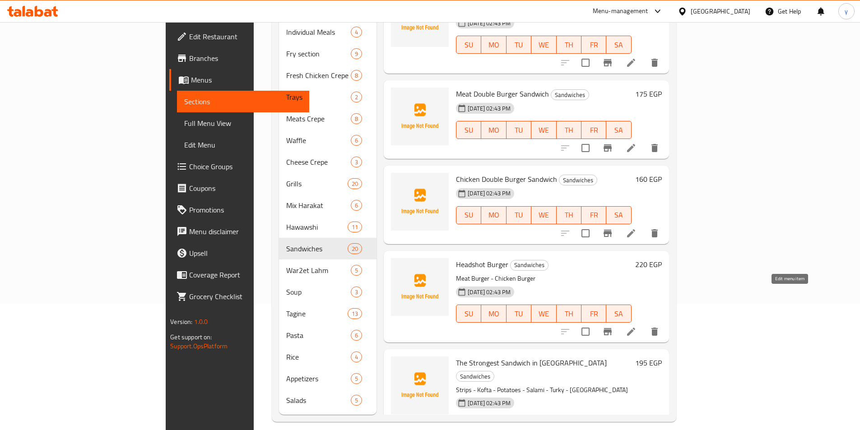
click at [636, 326] on icon at bounding box center [630, 331] width 11 height 11
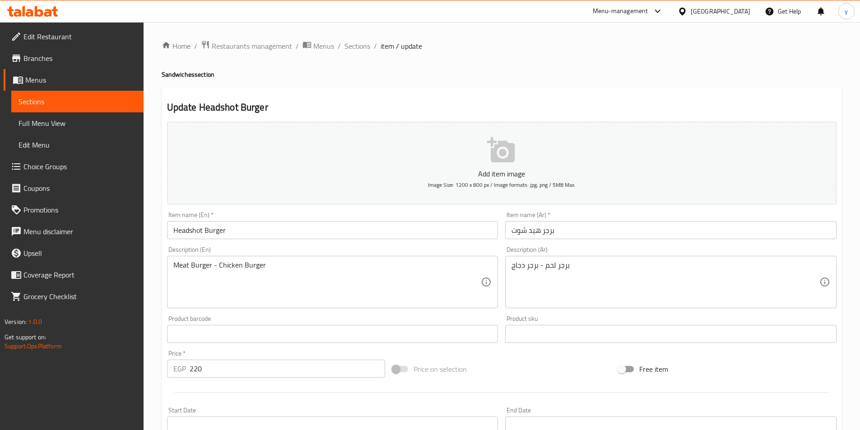
click at [285, 239] on input "Headshot Burger" at bounding box center [332, 230] width 331 height 18
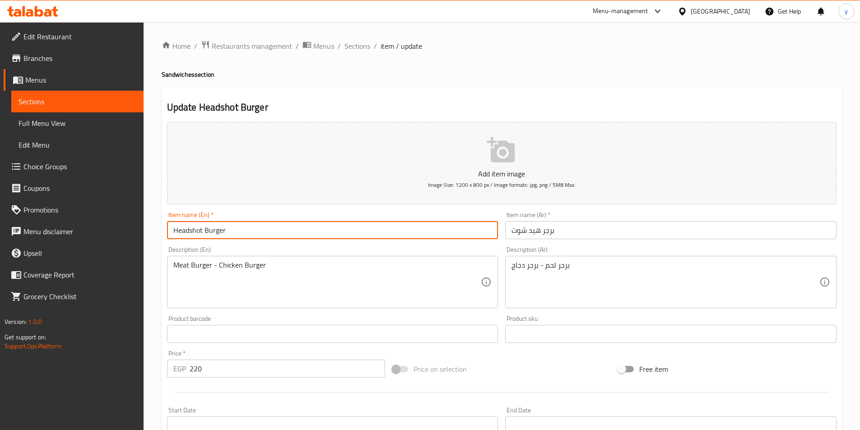
paste input "Sandwich"
type input "Headshot Burger Sandwich"
click at [513, 232] on input "برجر هيد شوت" at bounding box center [670, 230] width 331 height 18
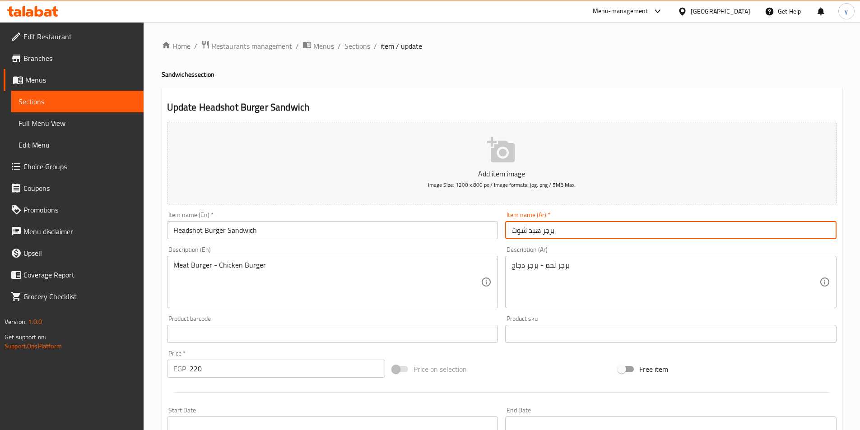
paste input "ساندوتش"
type input "ساندوتش برجر هيد شوت"
click at [350, 46] on span "Sections" at bounding box center [357, 46] width 26 height 11
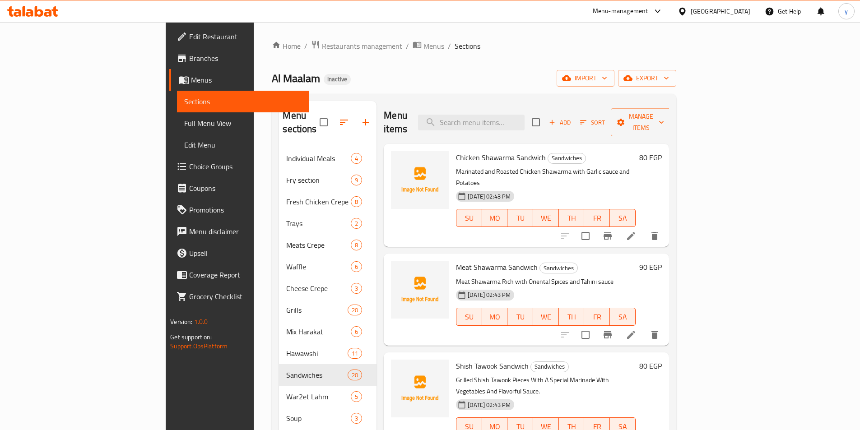
click at [534, 29] on div "Home / Restaurants management / Menus / Sections Al Maalam Inactive import expo…" at bounding box center [474, 294] width 440 height 544
click at [184, 123] on span "Full Menu View" at bounding box center [243, 123] width 118 height 11
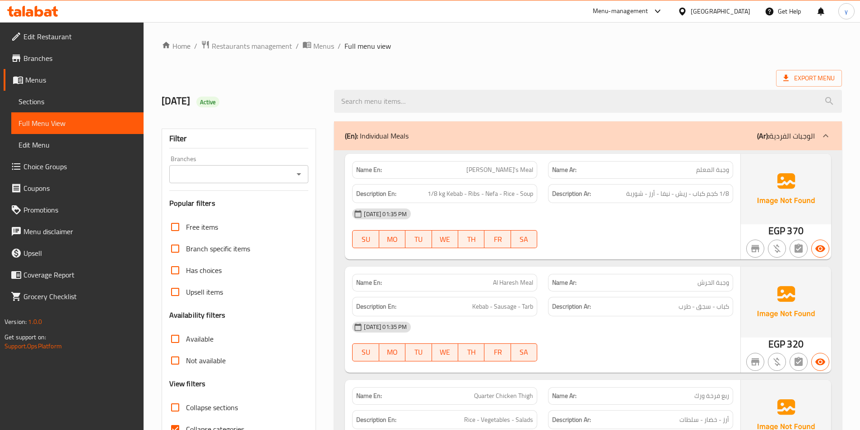
scroll to position [45, 0]
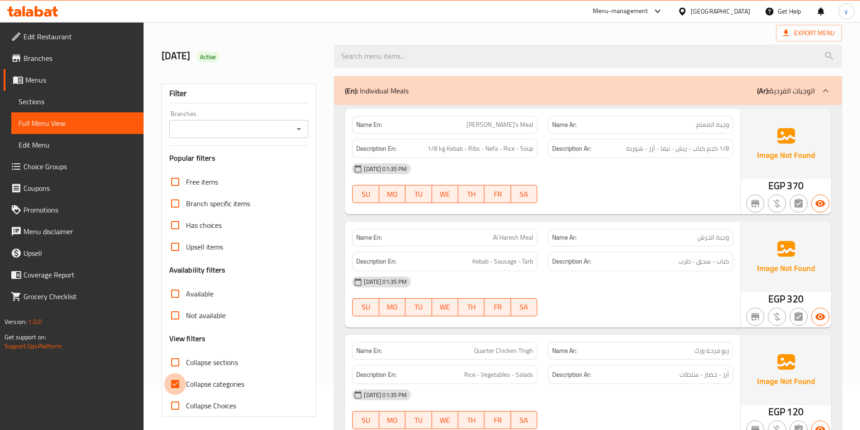
click at [176, 380] on input "Collapse categories" at bounding box center [175, 384] width 22 height 22
checkbox input "false"
click at [177, 357] on input "Collapse sections" at bounding box center [175, 363] width 22 height 22
checkbox input "true"
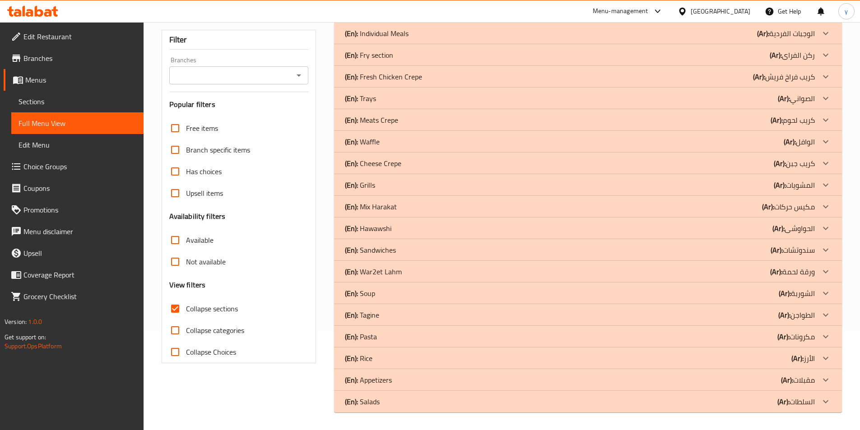
scroll to position [99, 0]
click at [373, 291] on p "(En): Soup" at bounding box center [360, 292] width 30 height 11
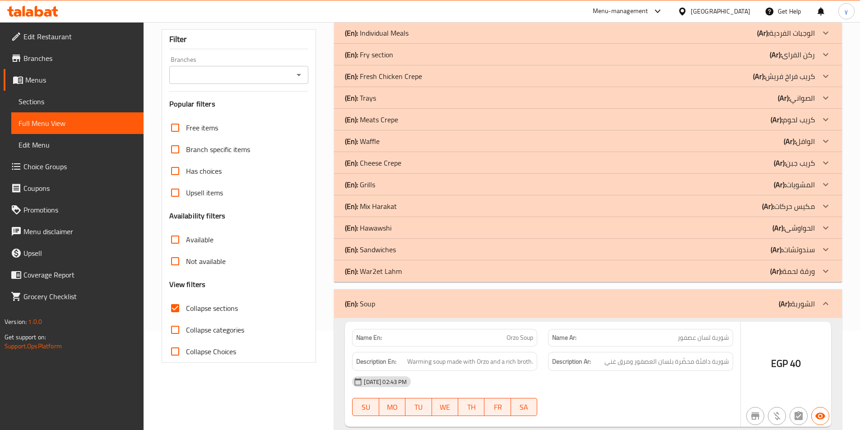
click at [402, 250] on div "(En): Sandwiches (Ar): سندوتشات" at bounding box center [580, 249] width 470 height 11
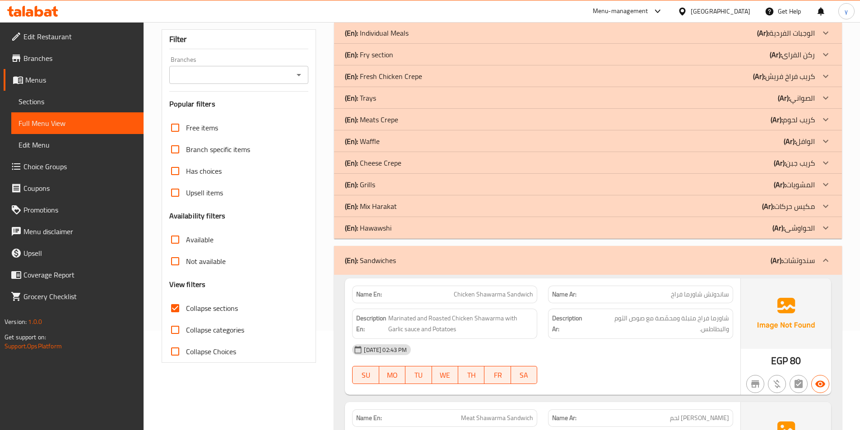
click at [388, 204] on p "(En): Mix Harakat" at bounding box center [371, 206] width 52 height 11
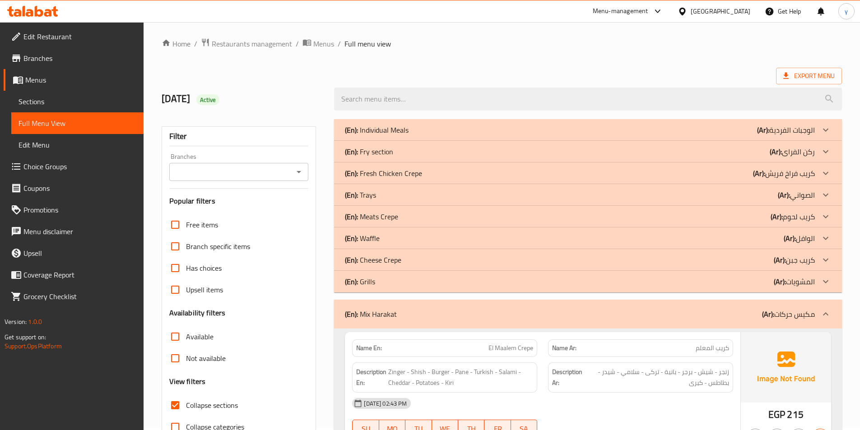
scroll to position [0, 0]
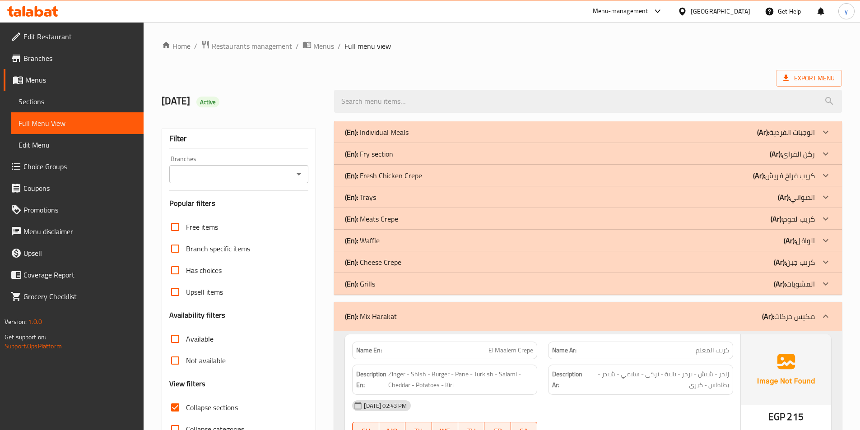
click at [55, 102] on span "Sections" at bounding box center [78, 101] width 118 height 11
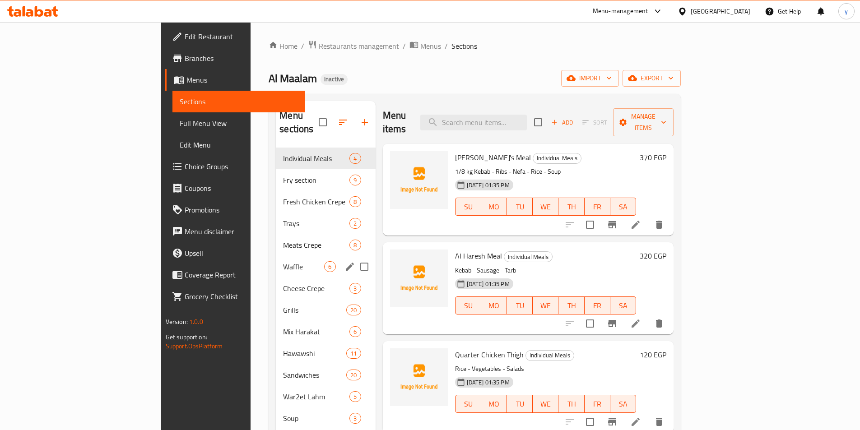
scroll to position [126, 0]
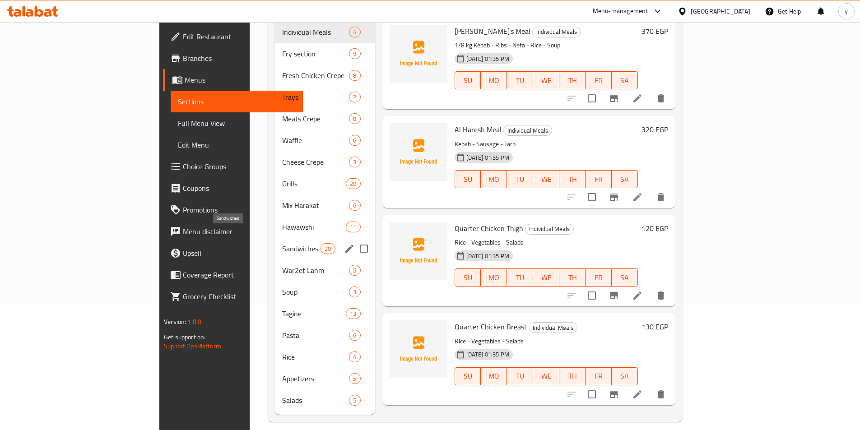
click at [282, 243] on span "Sandwiches" at bounding box center [301, 248] width 38 height 11
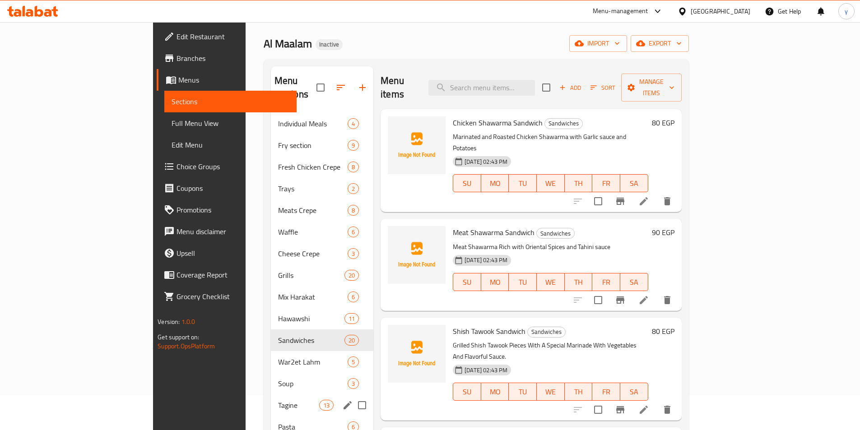
scroll to position [45, 0]
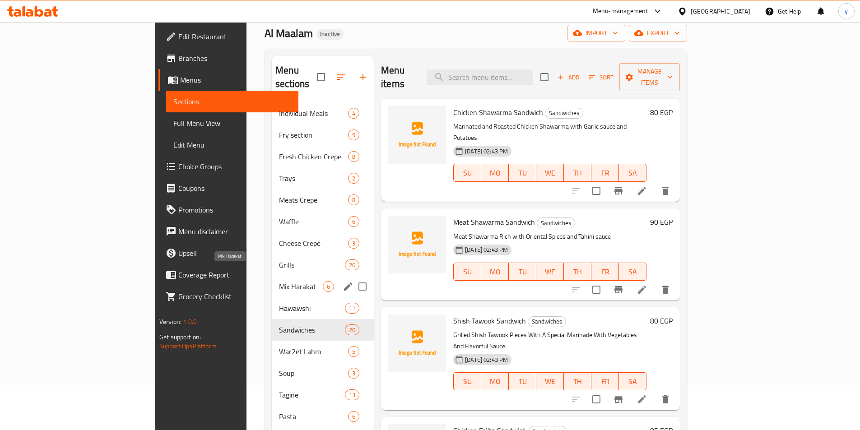
click at [279, 281] on span "Mix Harakat" at bounding box center [301, 286] width 44 height 11
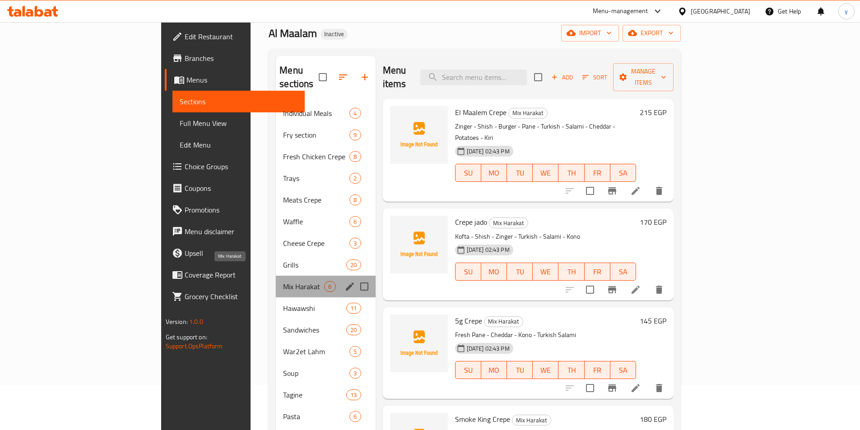
click at [283, 281] on span "Mix Harakat" at bounding box center [303, 286] width 41 height 11
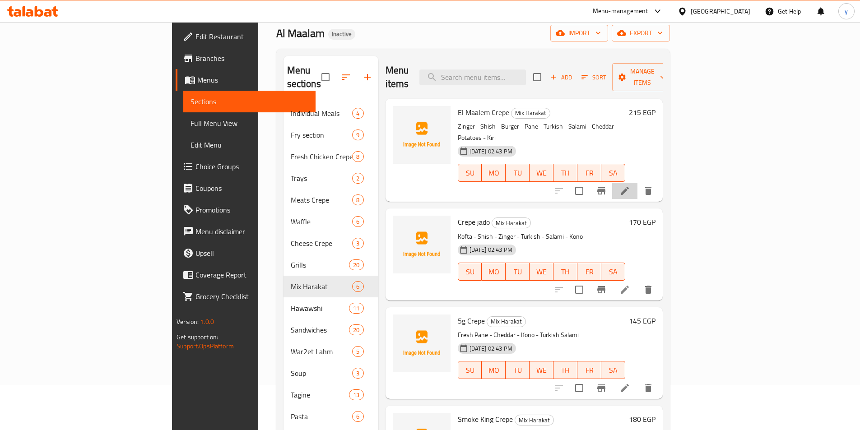
click at [637, 183] on li at bounding box center [624, 191] width 25 height 16
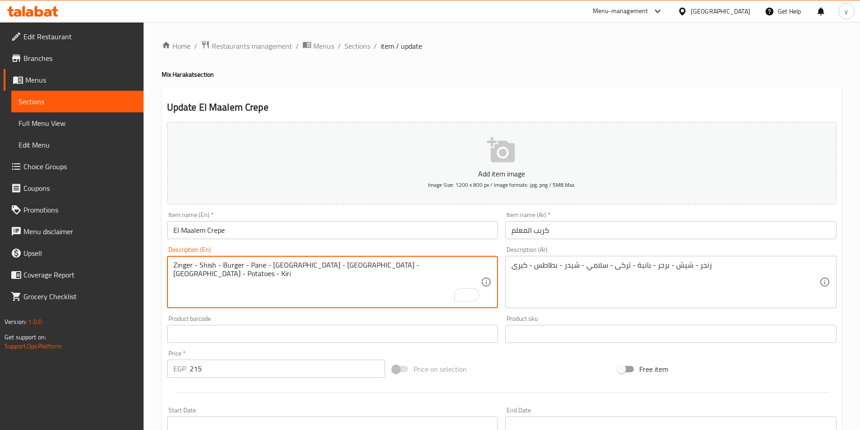
click at [284, 267] on textarea "Zinger - Shish - Burger - Pane - [GEOGRAPHIC_DATA] - [GEOGRAPHIC_DATA] - [GEOGR…" at bounding box center [327, 282] width 308 height 43
type textarea "Zinger - Shish - Burger - Pane - [GEOGRAPHIC_DATA] - [GEOGRAPHIC_DATA] - [GEOGR…"
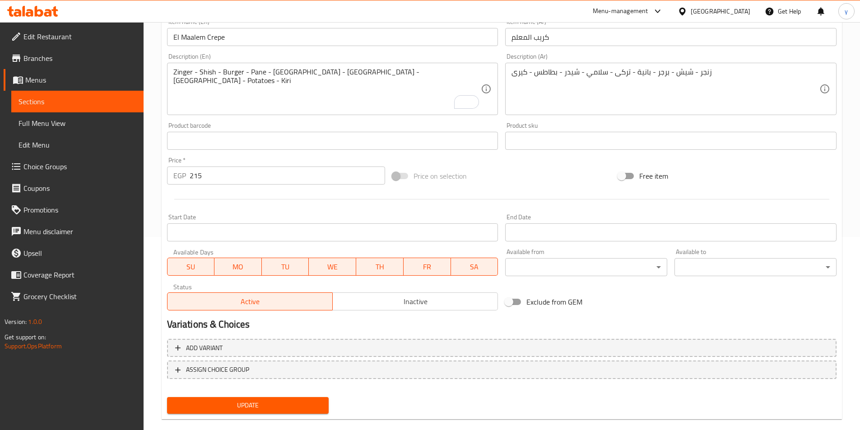
scroll to position [208, 0]
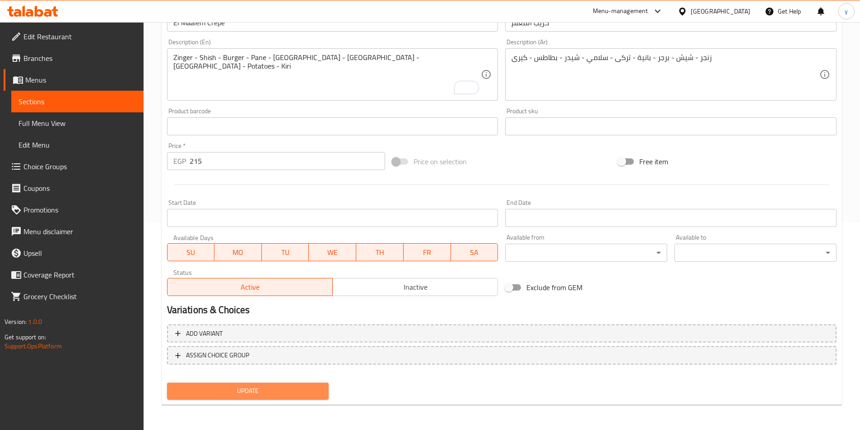
click at [249, 388] on span "Update" at bounding box center [248, 390] width 148 height 11
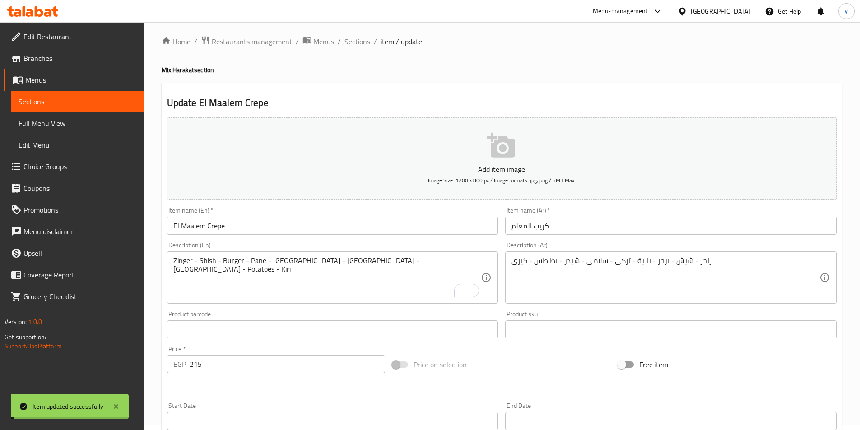
scroll to position [0, 0]
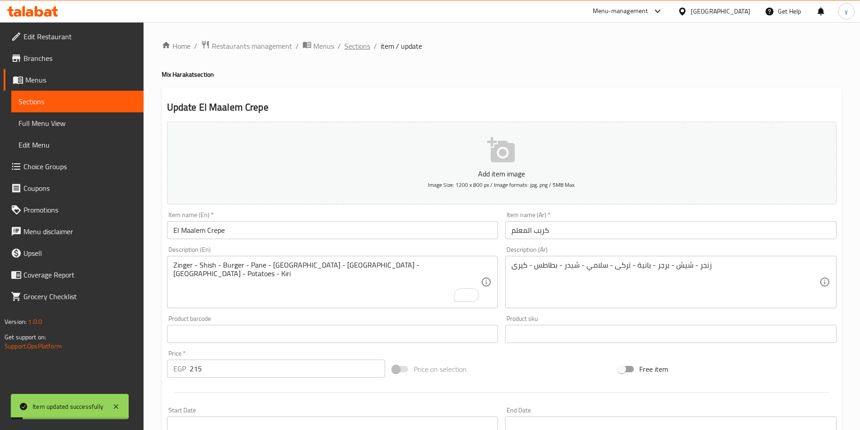
click at [361, 51] on span "Sections" at bounding box center [357, 46] width 26 height 11
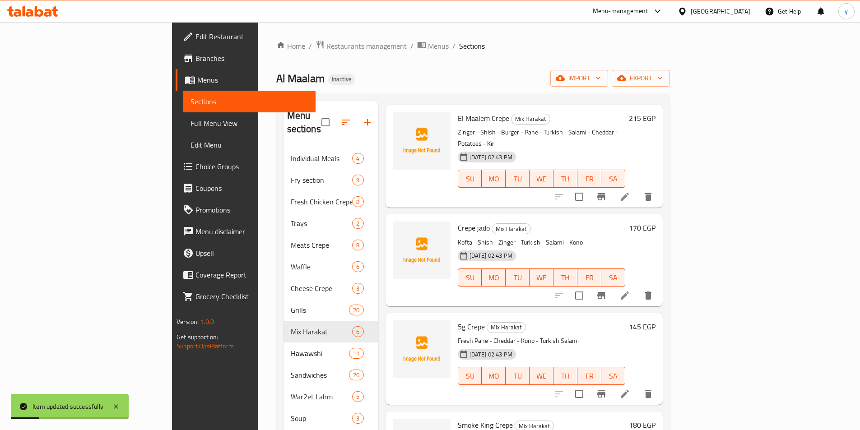
scroll to position [45, 0]
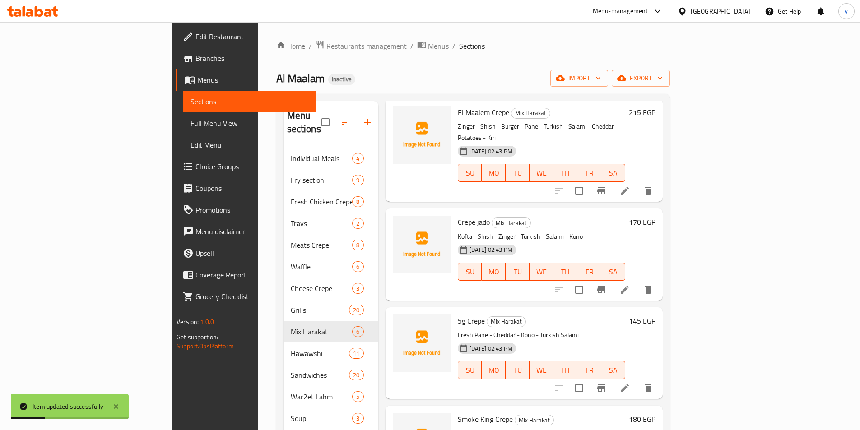
click at [637, 282] on li at bounding box center [624, 290] width 25 height 16
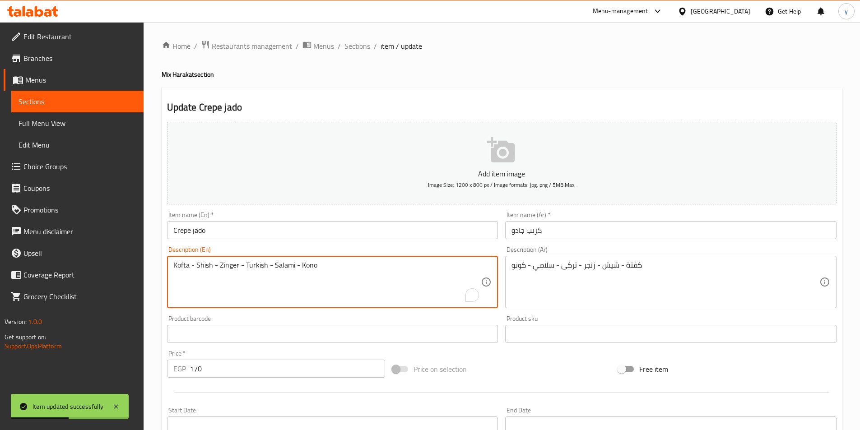
click at [261, 268] on textarea "Kofta - Shish - Zinger - Turkish - Salami - Kono" at bounding box center [327, 282] width 308 height 43
paste textarea "ey"
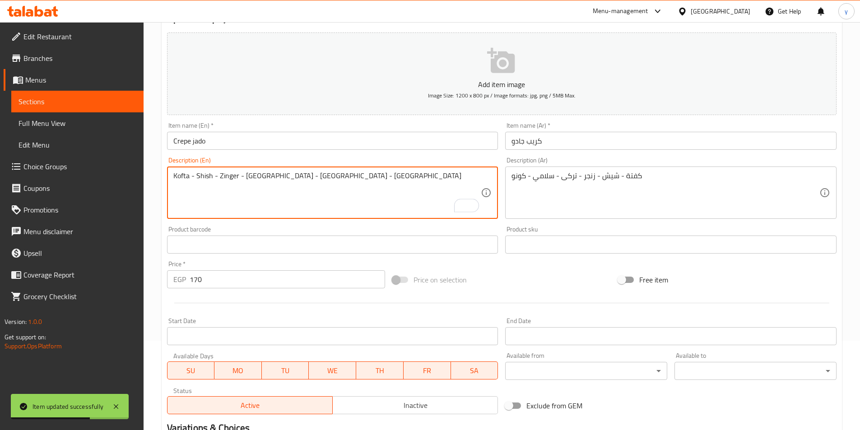
scroll to position [208, 0]
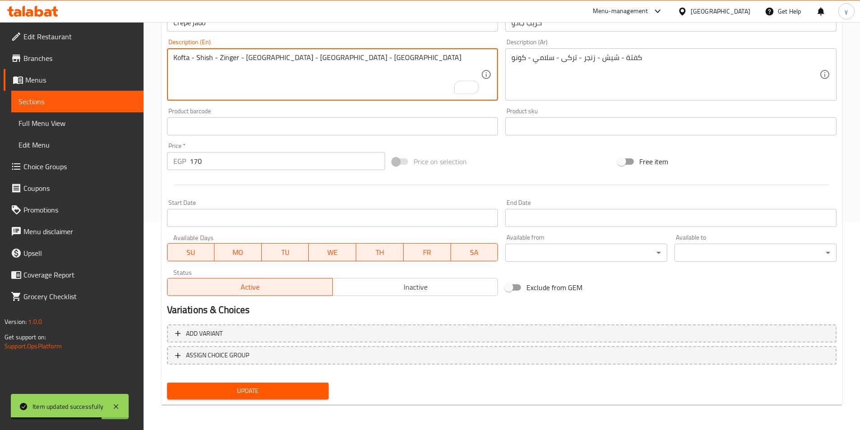
type textarea "Kofta - Shish - Zinger - [GEOGRAPHIC_DATA] - [GEOGRAPHIC_DATA] - [GEOGRAPHIC_DA…"
click at [283, 389] on span "Update" at bounding box center [248, 390] width 148 height 11
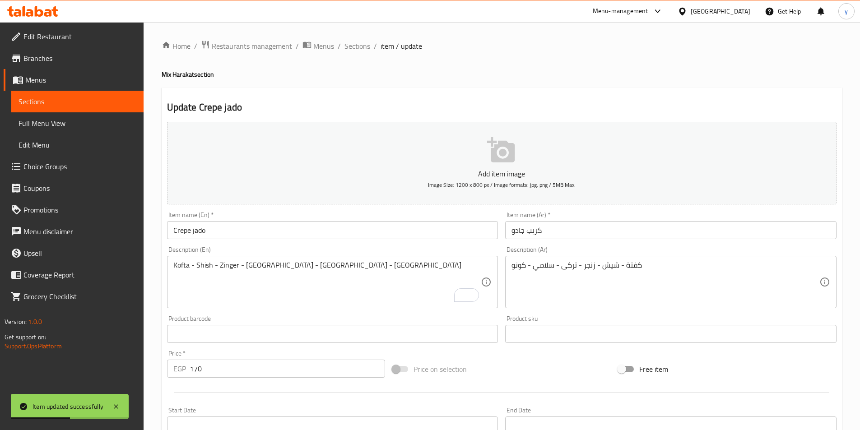
scroll to position [0, 0]
click at [362, 44] on span "Sections" at bounding box center [357, 46] width 26 height 11
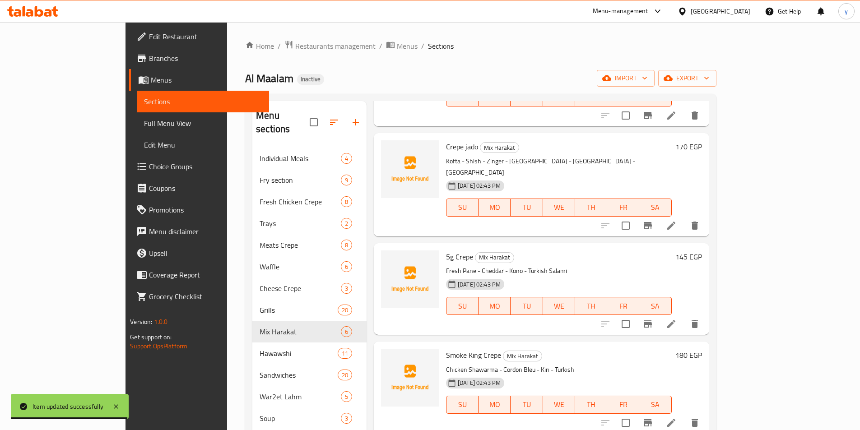
scroll to position [135, 0]
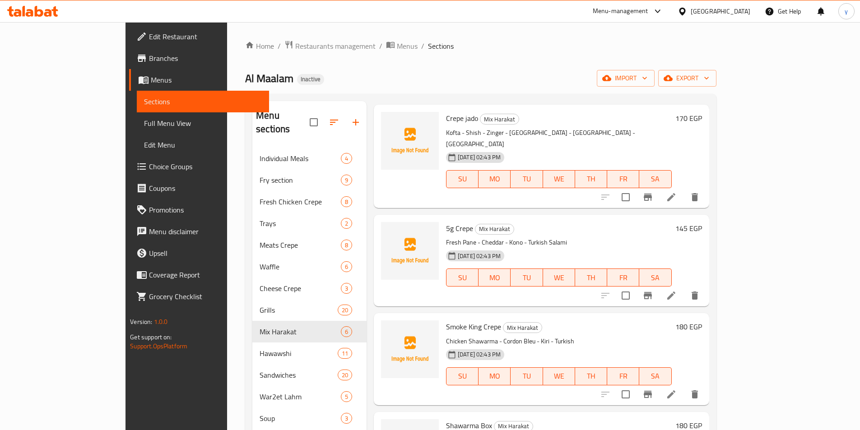
click at [684, 287] on li at bounding box center [670, 295] width 25 height 16
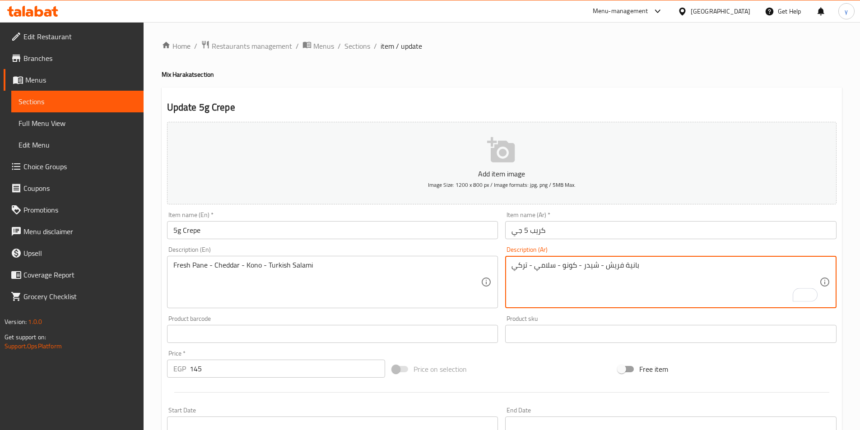
type textarea "بانية فريش - شيدر - كونو - سلامي - تركي"
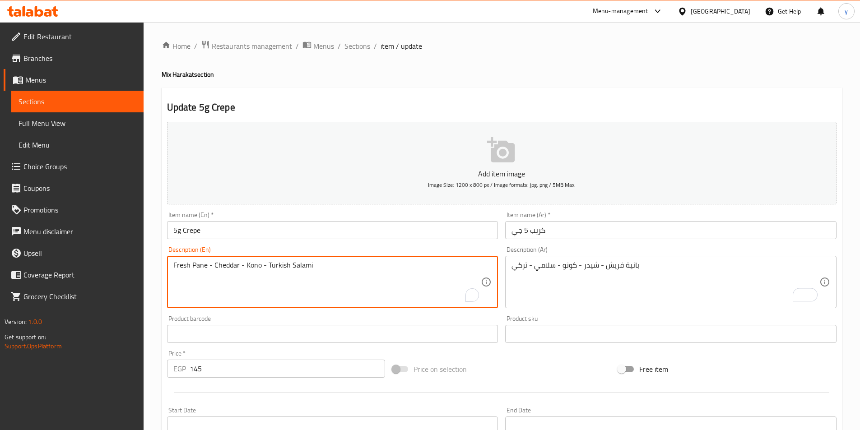
click at [277, 271] on textarea "Fresh Pane - Cheddar - Kono - Turkish Salami" at bounding box center [327, 282] width 308 height 43
click at [277, 267] on textarea "Fresh Pane - Cheddar - Kono - Turkish Salami" at bounding box center [327, 282] width 308 height 43
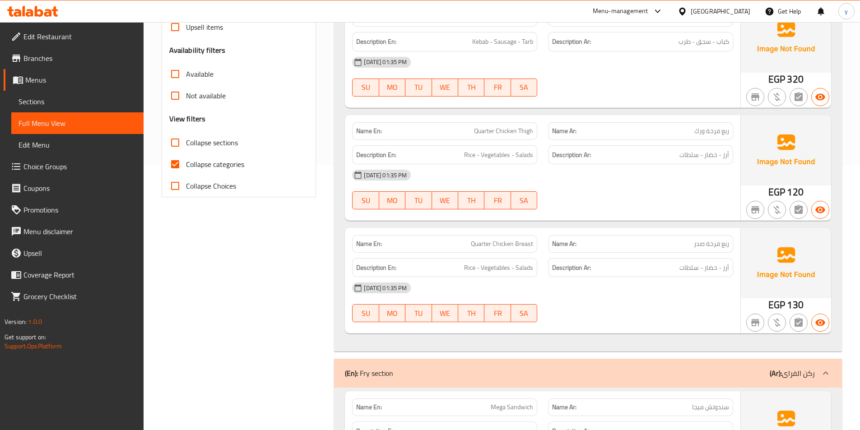
scroll to position [316, 0]
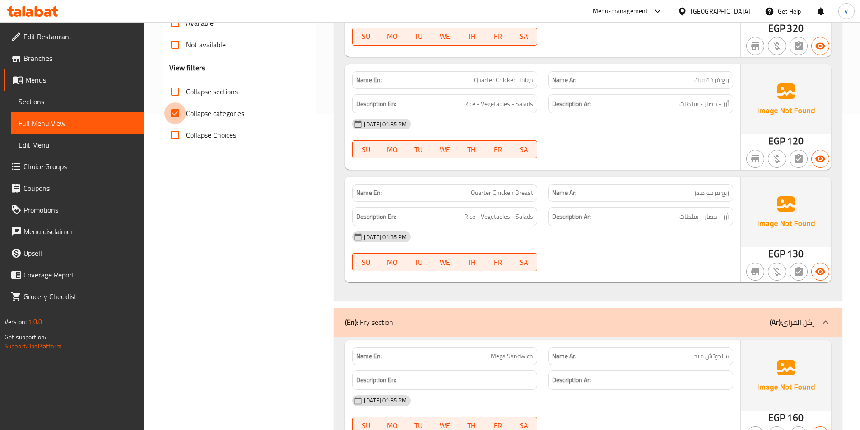
click at [180, 115] on input "Collapse categories" at bounding box center [175, 113] width 22 height 22
checkbox input "false"
click at [179, 95] on input "Collapse sections" at bounding box center [175, 92] width 22 height 22
checkbox input "true"
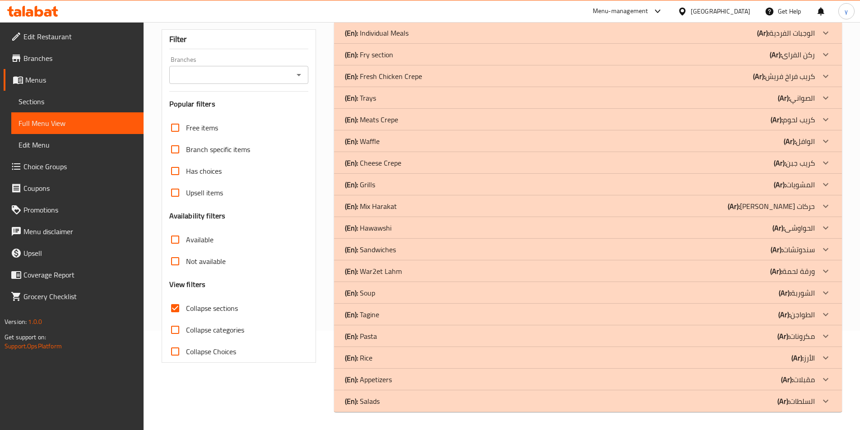
scroll to position [99, 0]
click at [379, 295] on div "(En): Soup (Ar): الشوربة" at bounding box center [580, 292] width 470 height 11
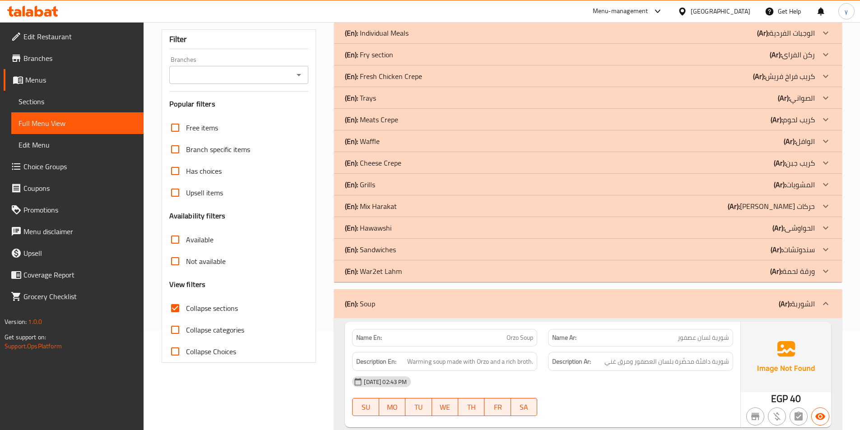
click at [382, 210] on p "(En): Mix Harakat" at bounding box center [371, 206] width 52 height 11
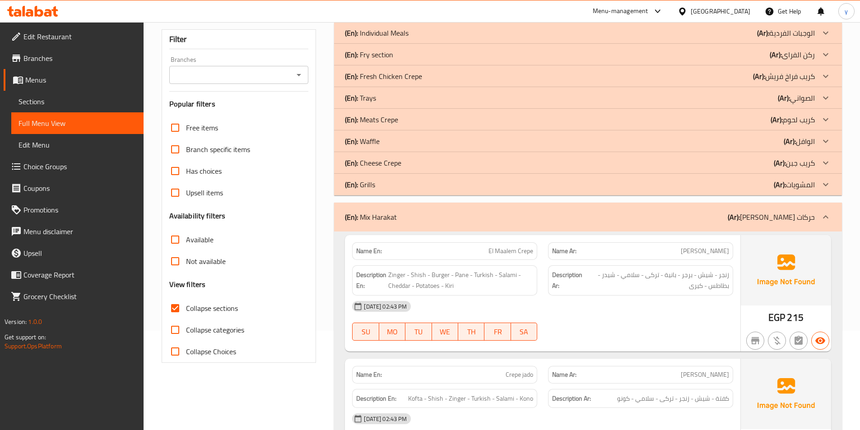
click at [401, 215] on div "(En): Mix Harakat (Ar): مكيس حركات" at bounding box center [580, 217] width 470 height 11
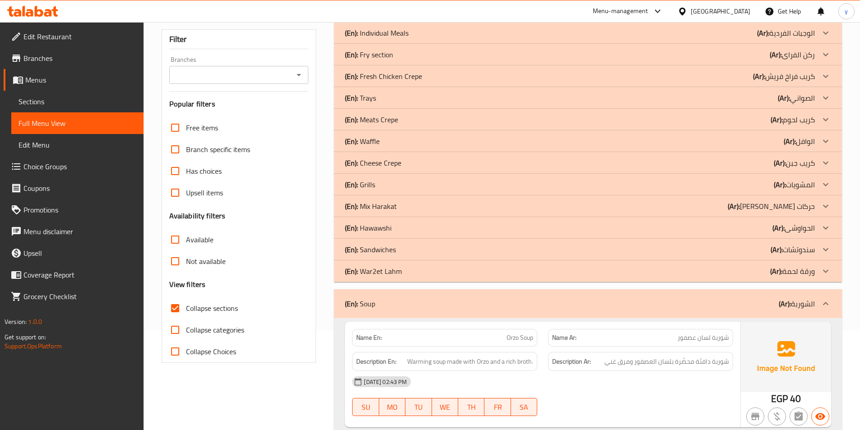
click at [399, 246] on div "(En): Sandwiches (Ar): سندوتشات" at bounding box center [580, 249] width 470 height 11
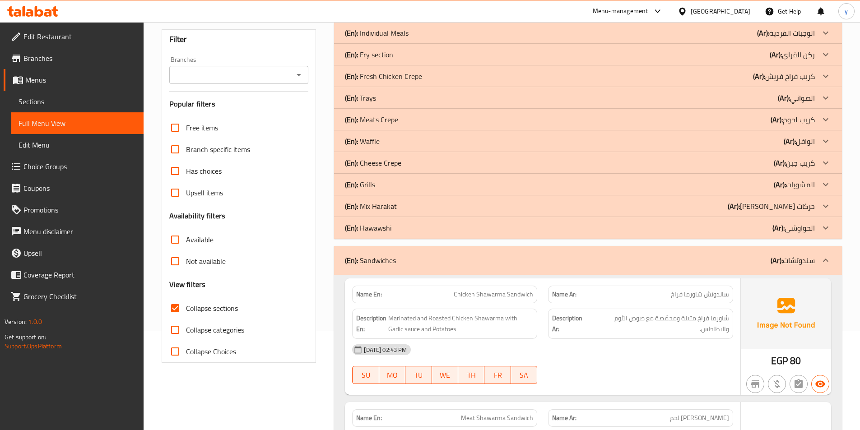
click at [404, 213] on div "(En): Mix Harakat (Ar): مكيس حركات" at bounding box center [588, 206] width 508 height 22
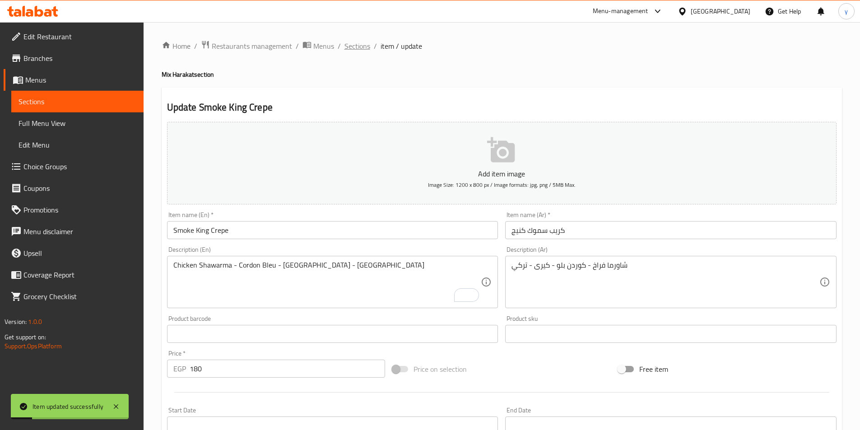
click at [351, 45] on span "Sections" at bounding box center [357, 46] width 26 height 11
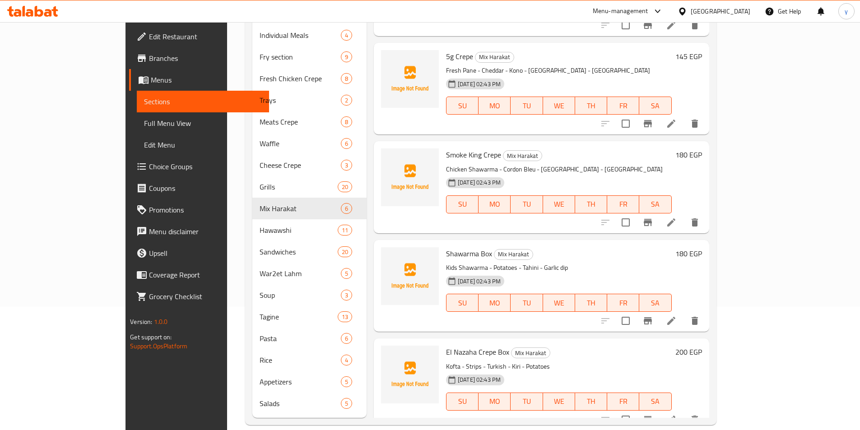
scroll to position [126, 0]
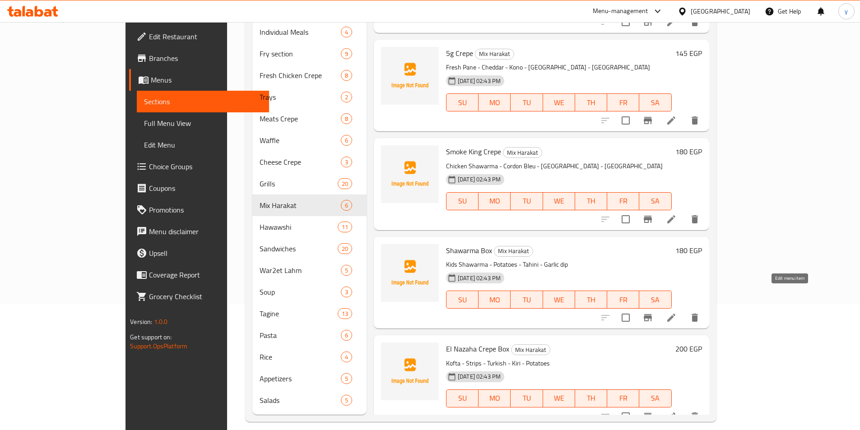
click at [676, 312] on icon at bounding box center [671, 317] width 11 height 11
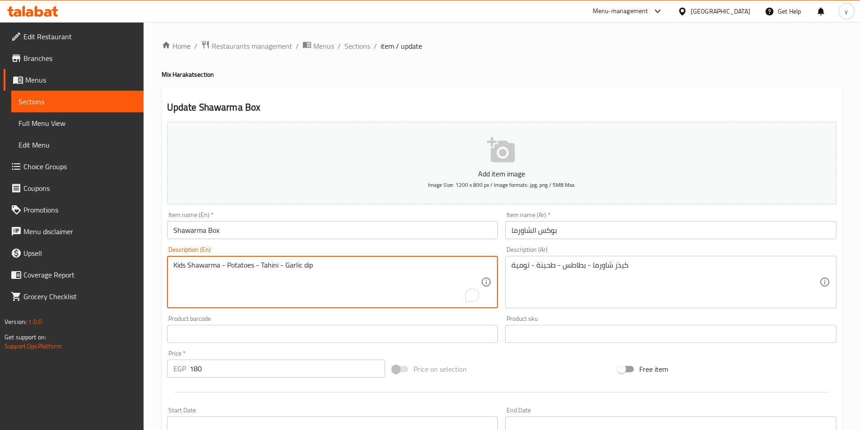
click at [180, 264] on textarea "Kids Shawarma - Potatoes - Tahini - Garlic dip" at bounding box center [327, 282] width 308 height 43
click at [186, 264] on textarea "Kids Shawarma - Potatoes - Tahini - Garlic dip" at bounding box center [327, 282] width 308 height 43
click at [181, 265] on textarea "Kizez Shawarma - Potatoes - Tahini - Garlic dip" at bounding box center [327, 282] width 308 height 43
type textarea "Kizez Shawarma - Potatoes - Tahini - Garlic dip"
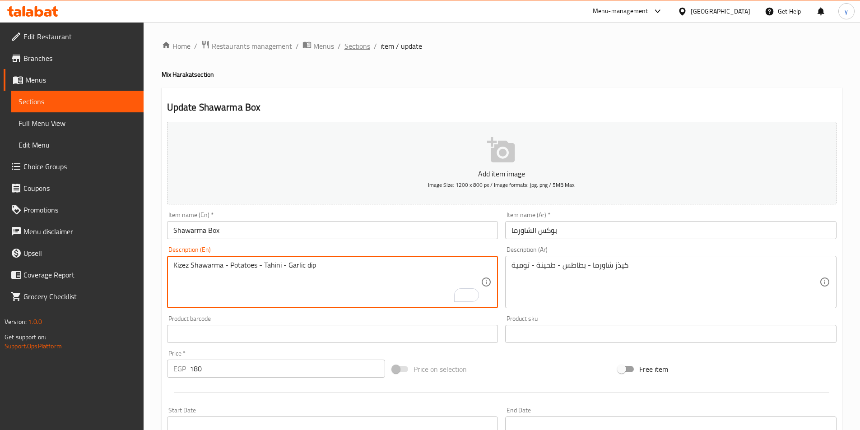
click at [364, 50] on span "Sections" at bounding box center [357, 46] width 26 height 11
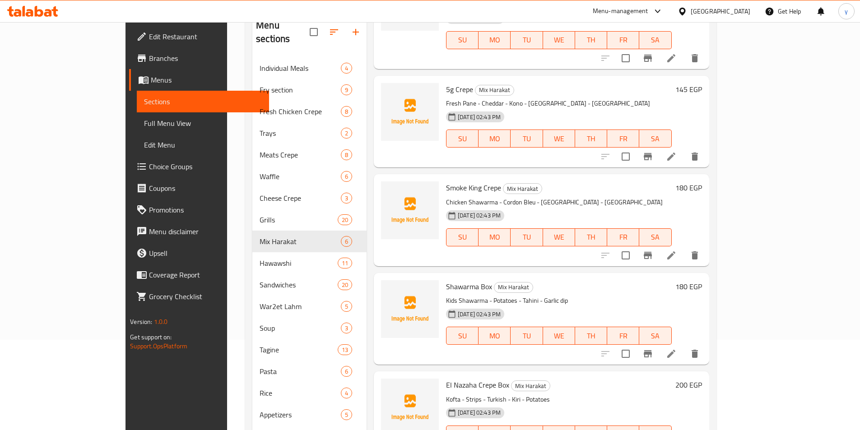
scroll to position [126, 0]
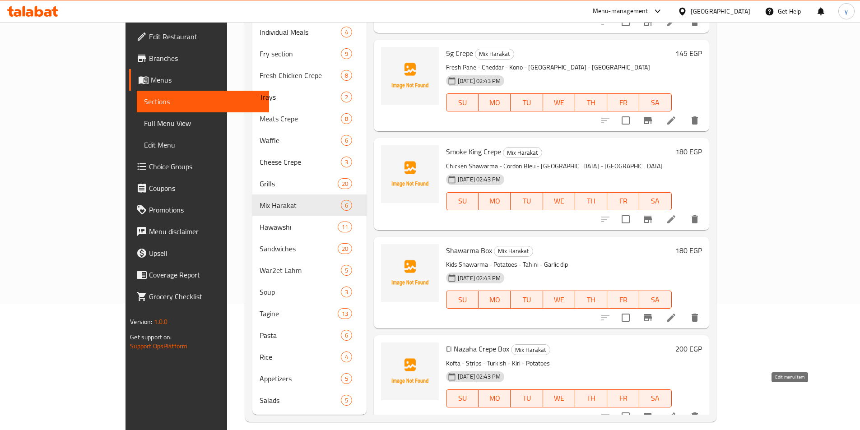
click at [676, 411] on icon at bounding box center [671, 416] width 11 height 11
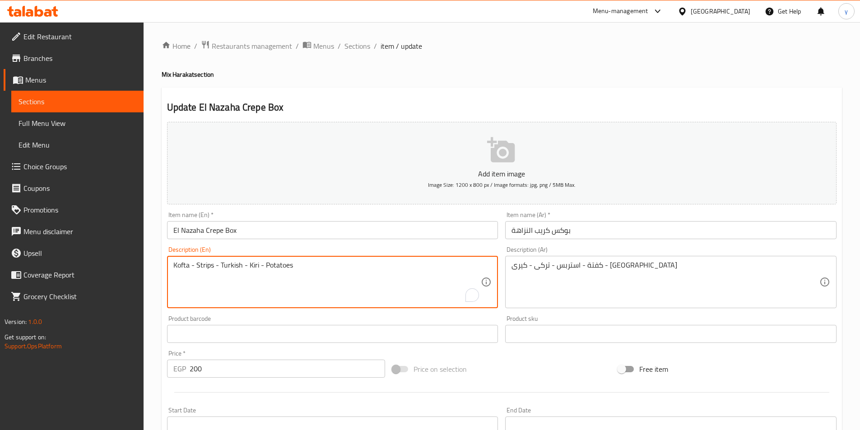
click at [235, 263] on textarea "Kofta - Strips - Turkish - Kiri - Potatoes" at bounding box center [327, 282] width 308 height 43
paste textarea "ey"
click at [301, 286] on textarea "Kofta - Strips - Turkey - Kiri - Potatoes" at bounding box center [327, 282] width 308 height 43
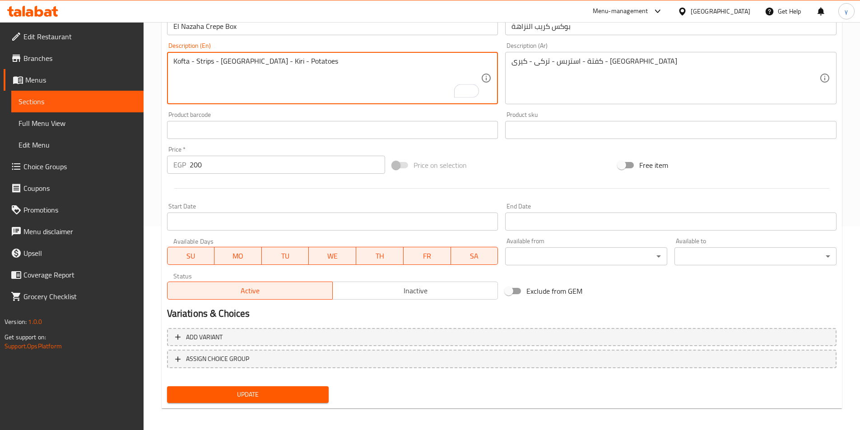
scroll to position [208, 0]
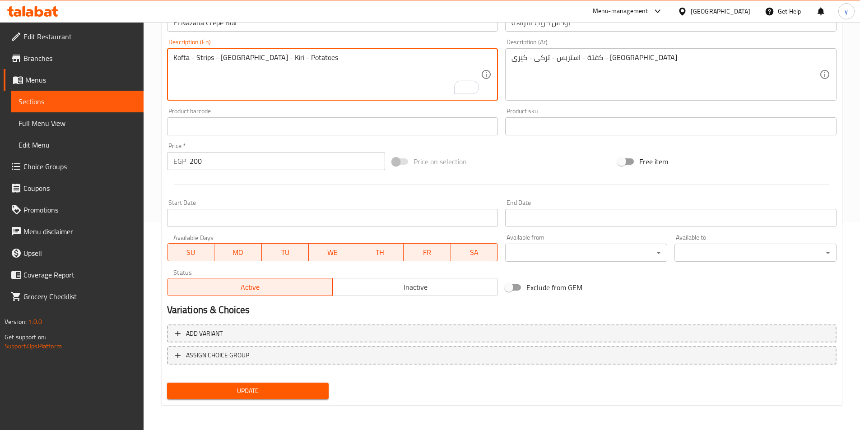
type textarea "Kofta - Strips - Turkey - Kiri - Potatoes"
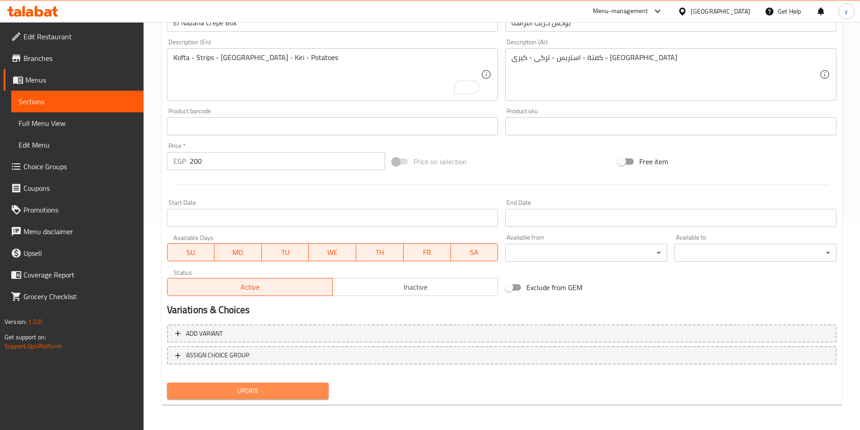
click at [270, 391] on span "Update" at bounding box center [248, 390] width 148 height 11
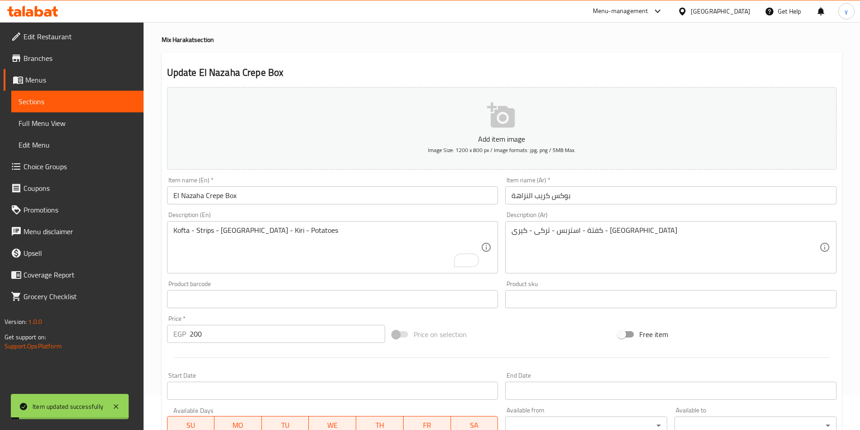
scroll to position [0, 0]
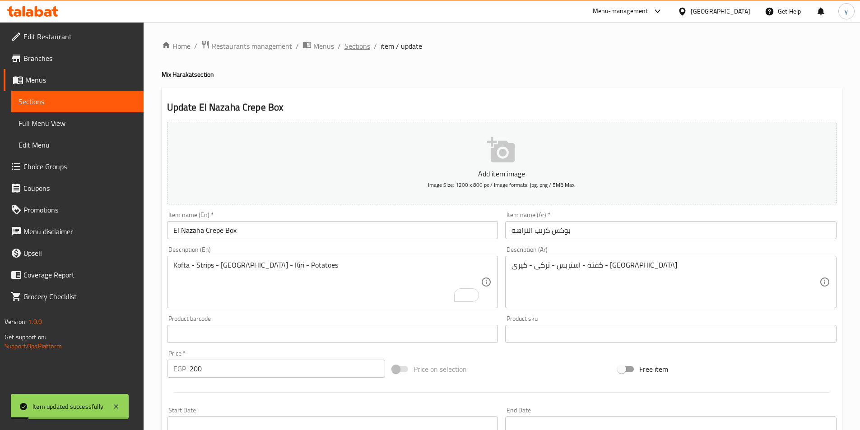
click at [352, 51] on span "Sections" at bounding box center [357, 46] width 26 height 11
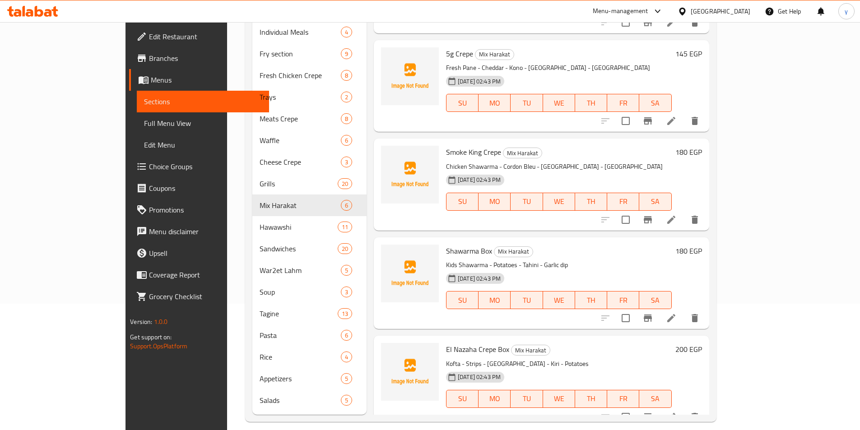
scroll to position [184, 0]
click at [676, 312] on icon at bounding box center [671, 317] width 11 height 11
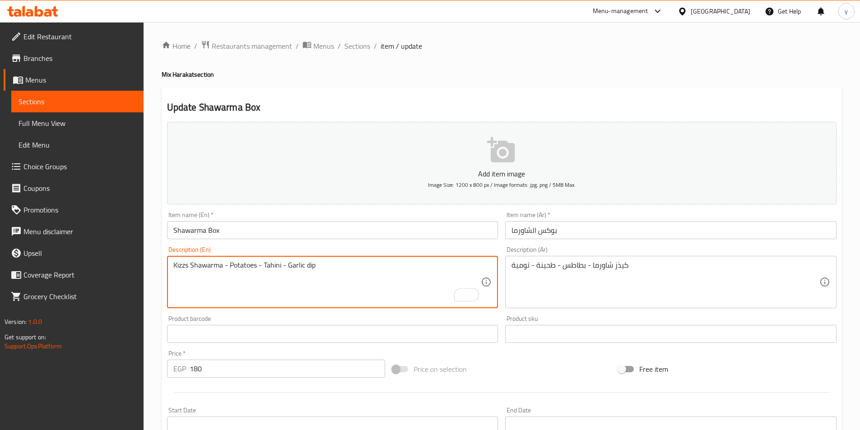
click at [361, 294] on textarea "Kizzs Shawarma - Potatoes - Tahini - Garlic dip" at bounding box center [327, 282] width 308 height 43
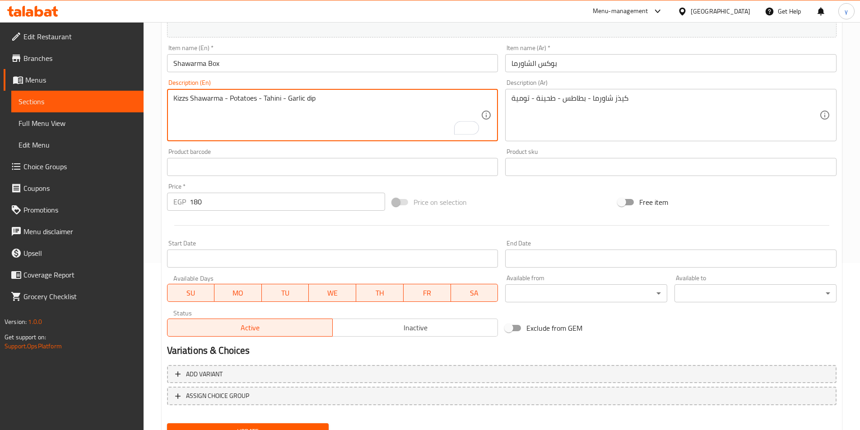
scroll to position [208, 0]
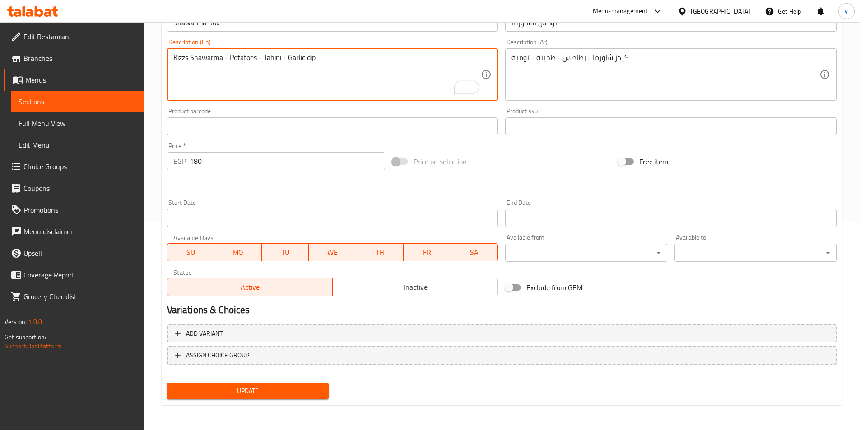
type textarea "Kizzs Shawarma - Potatoes - Tahini - Garlic dip"
click at [276, 387] on span "Update" at bounding box center [248, 390] width 148 height 11
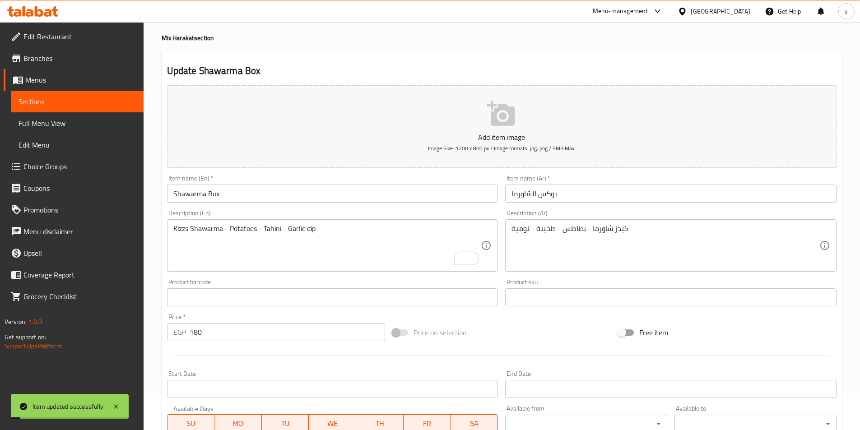
scroll to position [0, 0]
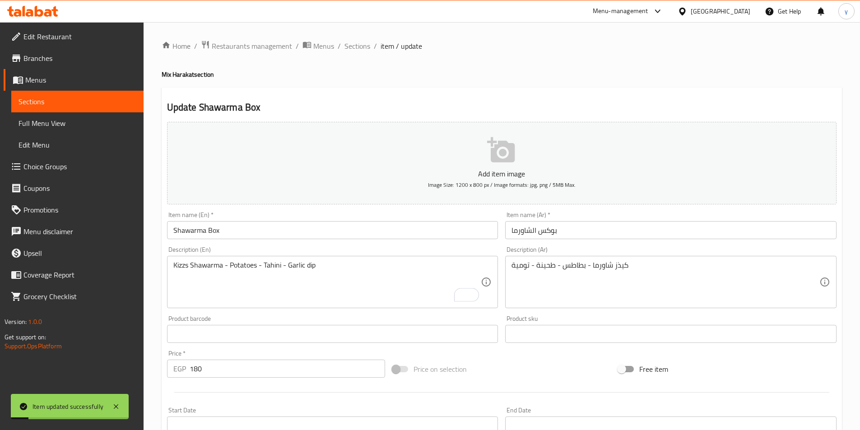
click at [369, 46] on ol "Home / Restaurants management / Menus / Sections / item / update" at bounding box center [502, 46] width 680 height 12
click at [357, 48] on span "Sections" at bounding box center [357, 46] width 26 height 11
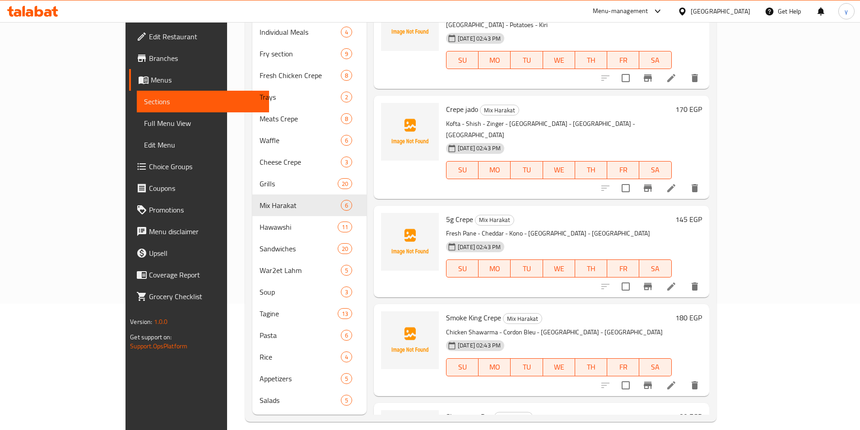
scroll to position [4, 0]
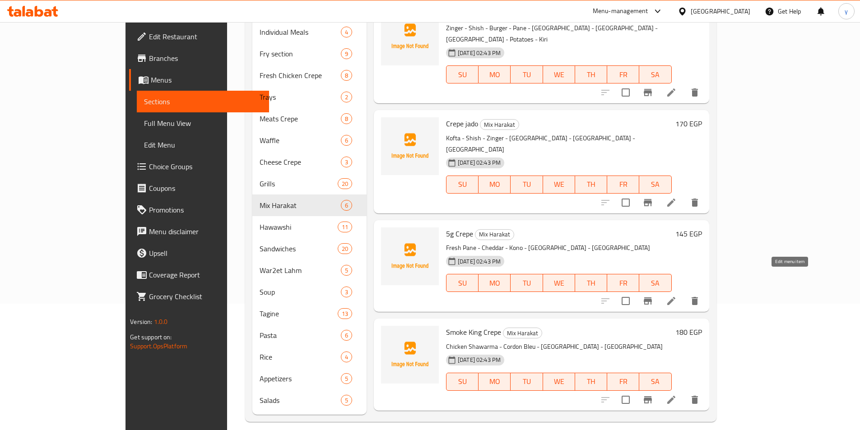
click at [675, 297] on icon at bounding box center [671, 301] width 8 height 8
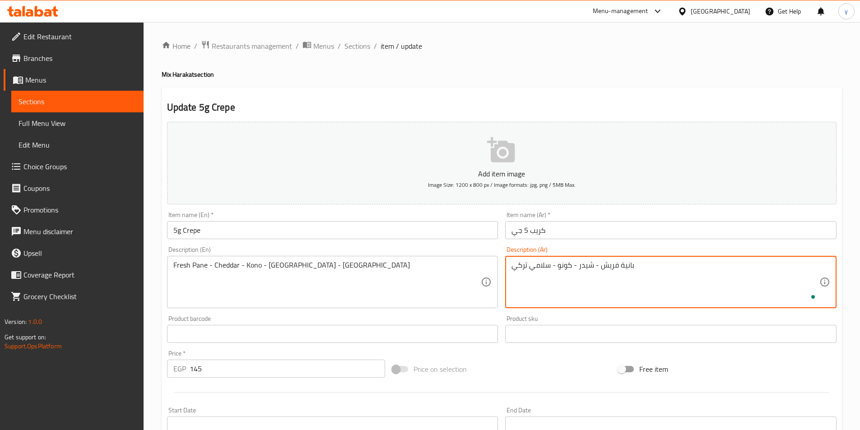
type textarea "بانية فريش - شيدر - كونو - سلامي تركي"
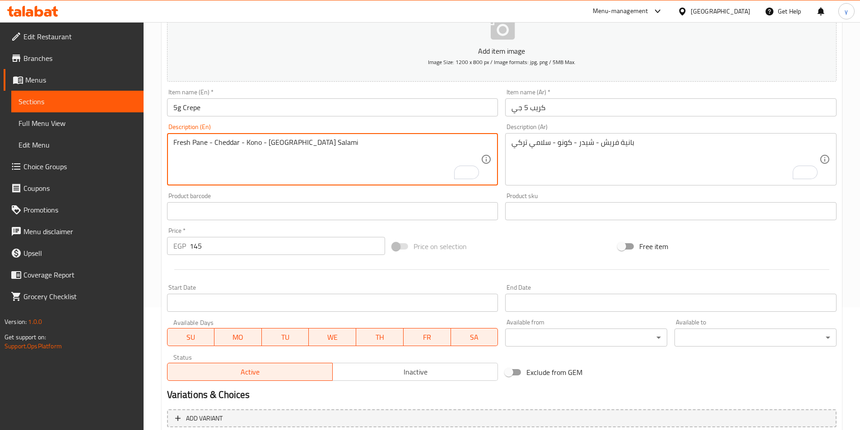
scroll to position [208, 0]
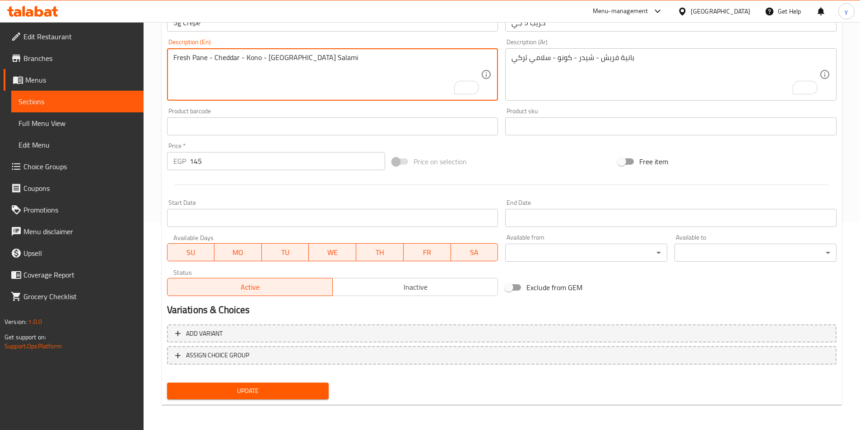
type textarea "Fresh Pane - Cheddar - Kono - [GEOGRAPHIC_DATA] Salami"
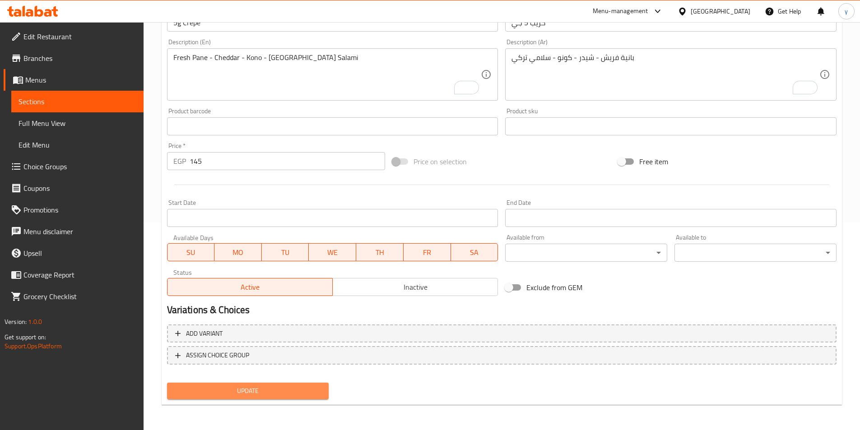
click at [299, 392] on span "Update" at bounding box center [248, 390] width 148 height 11
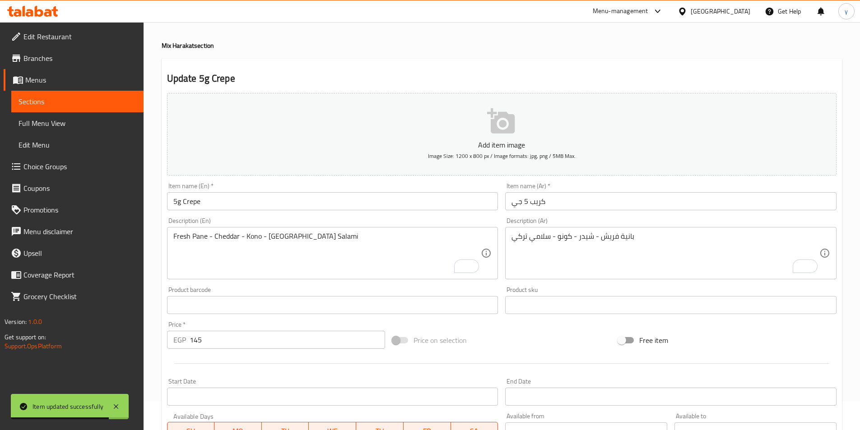
scroll to position [0, 0]
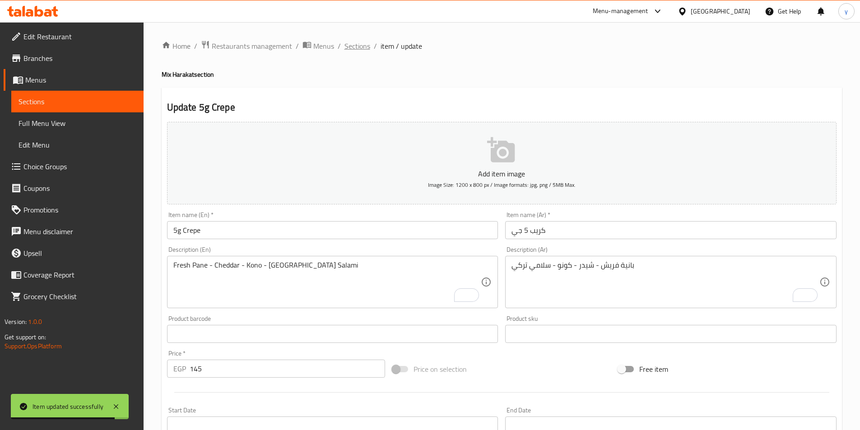
click at [352, 48] on span "Sections" at bounding box center [357, 46] width 26 height 11
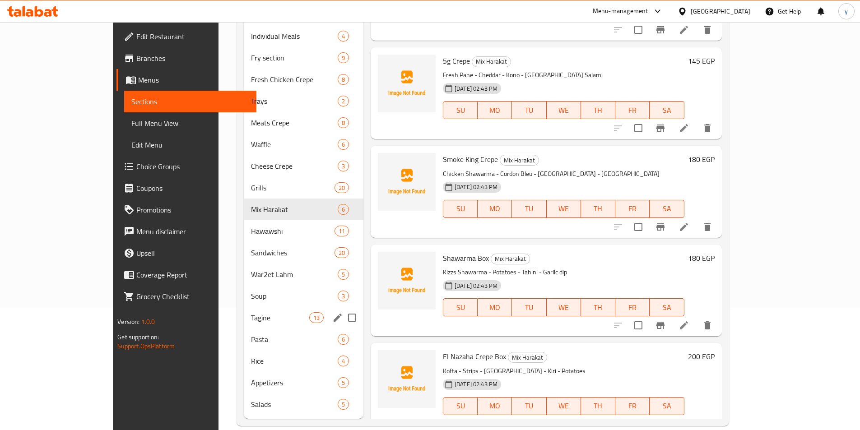
scroll to position [126, 0]
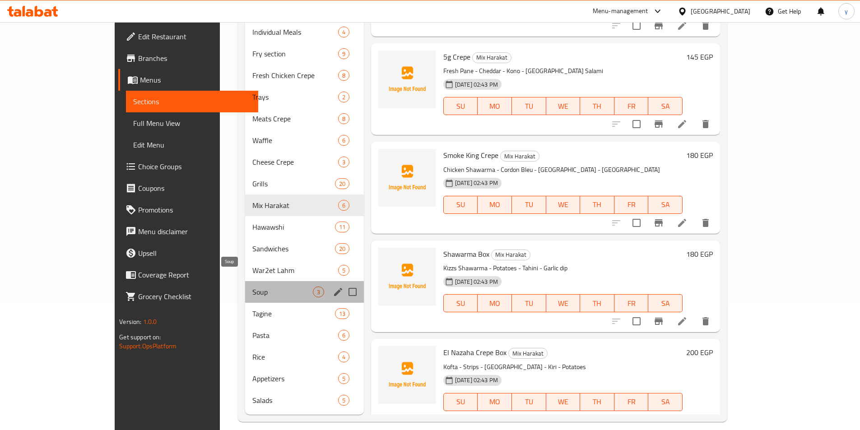
click at [252, 287] on span "Soup" at bounding box center [282, 292] width 60 height 11
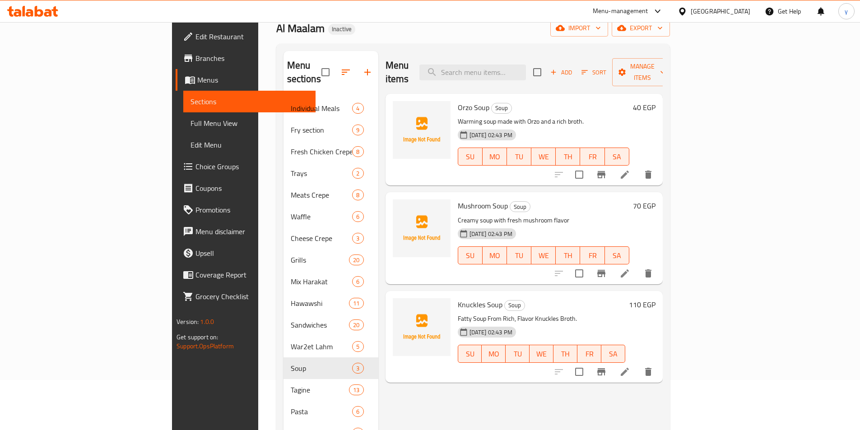
scroll to position [45, 0]
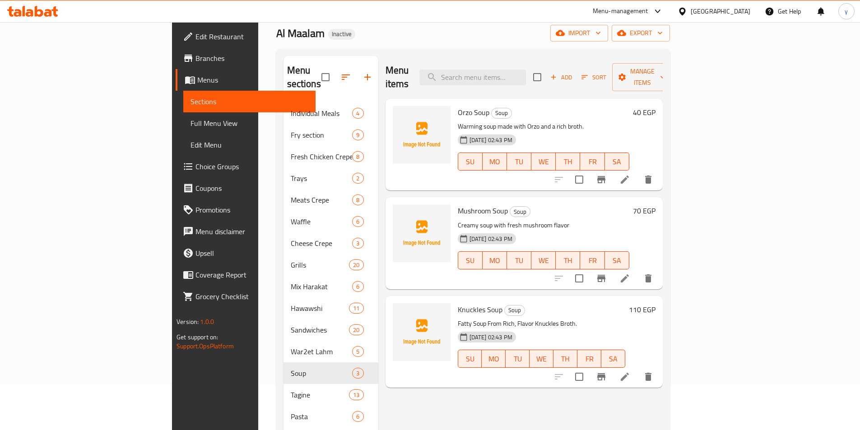
click at [630, 174] on icon at bounding box center [624, 179] width 11 height 11
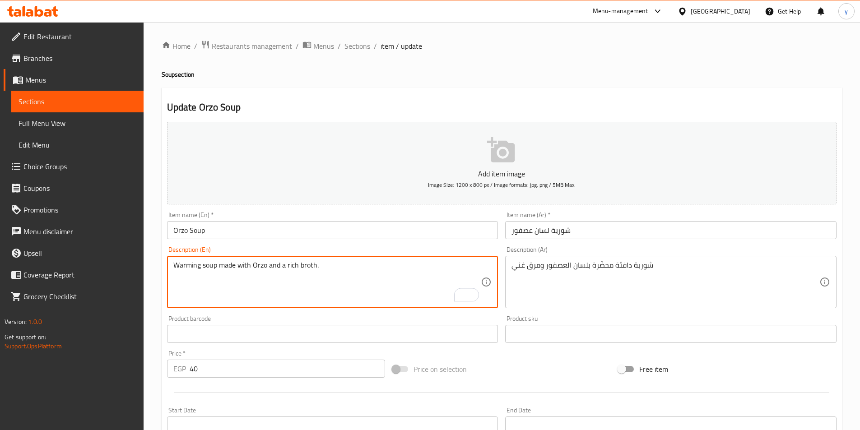
click at [227, 265] on textarea "Warming soup made with Orzo and a rich broth." at bounding box center [327, 282] width 308 height 43
click at [236, 267] on textarea "Warming soup made with Orzo and a rich broth." at bounding box center [327, 282] width 308 height 43
click at [423, 289] on textarea "Warming soup brebared with Orzo and a rich broth." at bounding box center [327, 282] width 308 height 43
click at [312, 269] on textarea "Warming soup brebared with Orzo and a rich broth." at bounding box center [327, 282] width 308 height 43
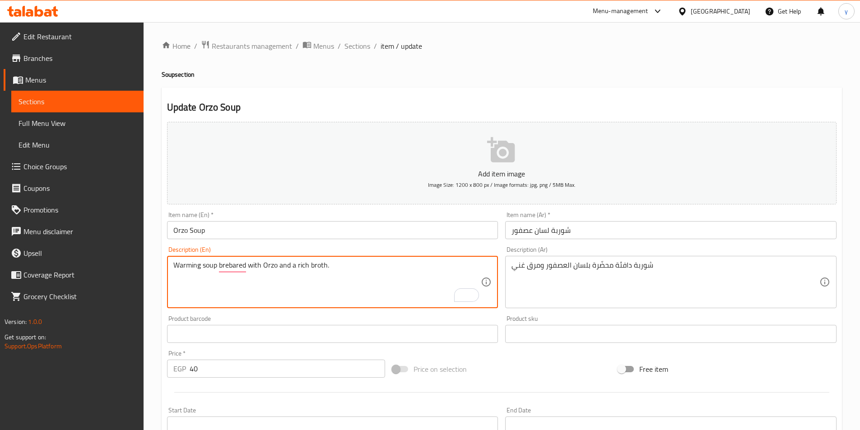
click at [312, 269] on textarea "Warming soup brebared with Orzo and a rich broth." at bounding box center [327, 282] width 308 height 43
type textarea "Warming soup brebared with Orzo and a rich broth."
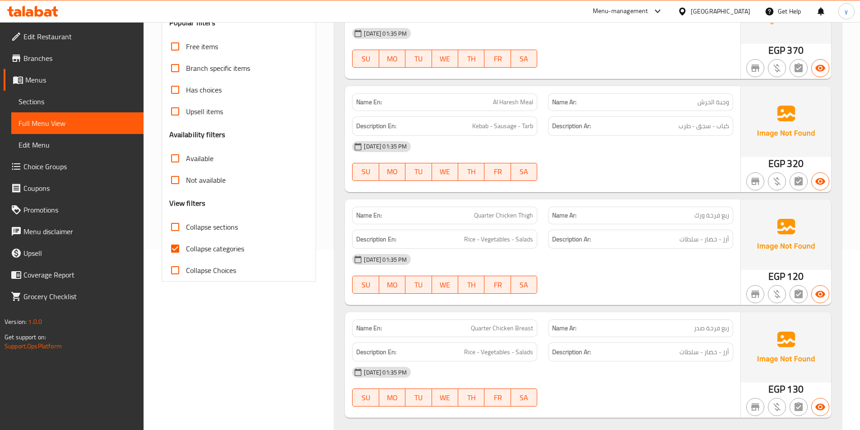
scroll to position [181, 0]
drag, startPoint x: 182, startPoint y: 258, endPoint x: 174, endPoint y: 231, distance: 27.7
click at [182, 258] on input "Collapse categories" at bounding box center [175, 249] width 22 height 22
checkbox input "false"
click at [176, 229] on input "Collapse sections" at bounding box center [175, 227] width 22 height 22
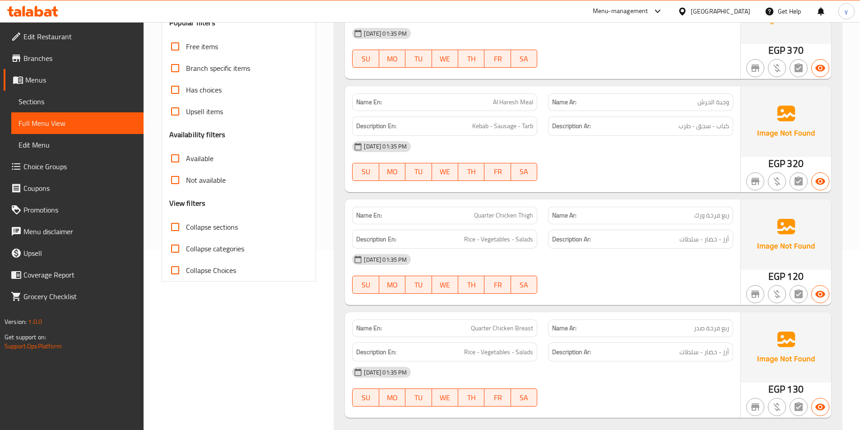
checkbox input "true"
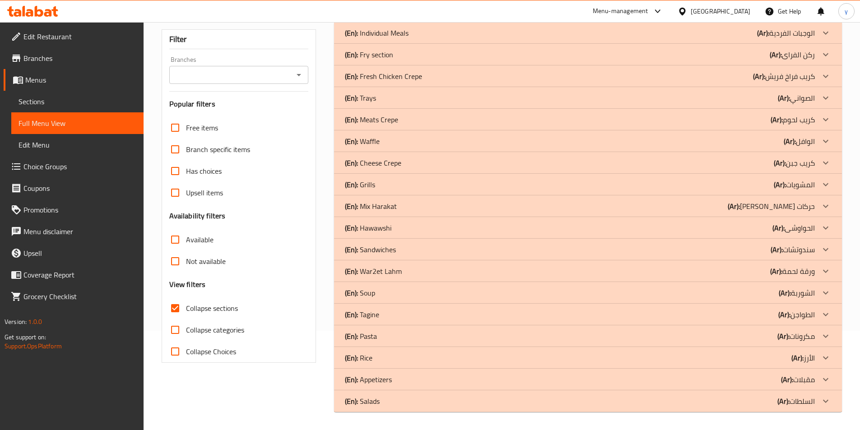
scroll to position [99, 0]
click at [386, 291] on div "(En): Soup (Ar): الشوربة" at bounding box center [580, 292] width 470 height 11
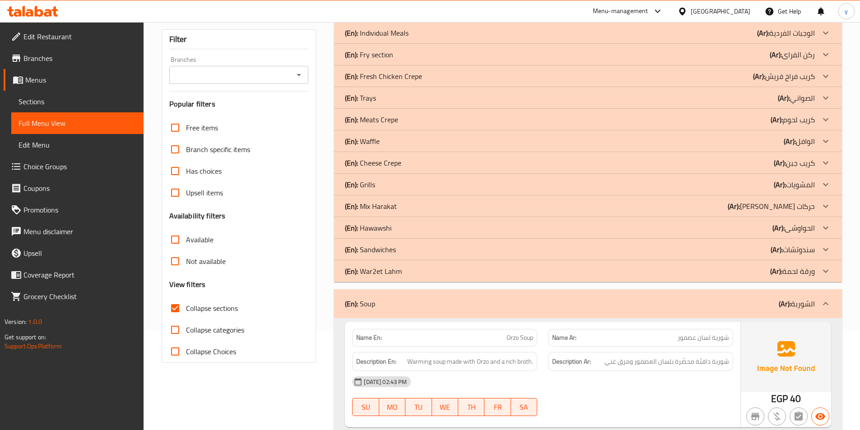
click at [397, 250] on div "(En): Sandwiches (Ar): سندوتشات" at bounding box center [580, 249] width 470 height 11
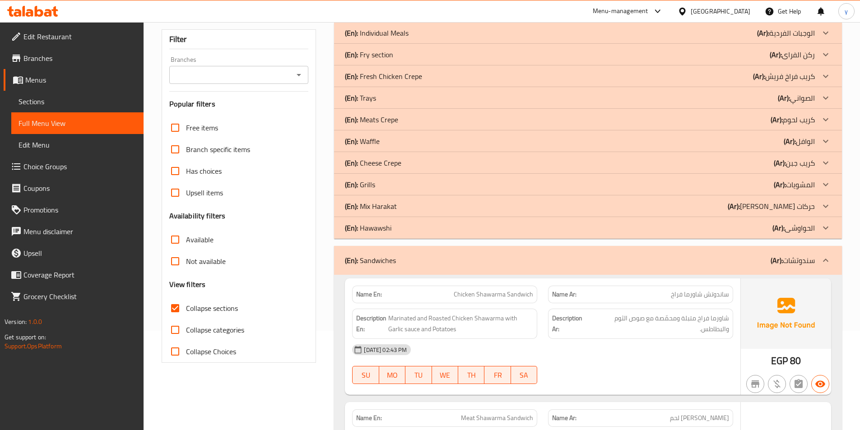
click at [409, 204] on div "(En): Mix Harakat (Ar): مكيس حركات" at bounding box center [580, 206] width 470 height 11
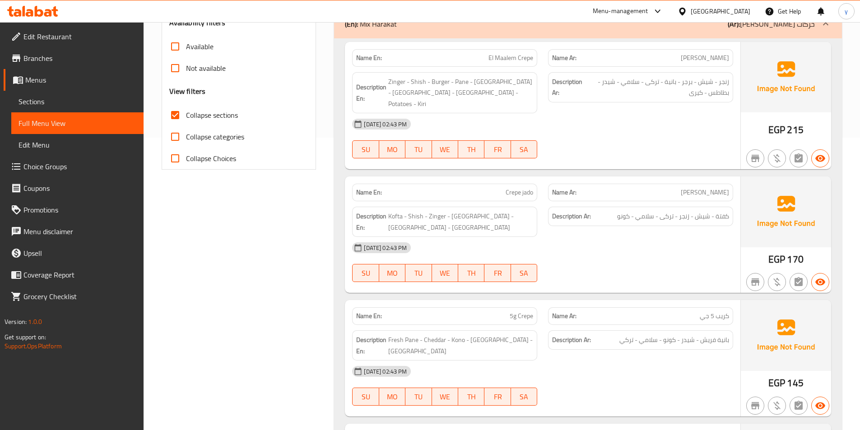
scroll to position [370, 0]
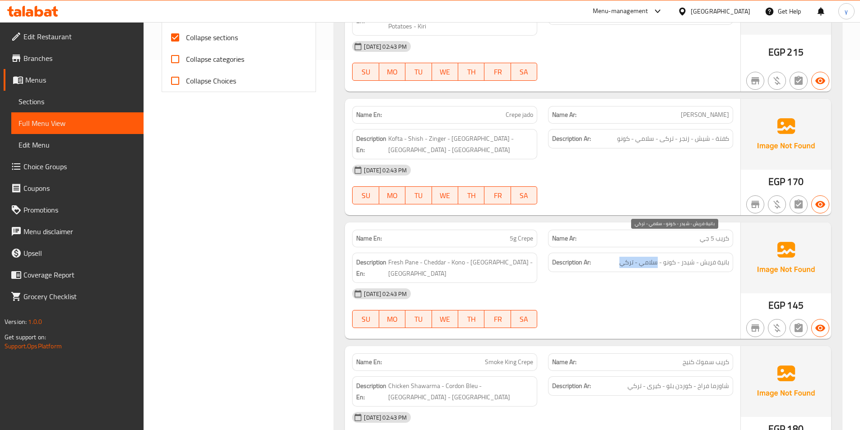
drag, startPoint x: 657, startPoint y: 244, endPoint x: 618, endPoint y: 244, distance: 38.8
click at [618, 257] on h6 "Description Ar: بانية فريش - شيدر - كونو - سلامي - تركي" at bounding box center [640, 262] width 177 height 11
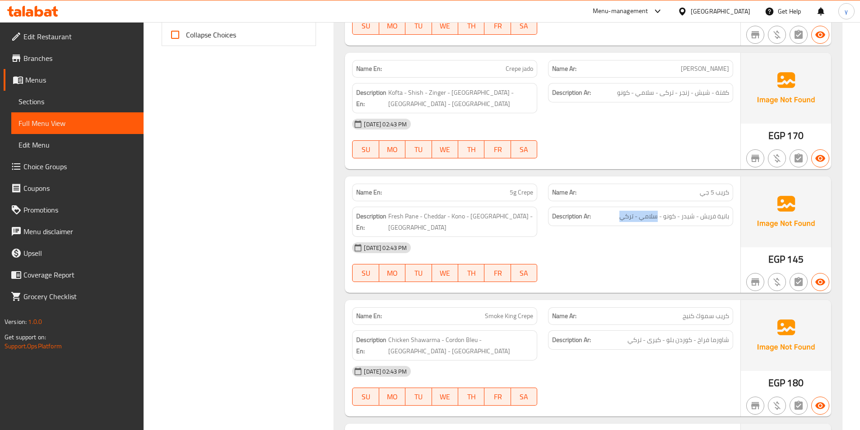
scroll to position [460, 0]
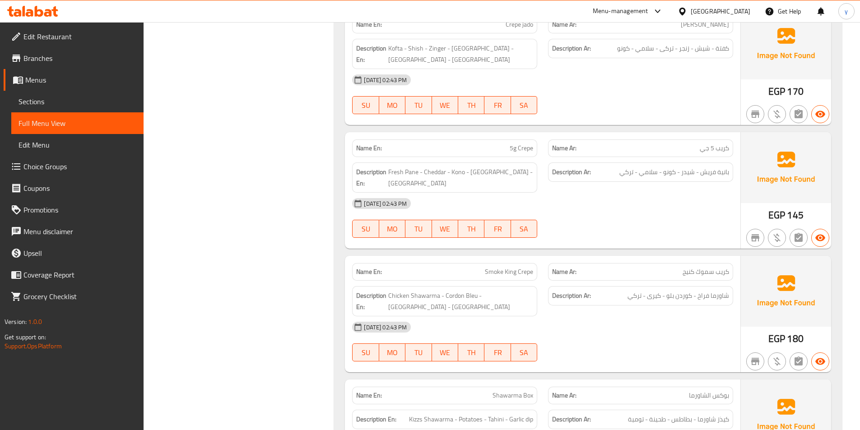
click at [562, 316] on div "[DATE] 02:43 PM" at bounding box center [543, 327] width 392 height 22
drag, startPoint x: 458, startPoint y: 267, endPoint x: 406, endPoint y: 266, distance: 52.4
click at [406, 290] on h6 "Description En: Chicken Shawarma - Cordon Bleu - Kiri - Turkey" at bounding box center [444, 301] width 177 height 22
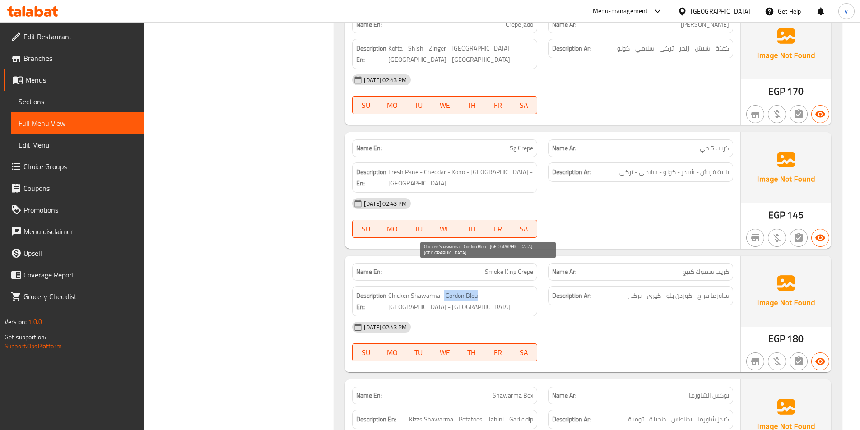
drag, startPoint x: 463, startPoint y: 266, endPoint x: 496, endPoint y: 269, distance: 32.6
click at [496, 290] on span "Chicken Shawarma - Cordon Bleu - Kiri - Turkey" at bounding box center [460, 301] width 145 height 22
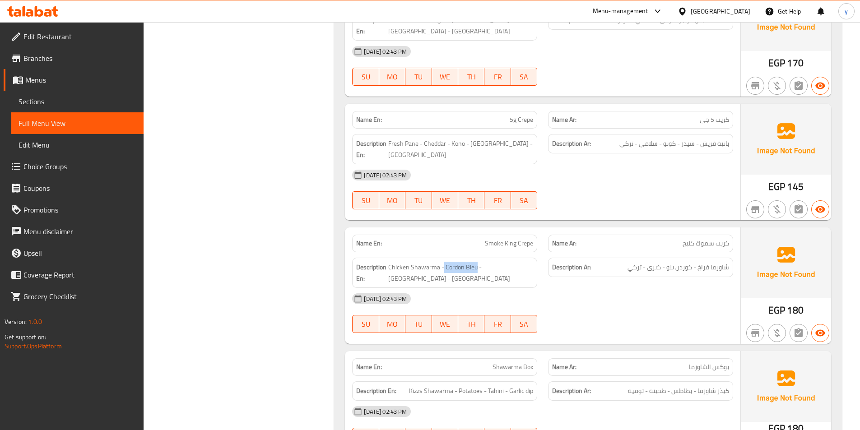
scroll to position [551, 0]
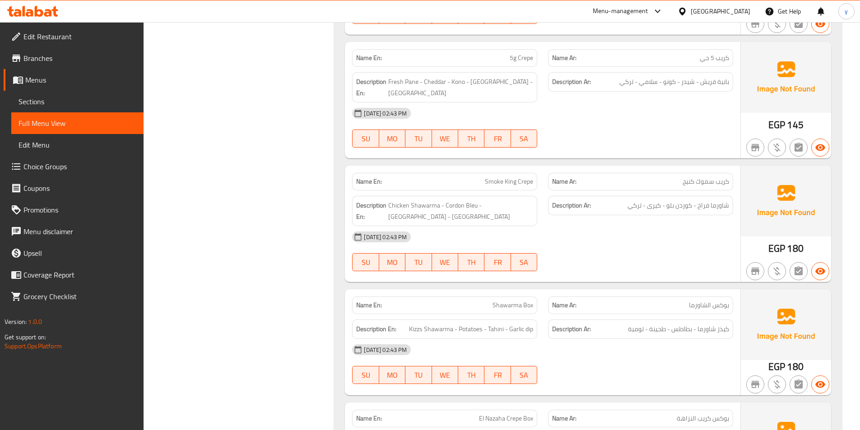
click at [574, 339] on div "12-10-2025 02:43 PM SU MO TU WE TH FR SA" at bounding box center [543, 364] width 392 height 51
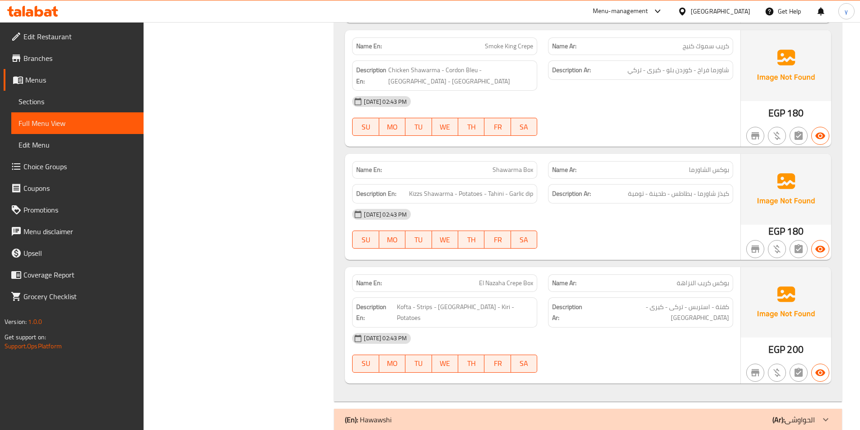
scroll to position [641, 0]
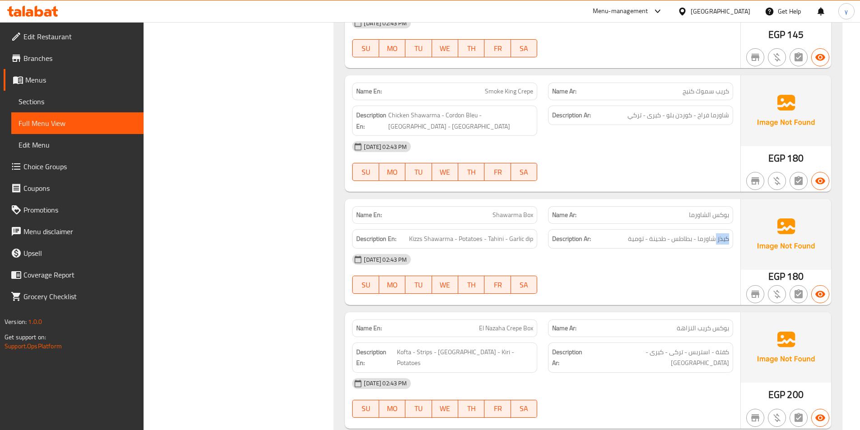
drag, startPoint x: 716, startPoint y: 197, endPoint x: 733, endPoint y: 197, distance: 17.1
click at [733, 224] on div "Description Ar: كيذز شاورما - بطاطس - طحينة - تومية" at bounding box center [640, 239] width 196 height 30
drag, startPoint x: 658, startPoint y: 176, endPoint x: 737, endPoint y: 171, distance: 78.7
click at [737, 201] on div "Name Ar: بوكس الشاورما" at bounding box center [640, 215] width 196 height 28
copy span "بوكس الشاورما"
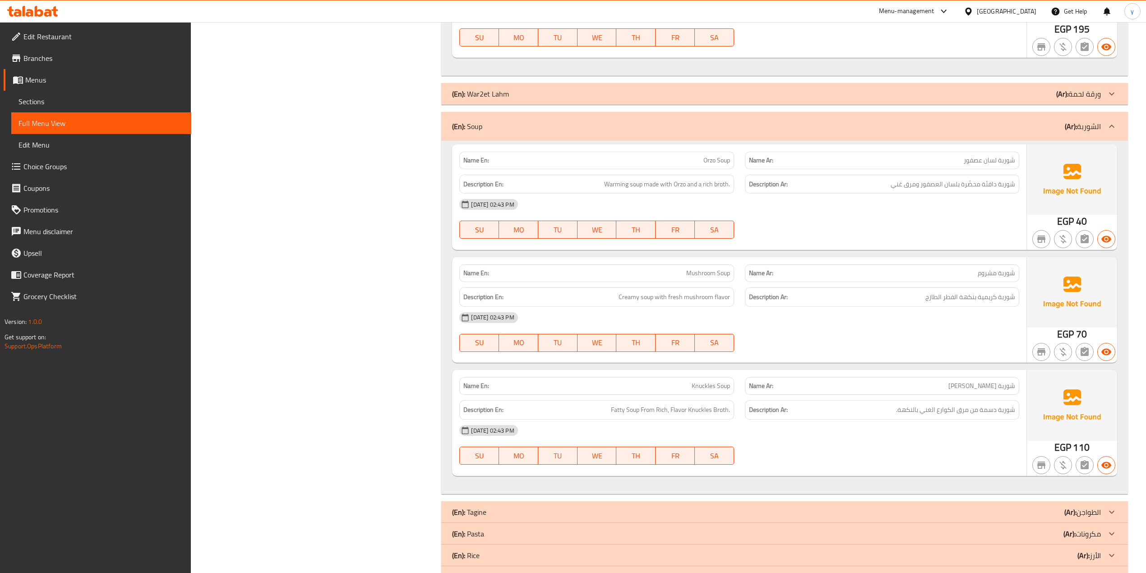
scroll to position [3358, 0]
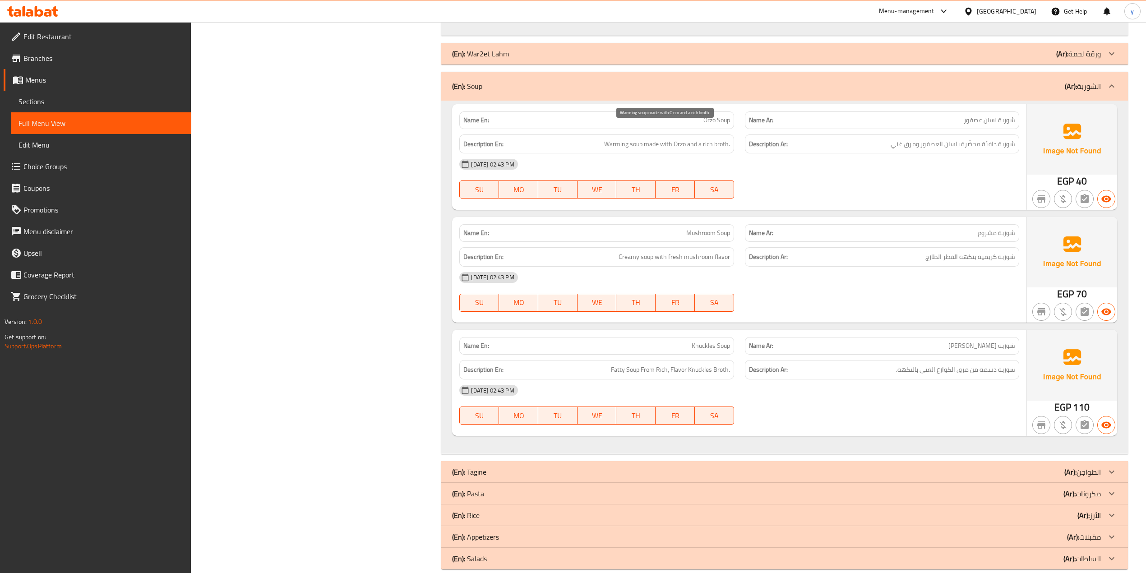
click at [650, 139] on span "Warming soup made with Orzo and a rich broth." at bounding box center [667, 144] width 126 height 11
click at [859, 251] on span "شوربة كريمية بنكهة الفطر الطازج" at bounding box center [971, 256] width 90 height 11
click at [859, 307] on div "Name En: Mushroom Soup Name Ar: شوربة مشروم Description En: Creamy soup with fr…" at bounding box center [739, 270] width 574 height 106
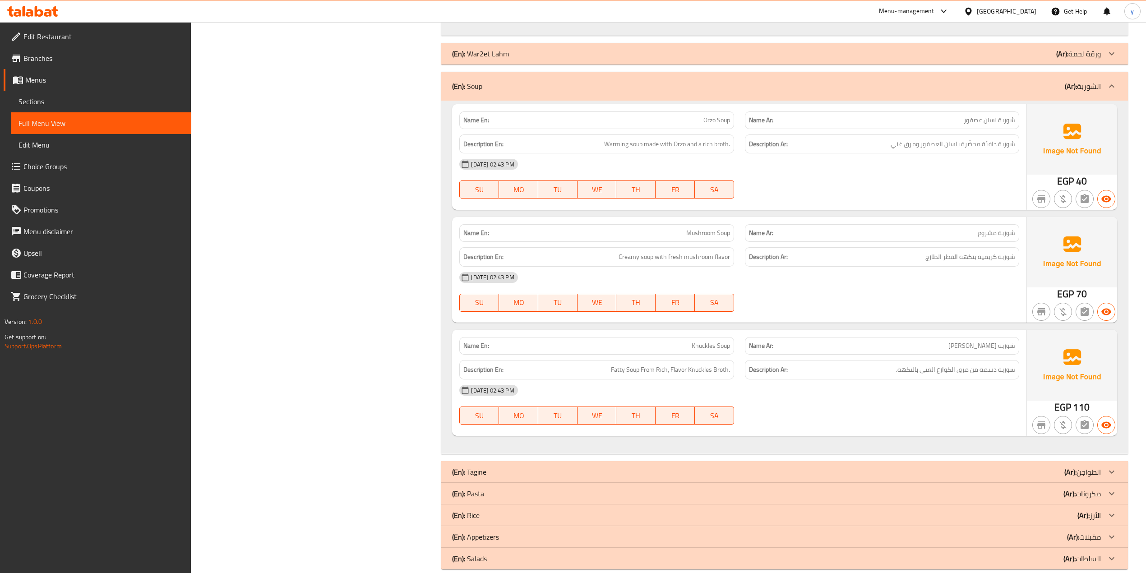
click at [699, 341] on span "Knuckles Soup" at bounding box center [711, 345] width 38 height 9
copy span "Knuckles"
click at [859, 341] on span "شوربة كوراع" at bounding box center [982, 345] width 67 height 9
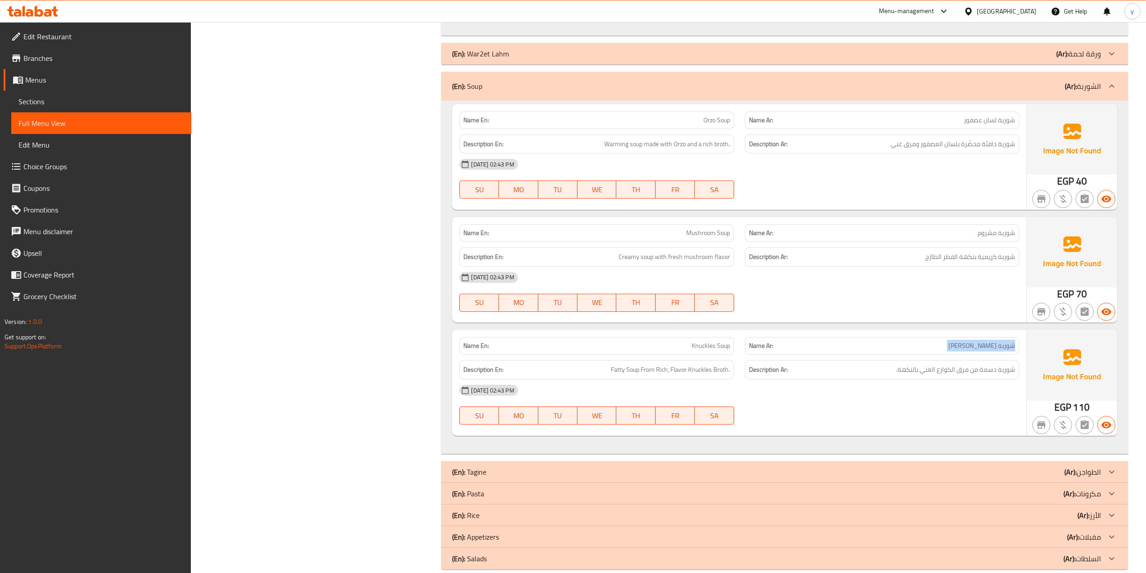
click at [859, 341] on span "شوربة كوراع" at bounding box center [982, 345] width 67 height 9
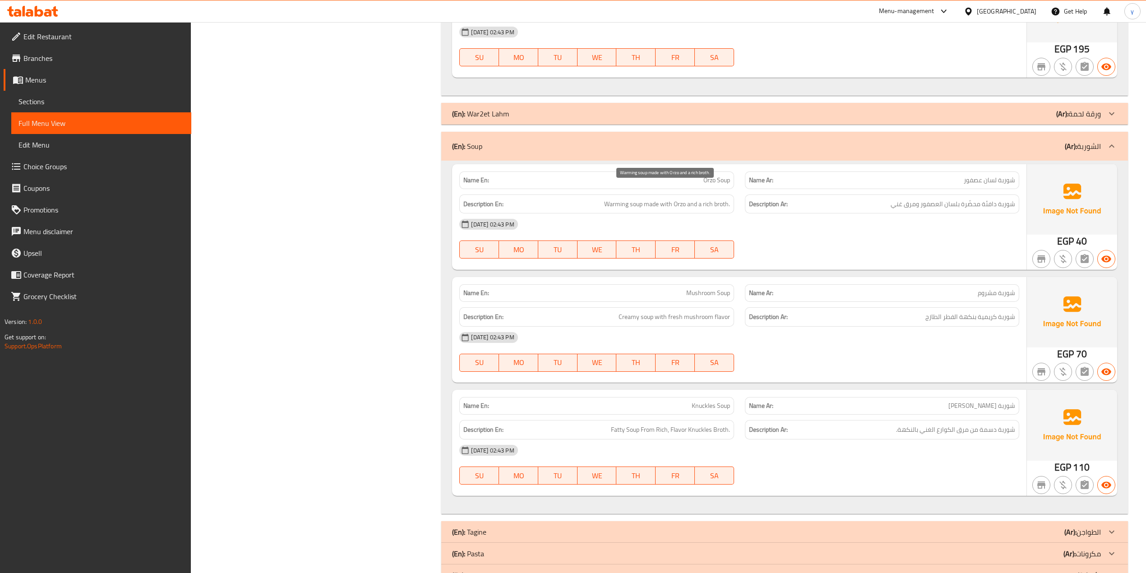
click at [654, 199] on span "Warming soup made with Orzo and a rich broth." at bounding box center [667, 204] width 126 height 11
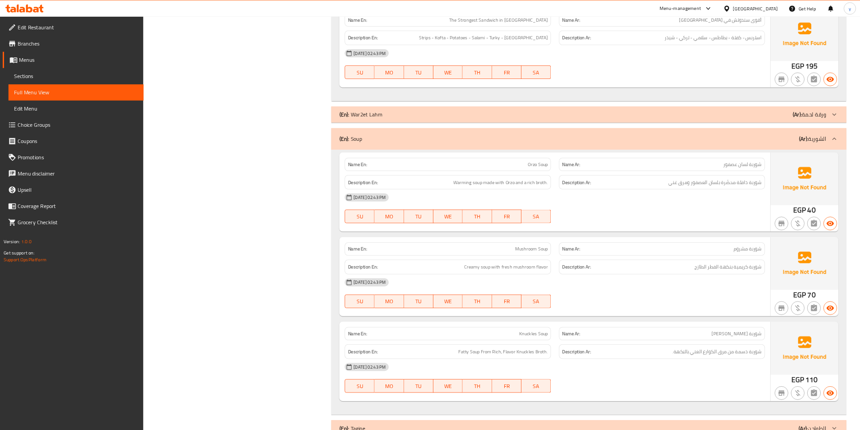
scroll to position [3238, 0]
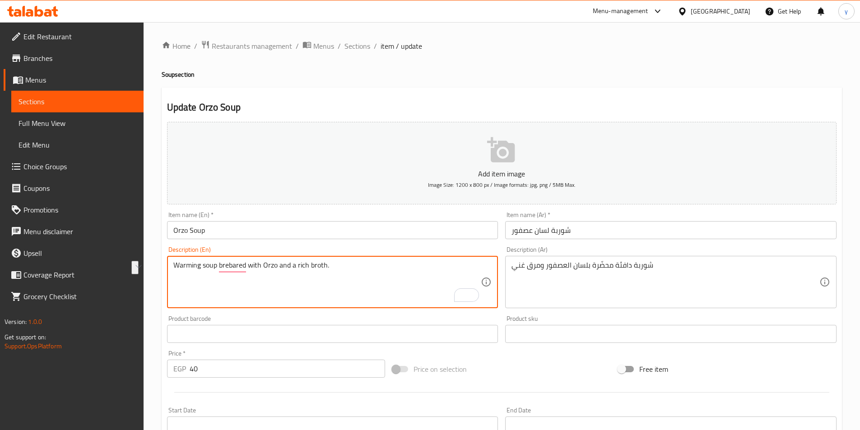
click at [288, 267] on textarea "Warming soup brebared with Orzo and a rich broth." at bounding box center [327, 282] width 308 height 43
paste textarea "prep"
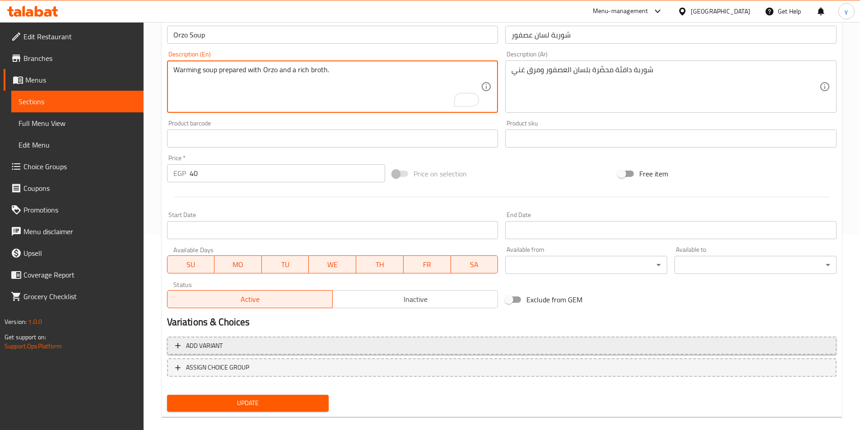
scroll to position [208, 0]
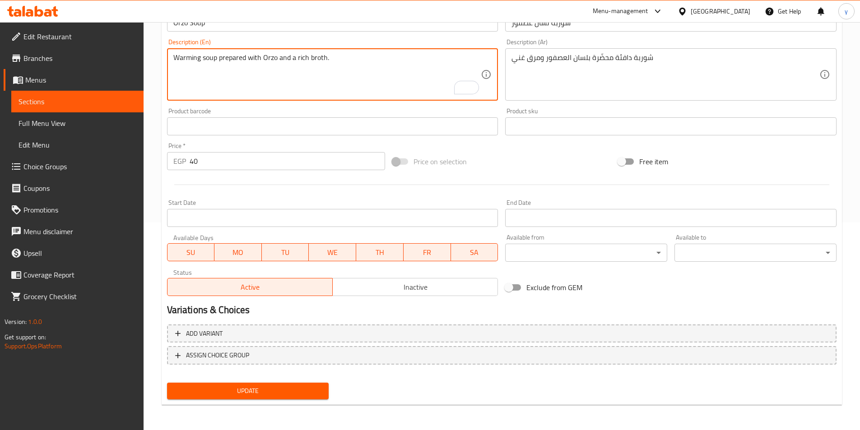
type textarea "Warming soup prepared with Orzo and a rich broth."
click at [296, 394] on span "Update" at bounding box center [248, 390] width 148 height 11
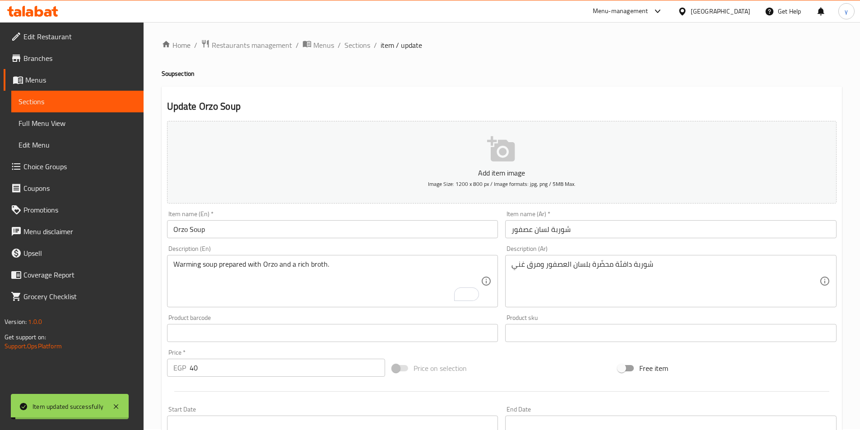
scroll to position [0, 0]
click at [360, 48] on span "Sections" at bounding box center [357, 46] width 26 height 11
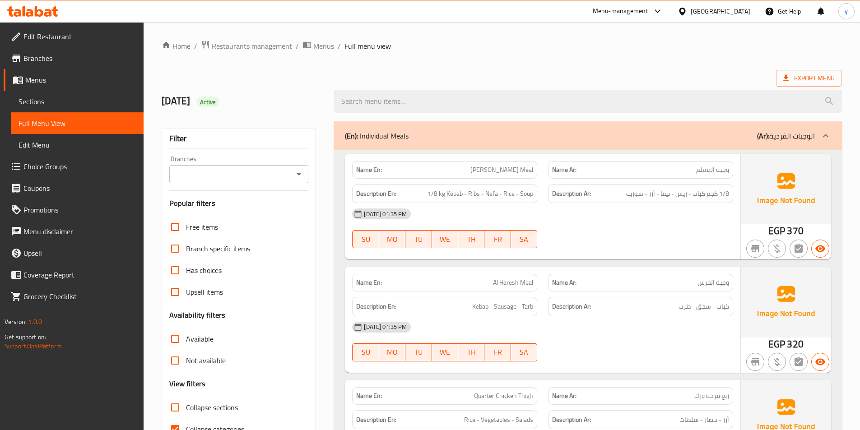
scroll to position [226, 0]
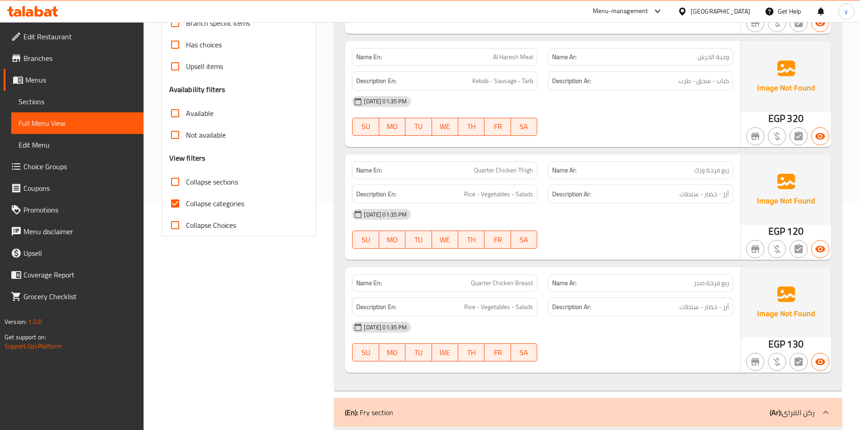
drag, startPoint x: 164, startPoint y: 190, endPoint x: 174, endPoint y: 207, distance: 19.0
click at [167, 191] on input "Collapse sections" at bounding box center [175, 182] width 22 height 22
checkbox input "true"
click at [177, 197] on input "Collapse categories" at bounding box center [175, 204] width 22 height 22
checkbox input "false"
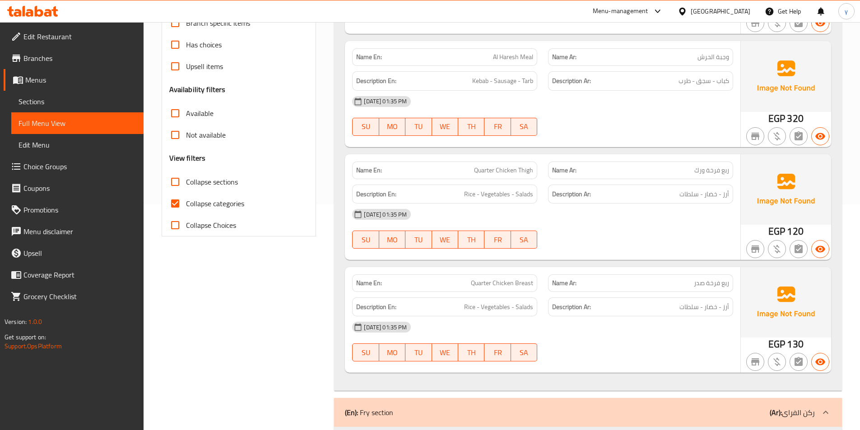
click at [174, 185] on input "Collapse sections" at bounding box center [175, 182] width 22 height 22
checkbox input "false"
click at [173, 201] on input "Collapse categories" at bounding box center [175, 204] width 22 height 22
click at [174, 207] on input "Collapse categories" at bounding box center [175, 204] width 22 height 22
checkbox input "false"
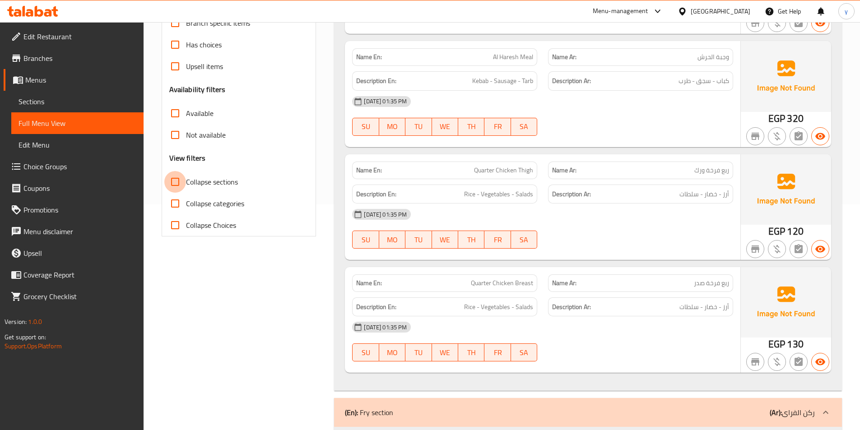
click at [176, 181] on input "Collapse sections" at bounding box center [175, 182] width 22 height 22
checkbox input "true"
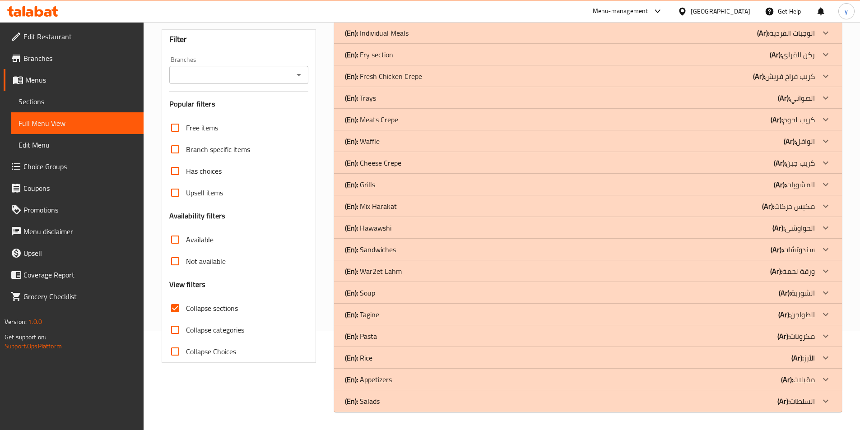
click at [178, 319] on input "Collapse categories" at bounding box center [175, 330] width 22 height 22
checkbox input "true"
click at [382, 297] on div "(En): Soup (Ar): الشوربة" at bounding box center [580, 292] width 470 height 11
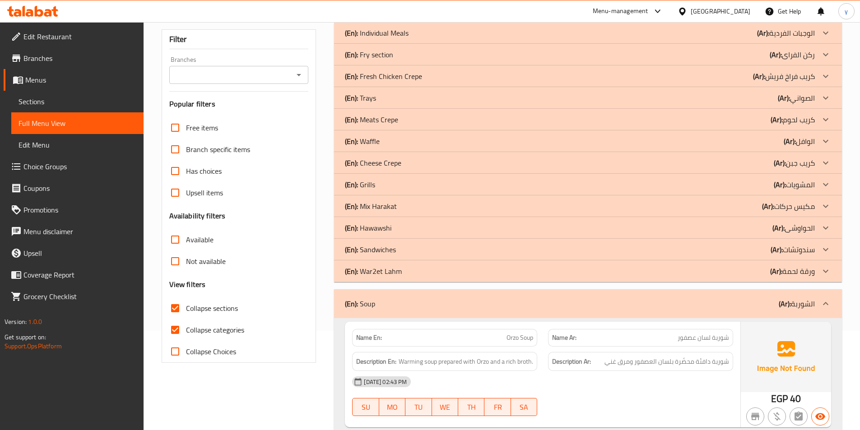
click at [408, 206] on div "(En): Mix Harakat (Ar): مكيس حركات" at bounding box center [580, 206] width 470 height 11
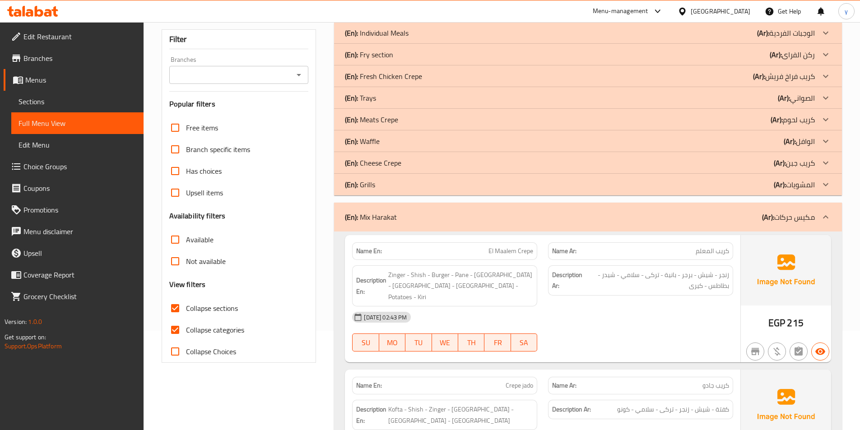
click at [408, 212] on div "(En): Mix Harakat (Ar): مكيس حركات" at bounding box center [580, 217] width 470 height 11
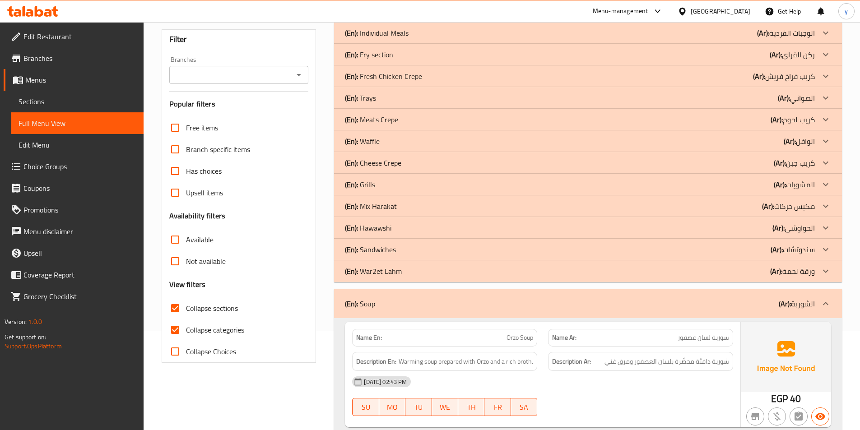
click at [420, 255] on div "(En): Sandwiches (Ar): سندوتشات" at bounding box center [580, 249] width 470 height 11
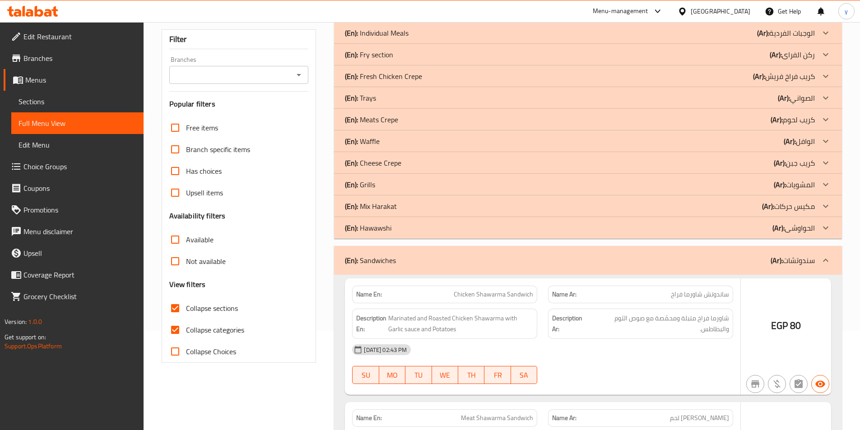
click at [419, 196] on div "(En): Mix Harakat (Ar): مكيس حركات" at bounding box center [588, 206] width 508 height 22
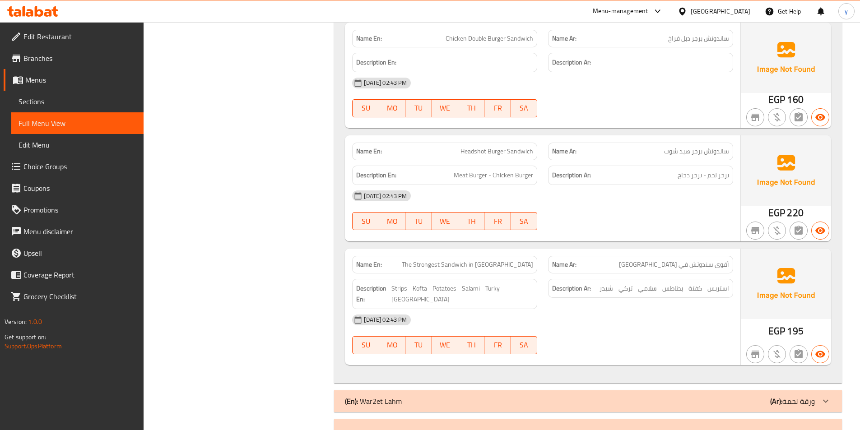
scroll to position [3182, 0]
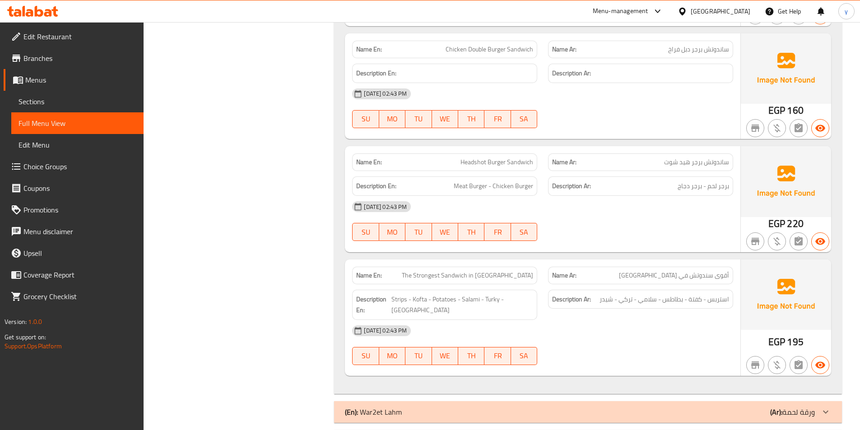
drag, startPoint x: 859, startPoint y: 341, endPoint x: 866, endPoint y: 316, distance: 25.3
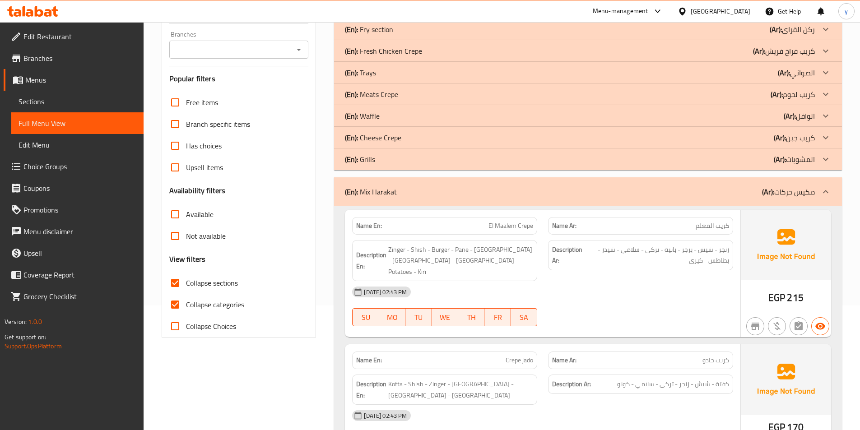
scroll to position [0, 0]
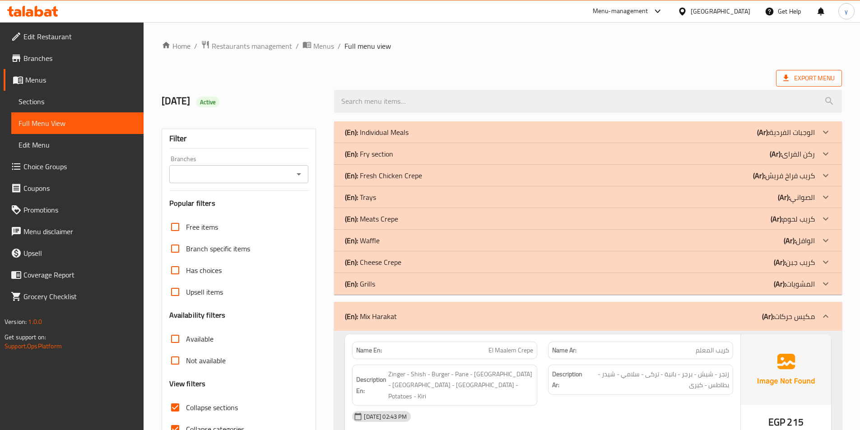
click at [819, 83] on span "Export Menu" at bounding box center [808, 78] width 51 height 11
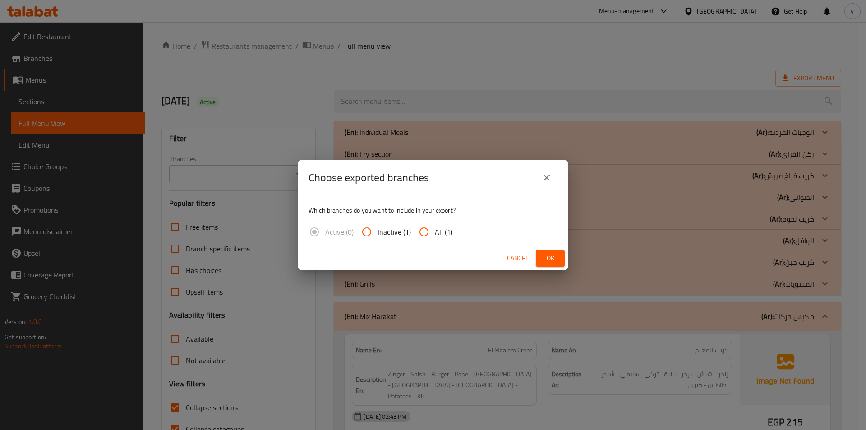
click at [430, 230] on input "All (1)" at bounding box center [424, 232] width 22 height 22
radio input "true"
click at [547, 263] on span "Ok" at bounding box center [550, 258] width 14 height 11
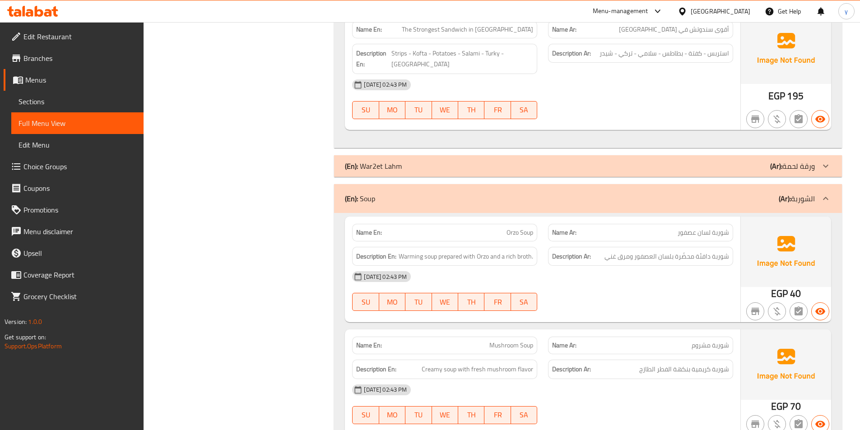
scroll to position [3499, 0]
